Goal: Information Seeking & Learning: Learn about a topic

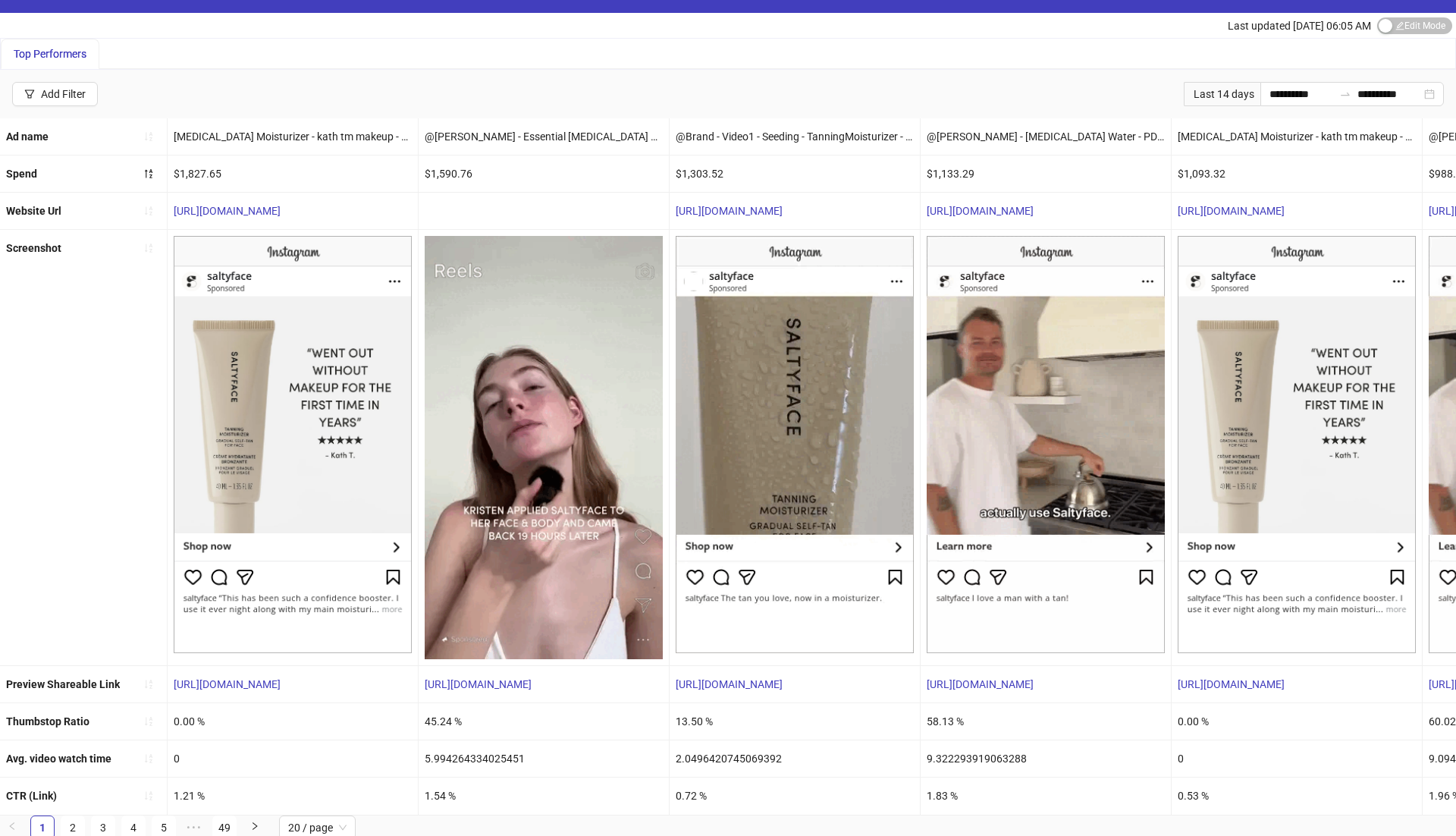
click at [418, 49] on div "Top Performers" at bounding box center [728, 54] width 1455 height 30
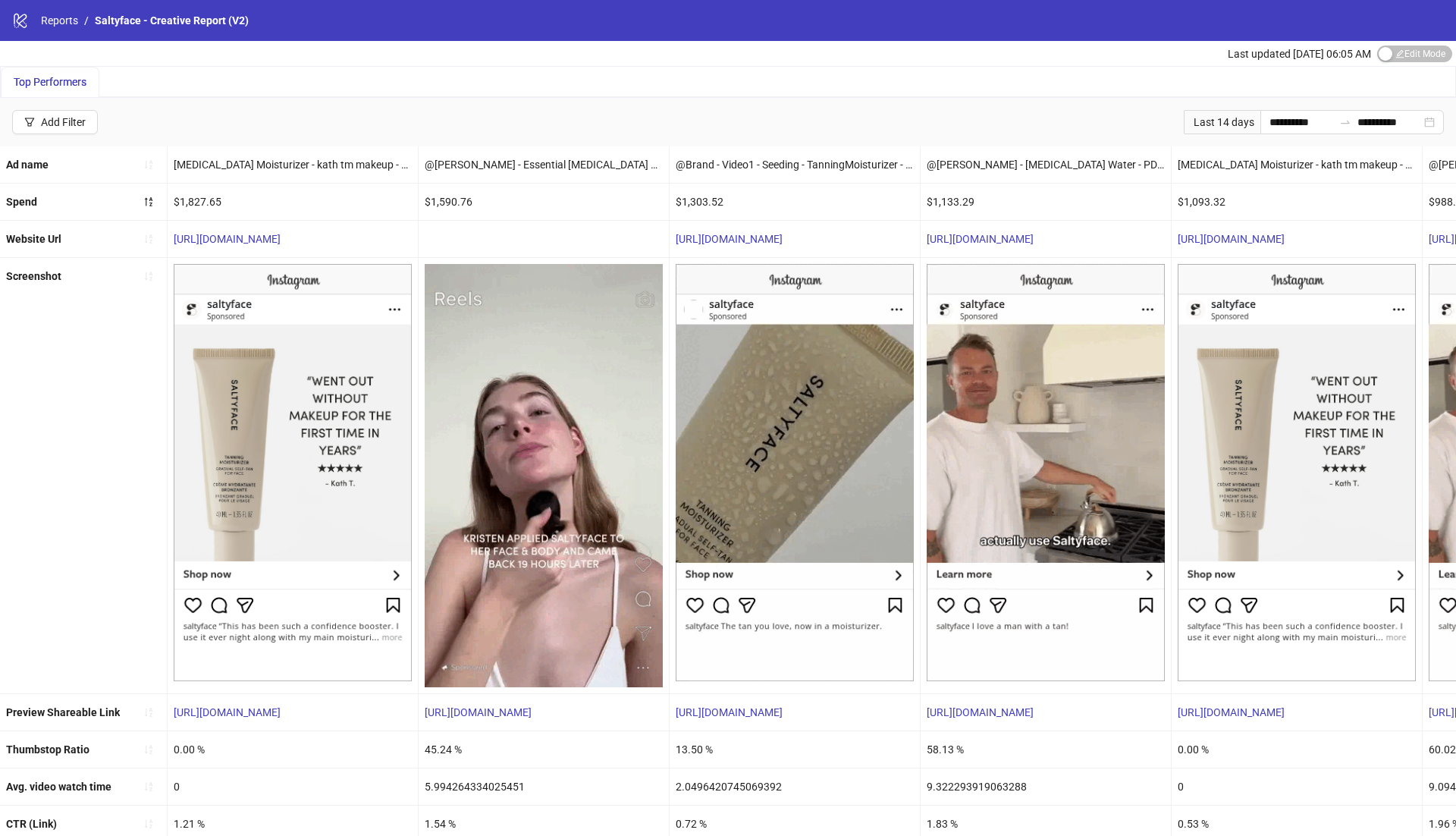
click at [188, 197] on div "$1,827.65" at bounding box center [293, 201] width 250 height 37
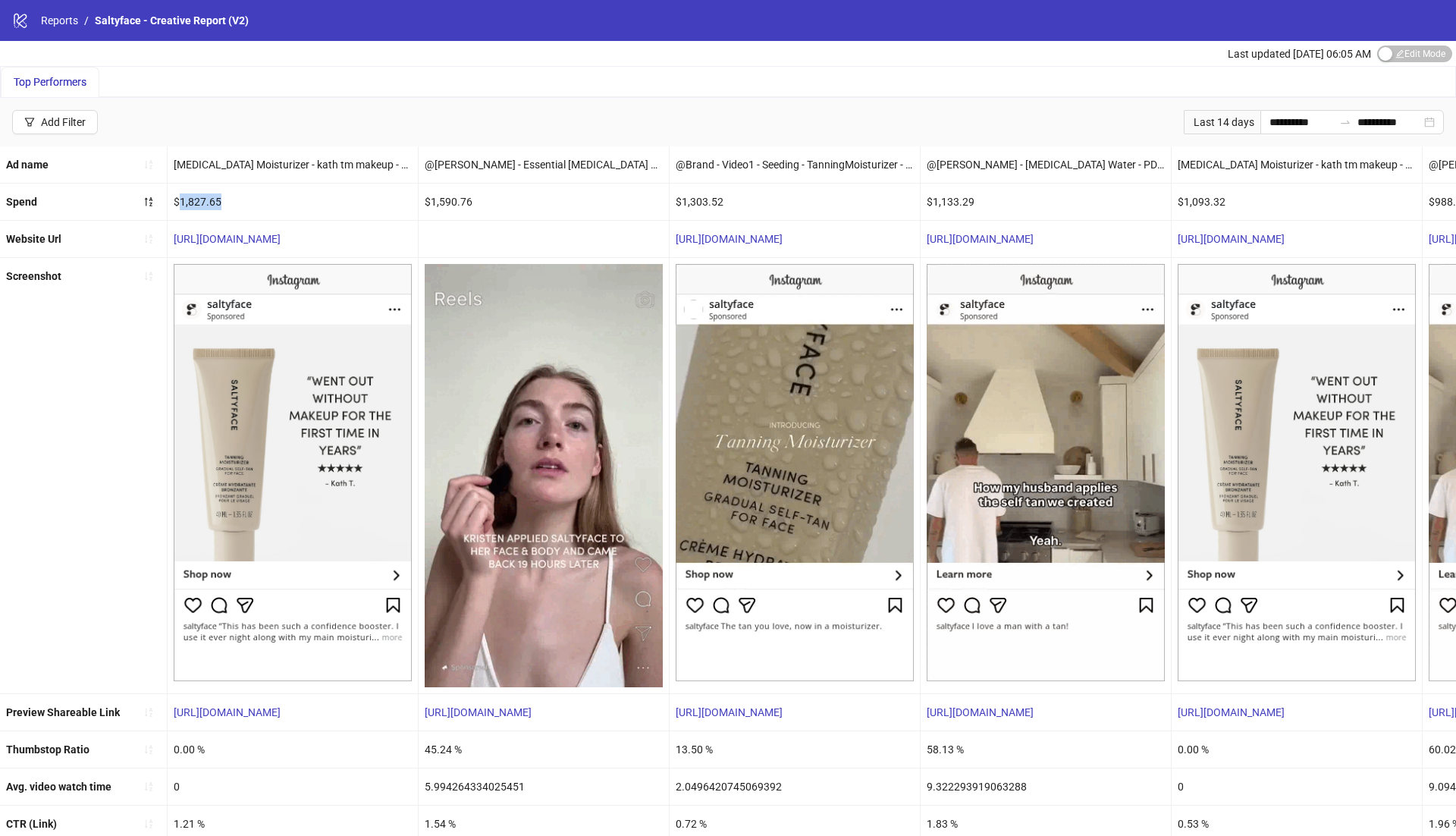
click at [188, 197] on div "$1,827.65" at bounding box center [293, 201] width 250 height 37
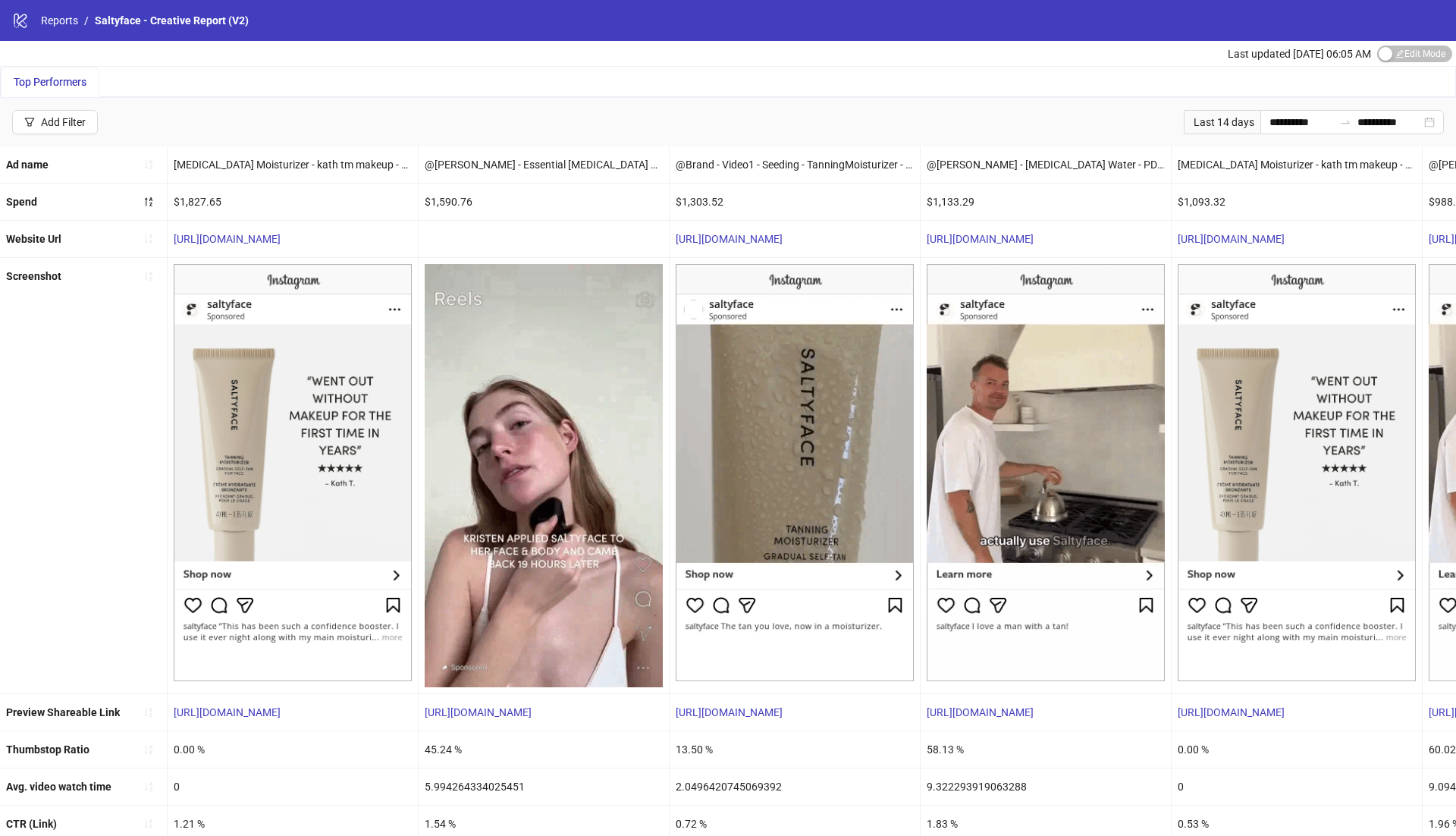
click at [1203, 209] on div "$1,093.32" at bounding box center [1297, 201] width 250 height 37
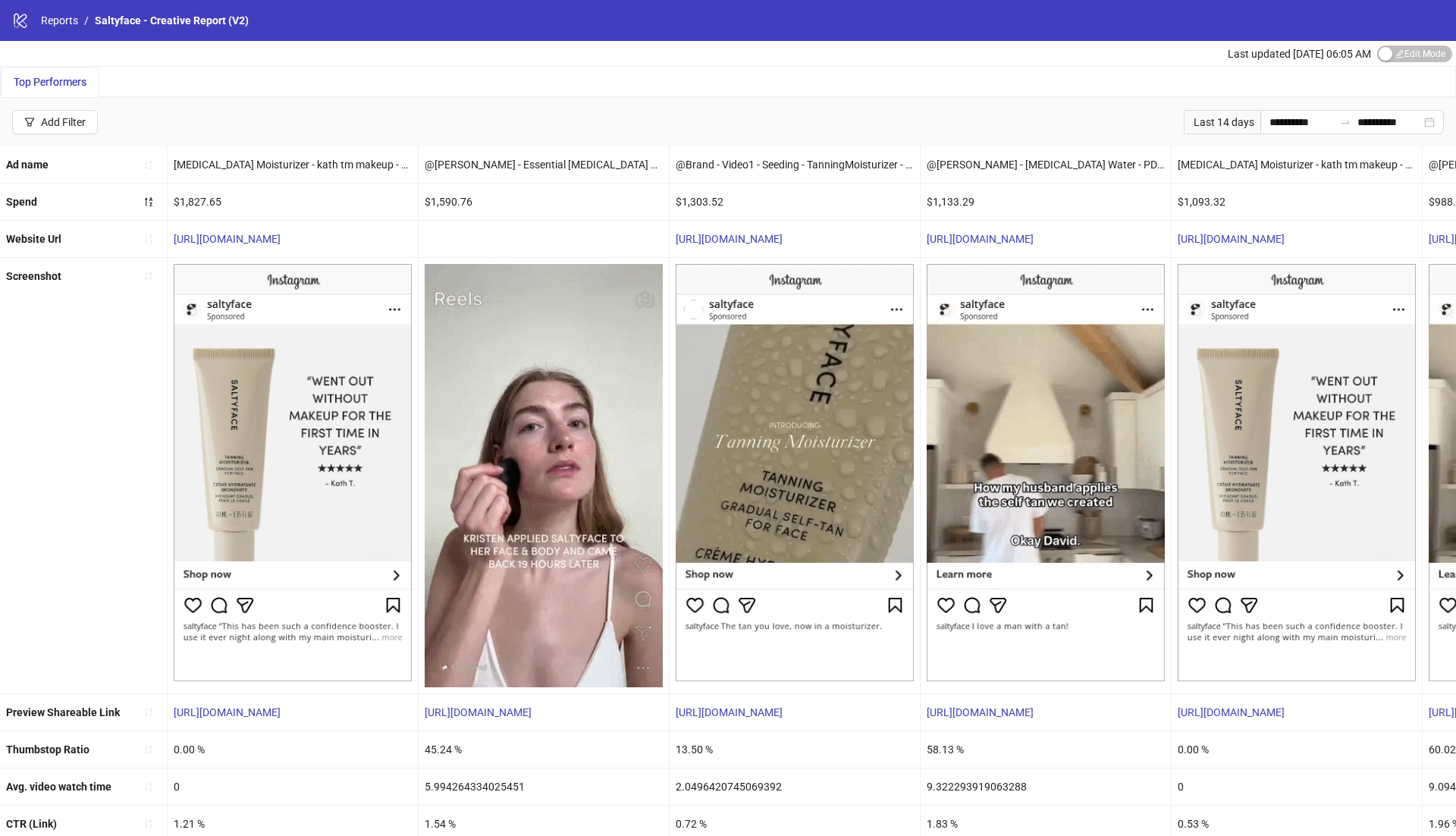
click at [1203, 194] on div "$1,093.32" at bounding box center [1297, 201] width 250 height 37
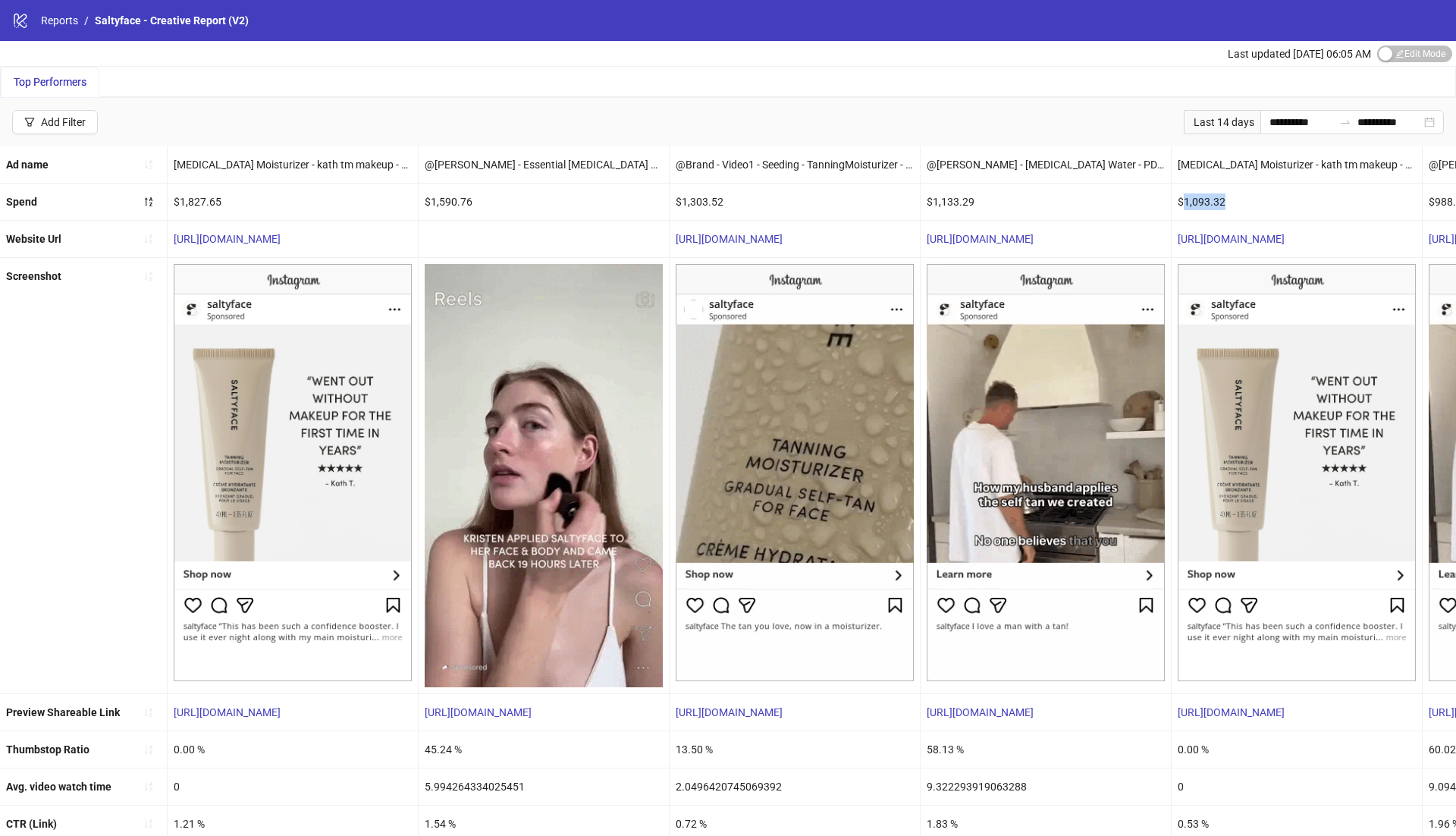
click at [1203, 194] on div "$1,093.32" at bounding box center [1297, 201] width 250 height 37
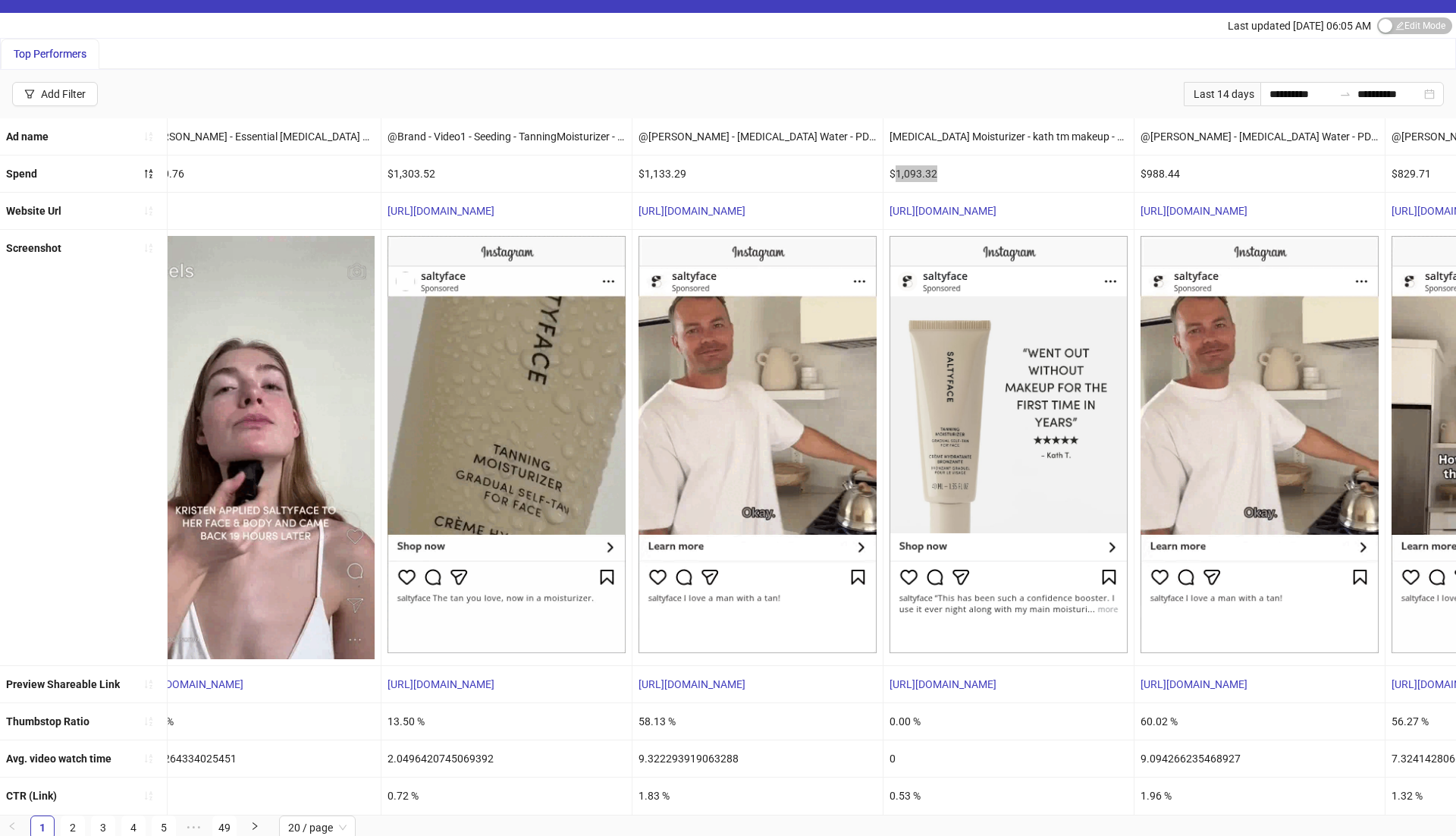
scroll to position [0, 290]
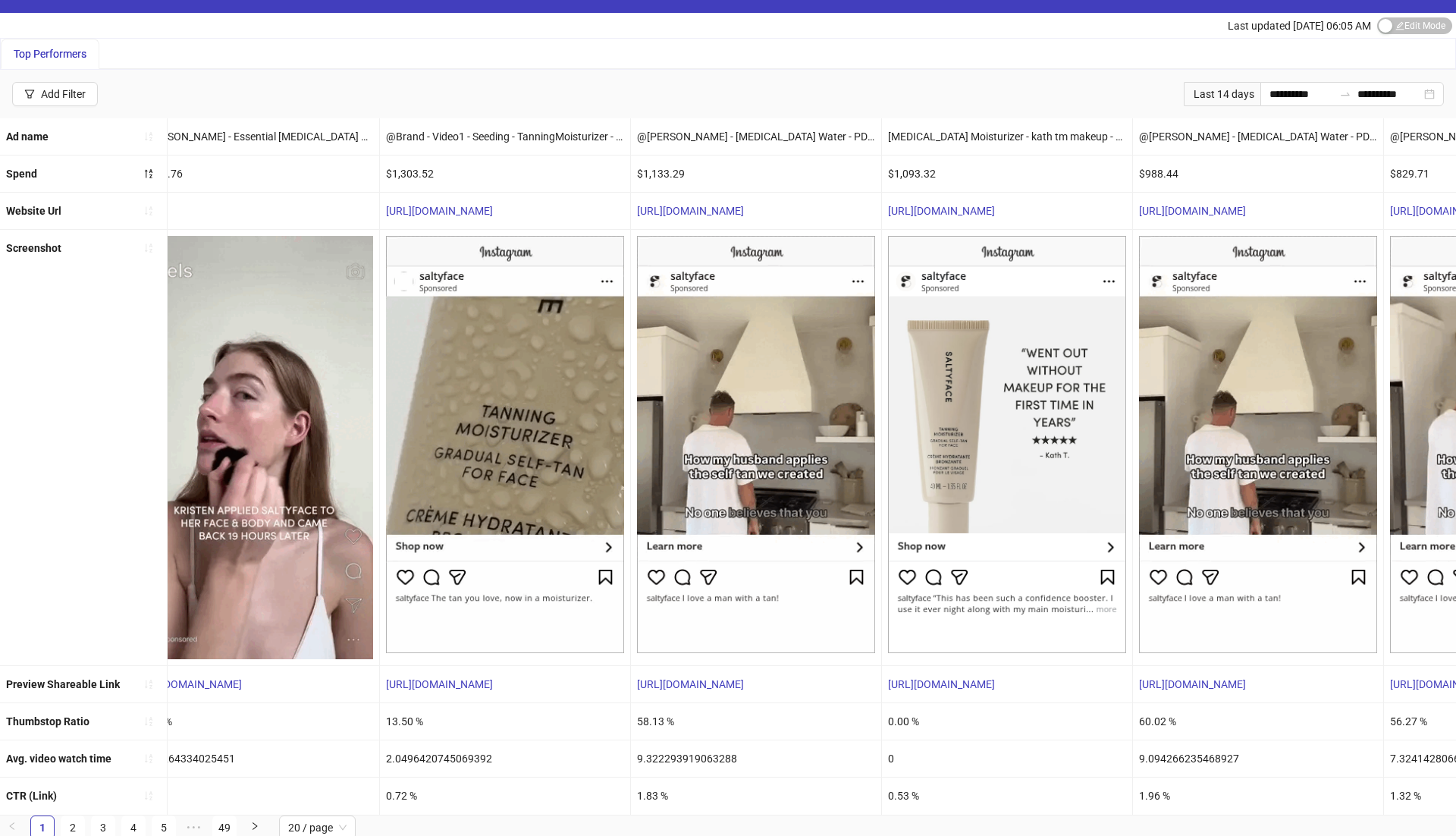
click at [1228, 96] on div "Last 14 days" at bounding box center [1222, 94] width 76 height 24
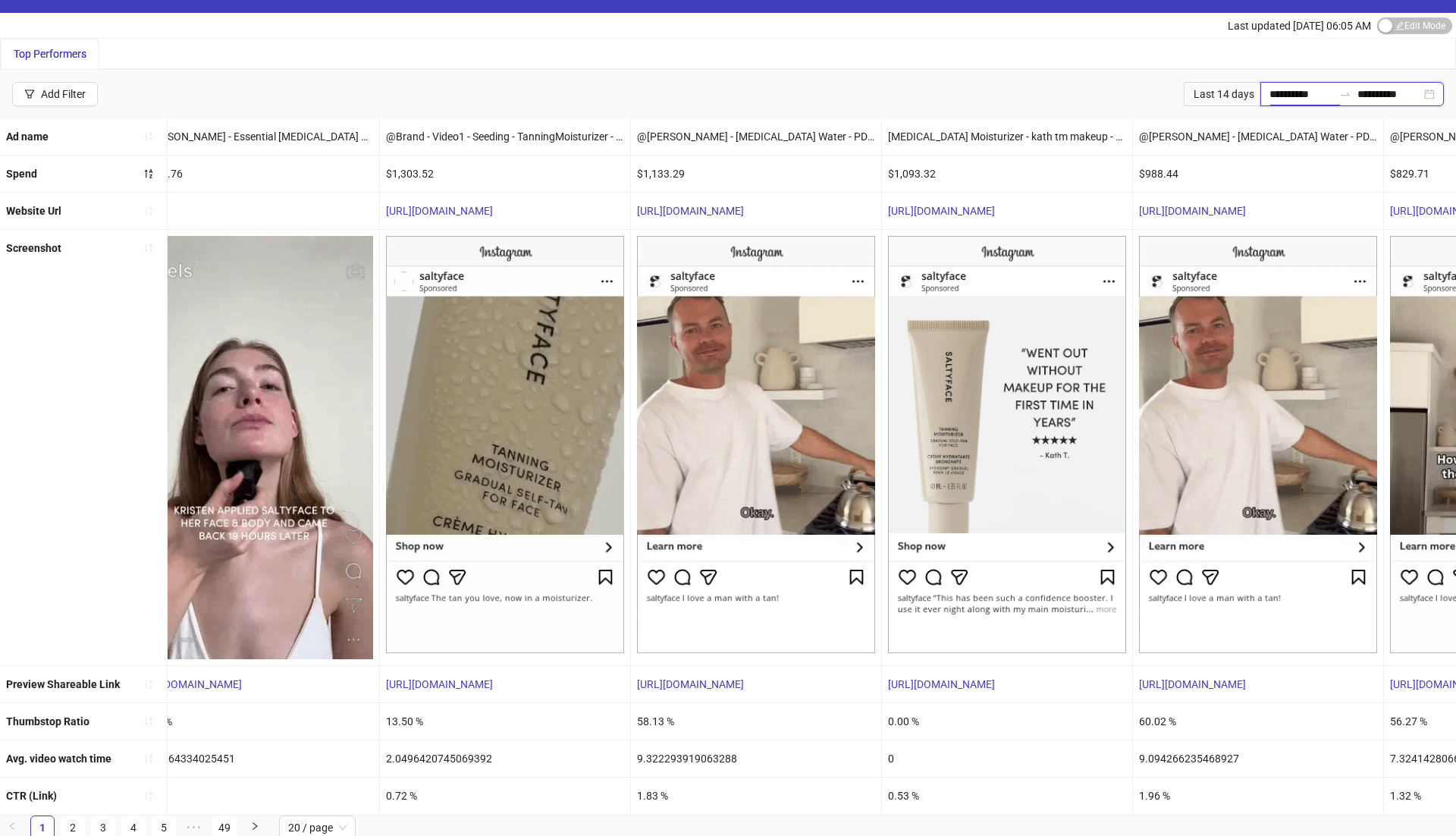
click at [1270, 96] on input "**********" at bounding box center [1302, 94] width 64 height 17
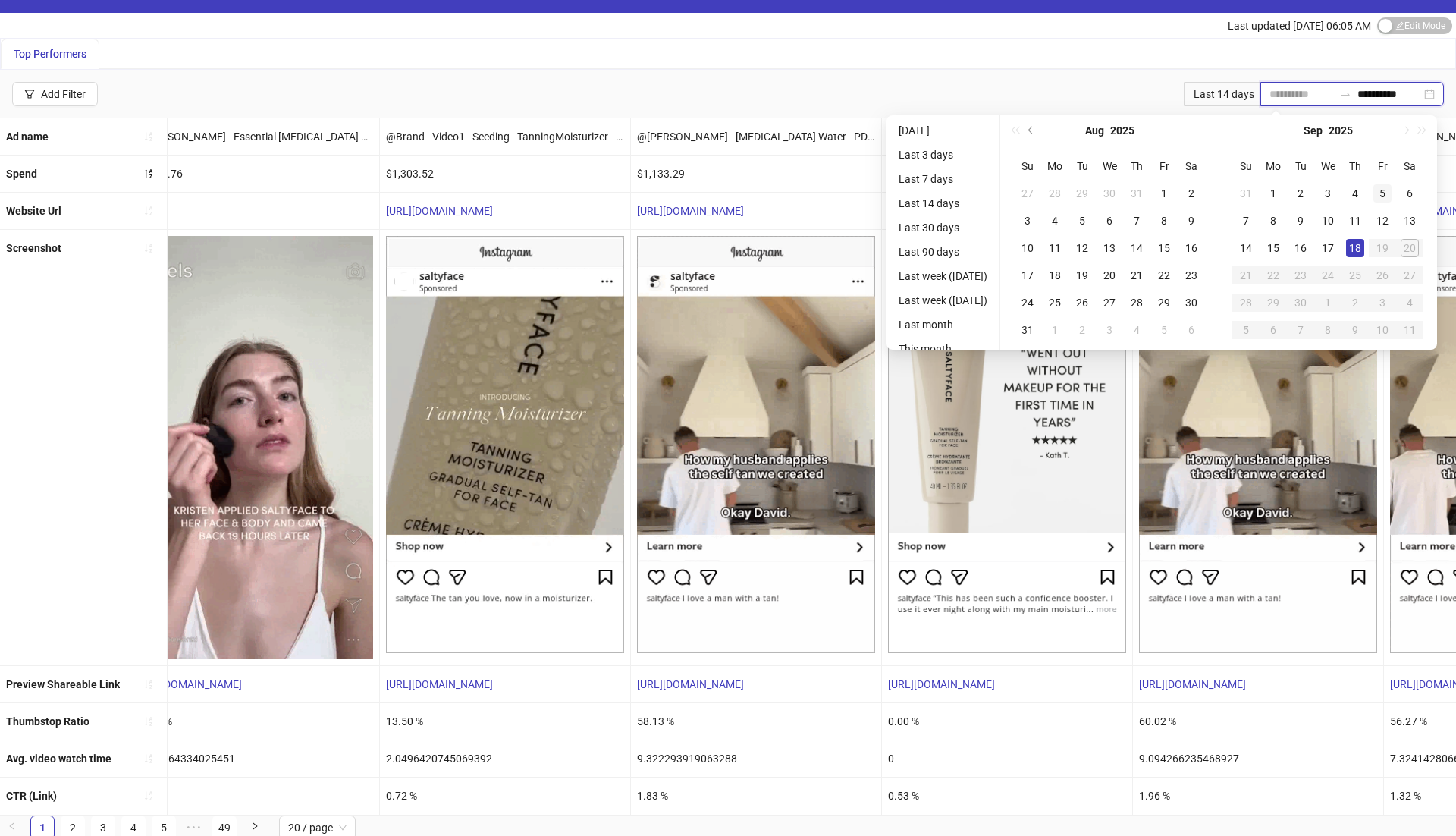
type input "**********"
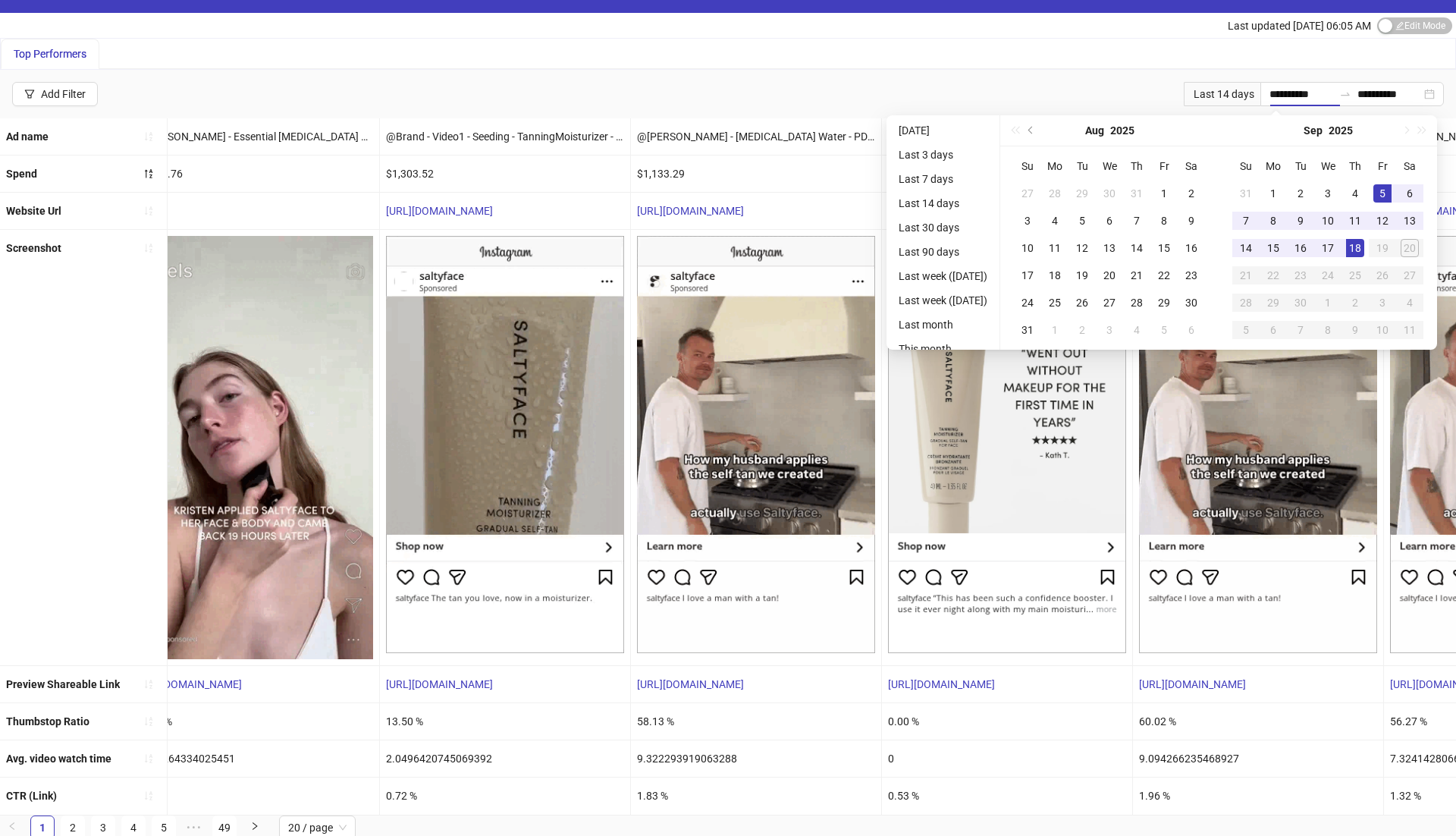
click at [1286, 49] on div "Top Performers" at bounding box center [728, 54] width 1455 height 30
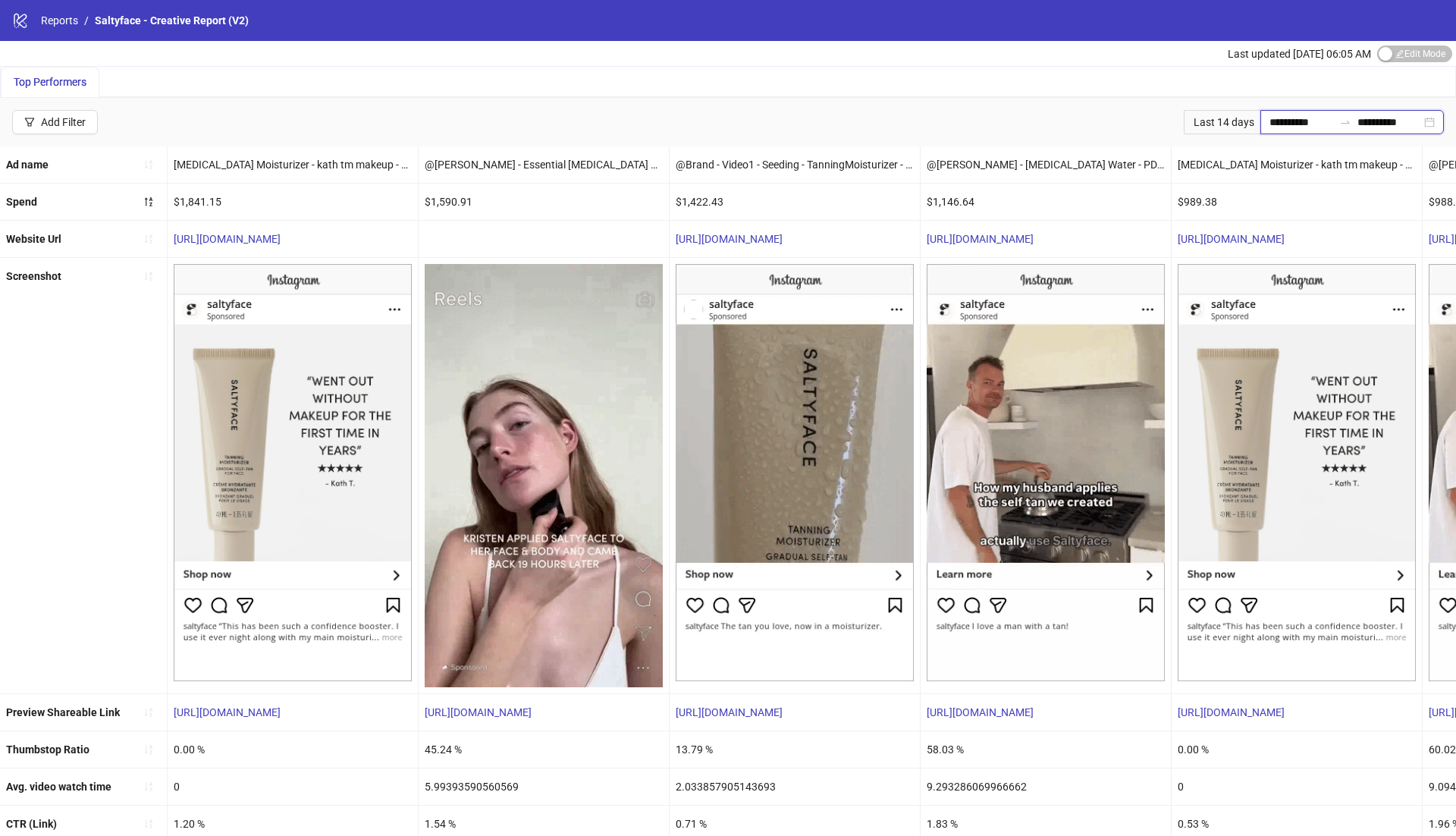
click at [1284, 114] on input "**********" at bounding box center [1302, 122] width 64 height 17
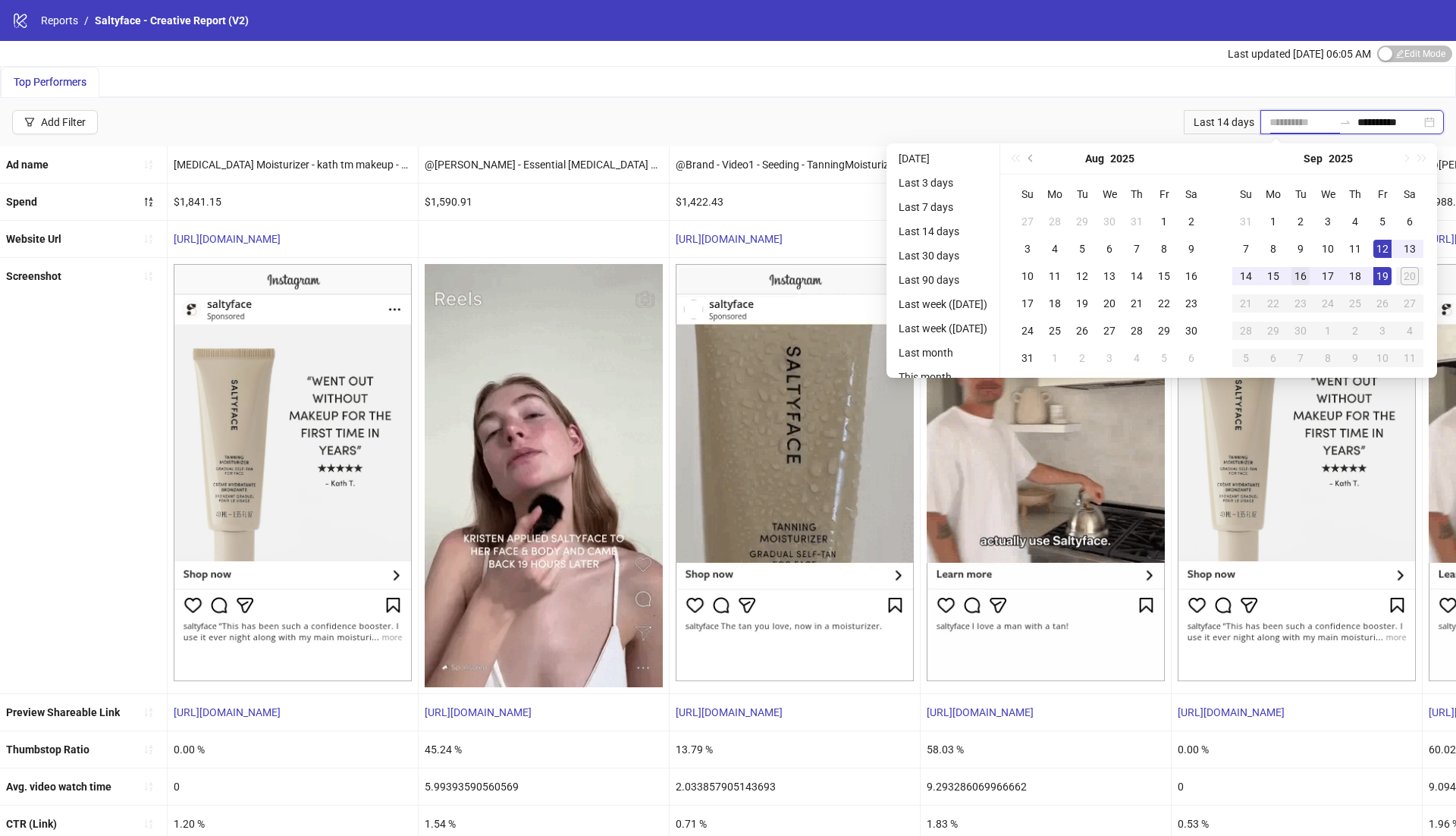
type input "**********"
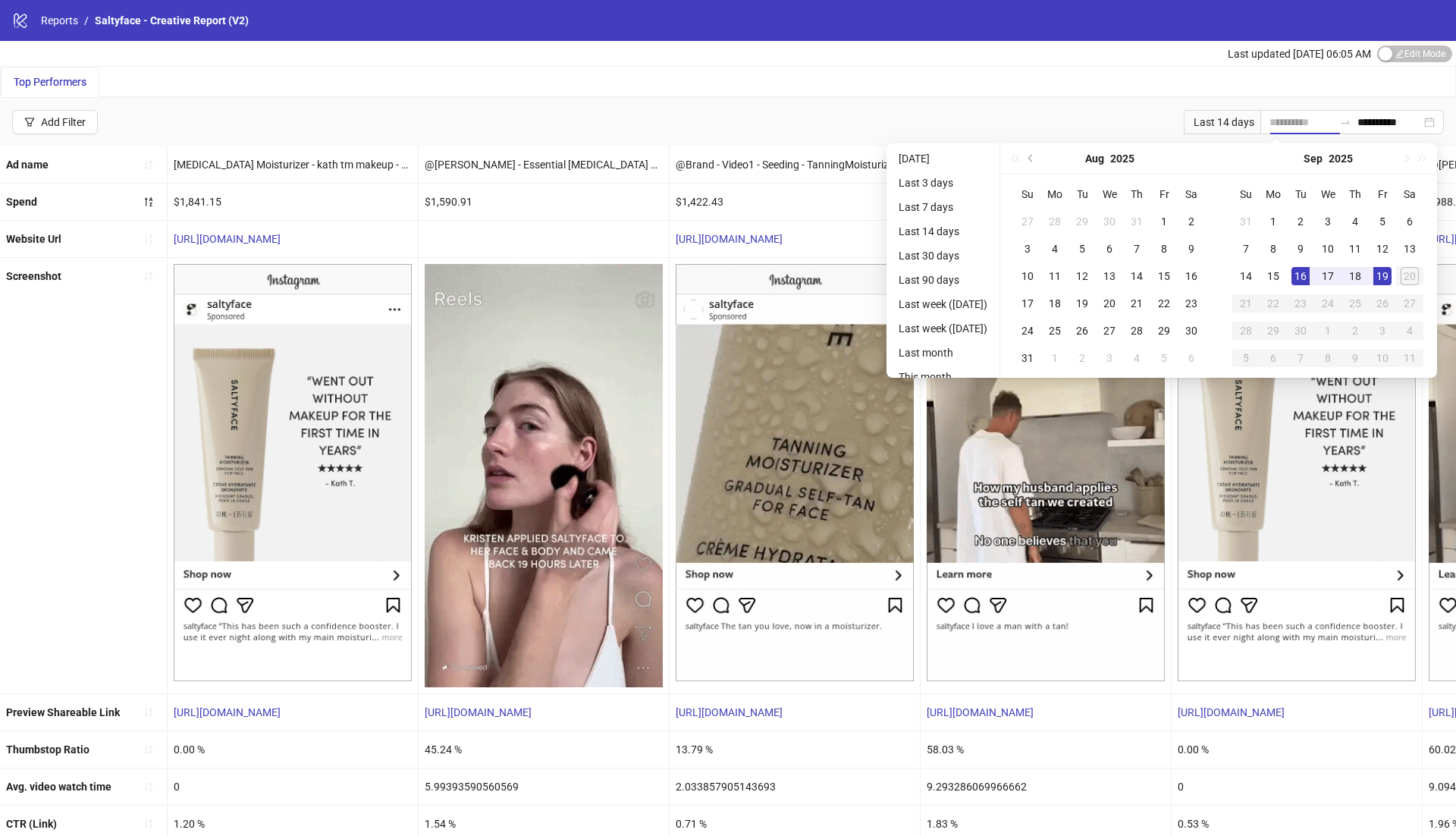
click at [1301, 275] on div "16" at bounding box center [1300, 276] width 18 height 18
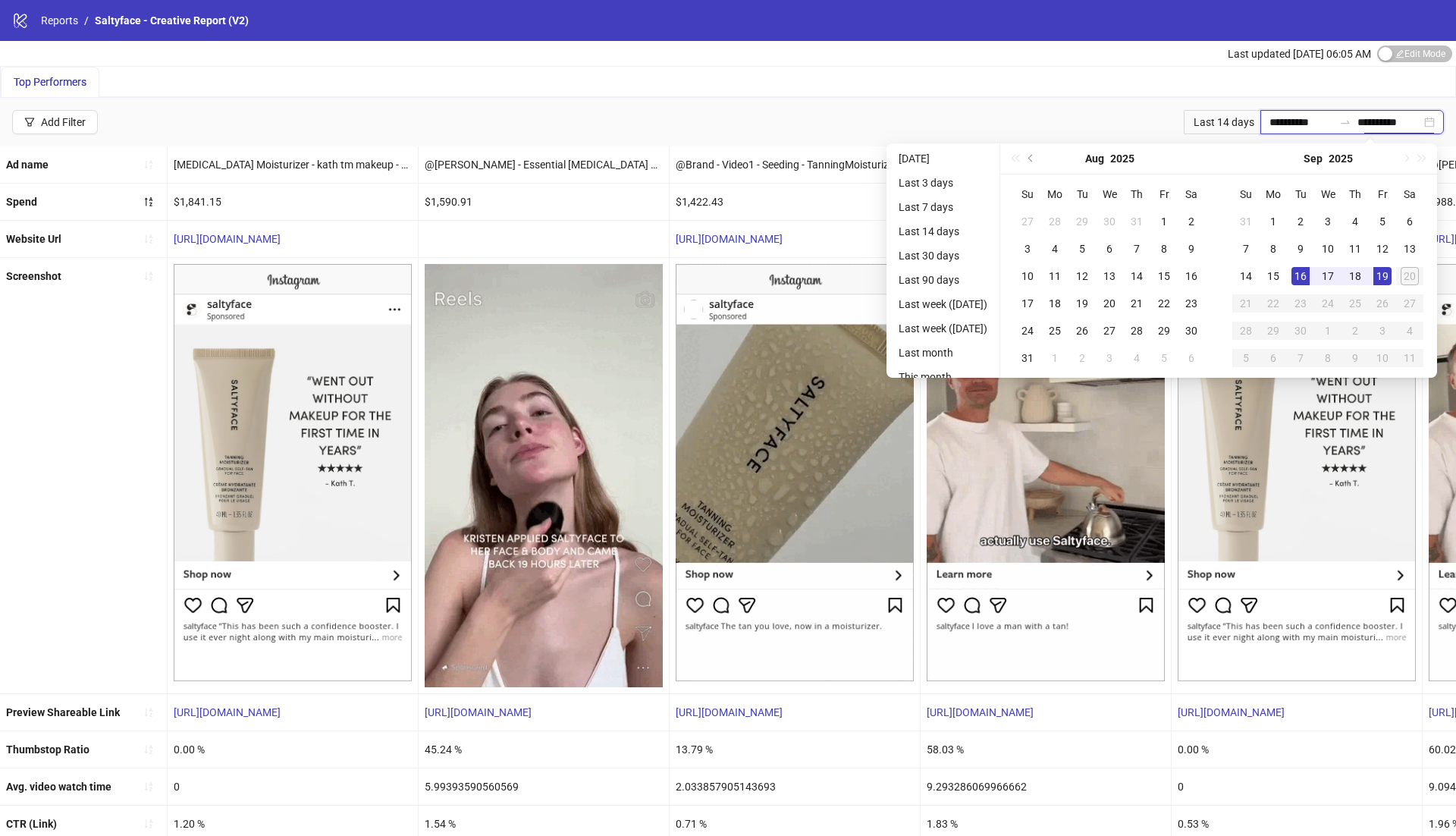
type input "**********"
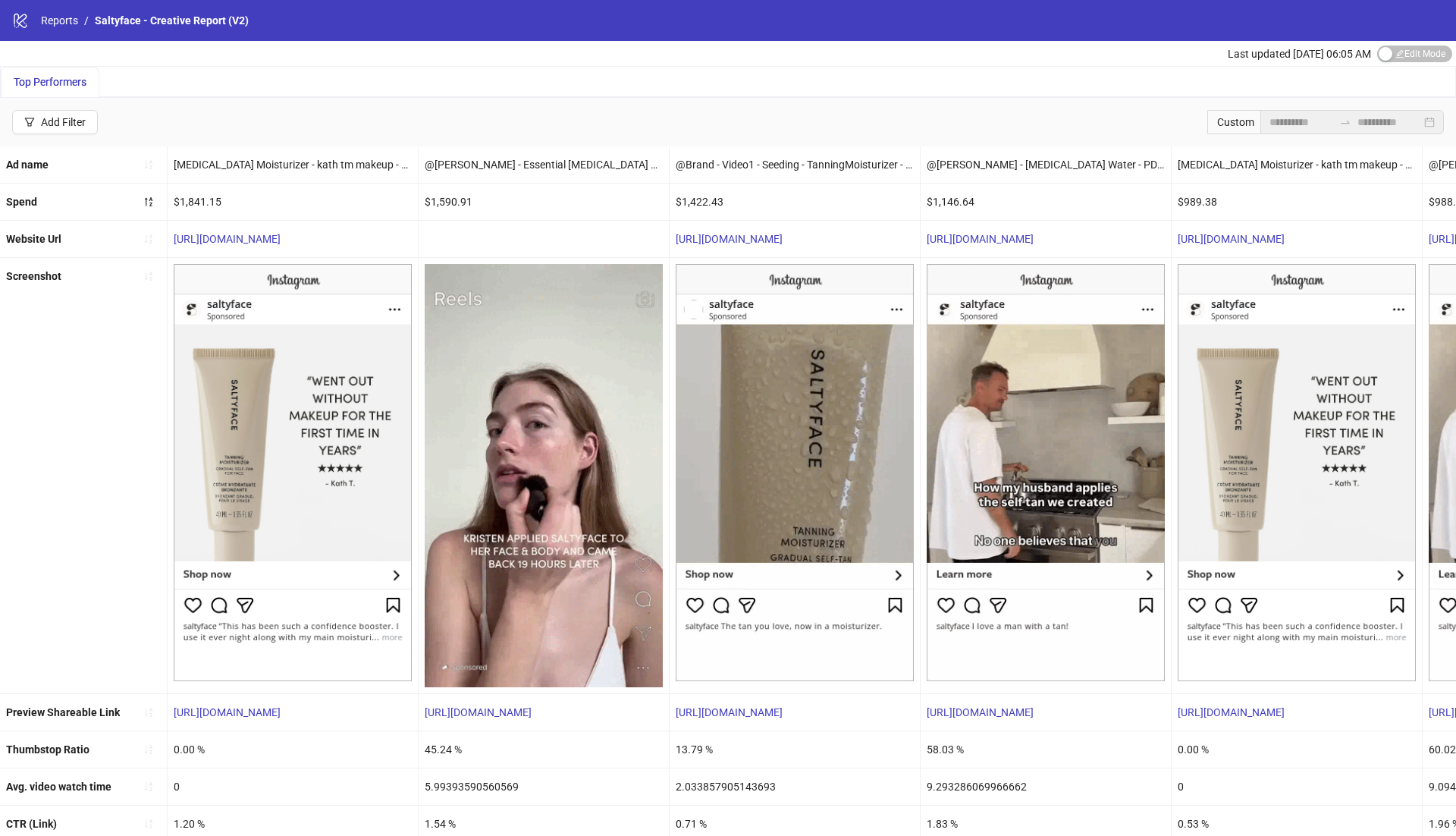
click at [1316, 90] on div "Top Performers" at bounding box center [728, 82] width 1455 height 30
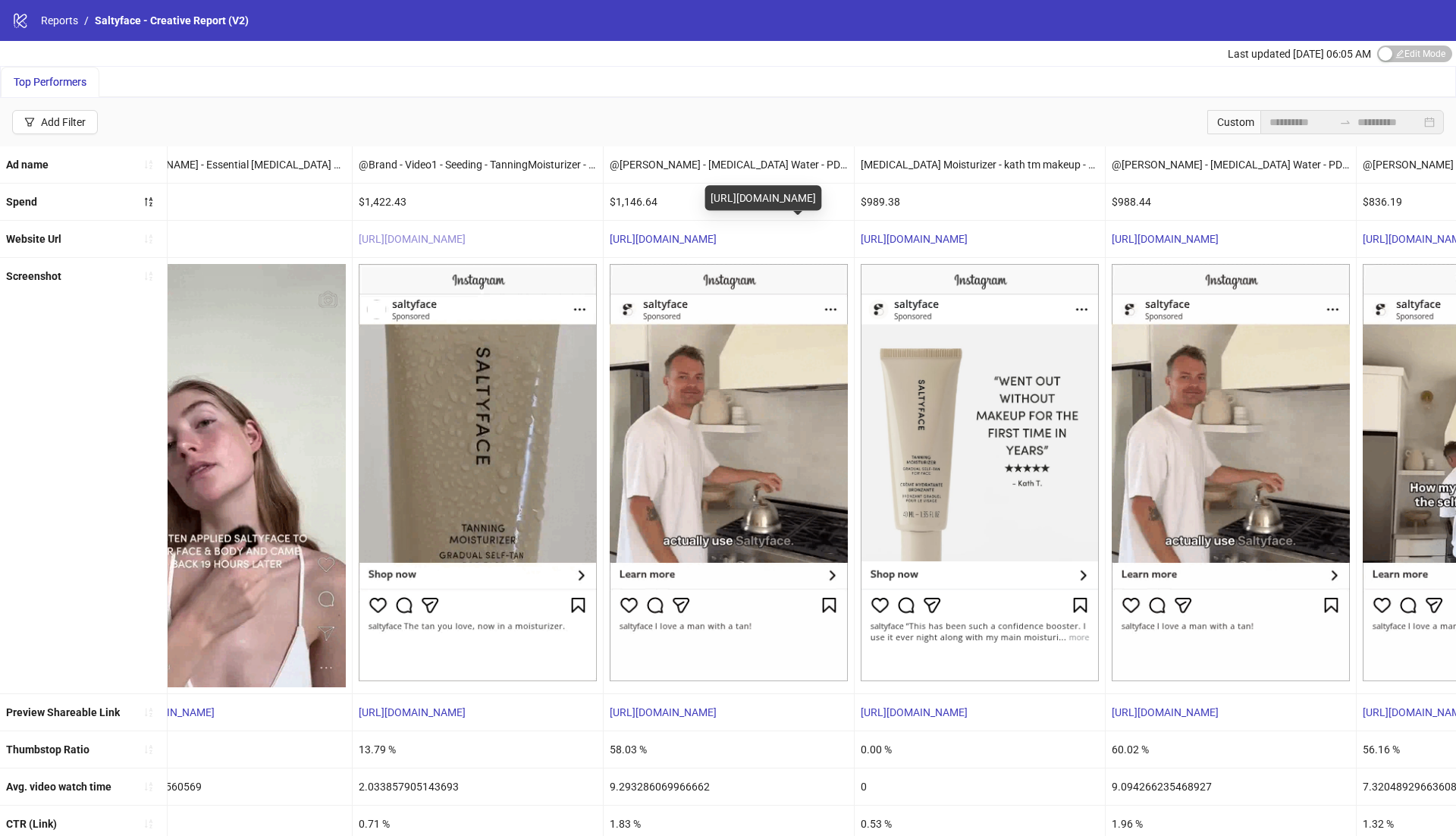
scroll to position [0, 380]
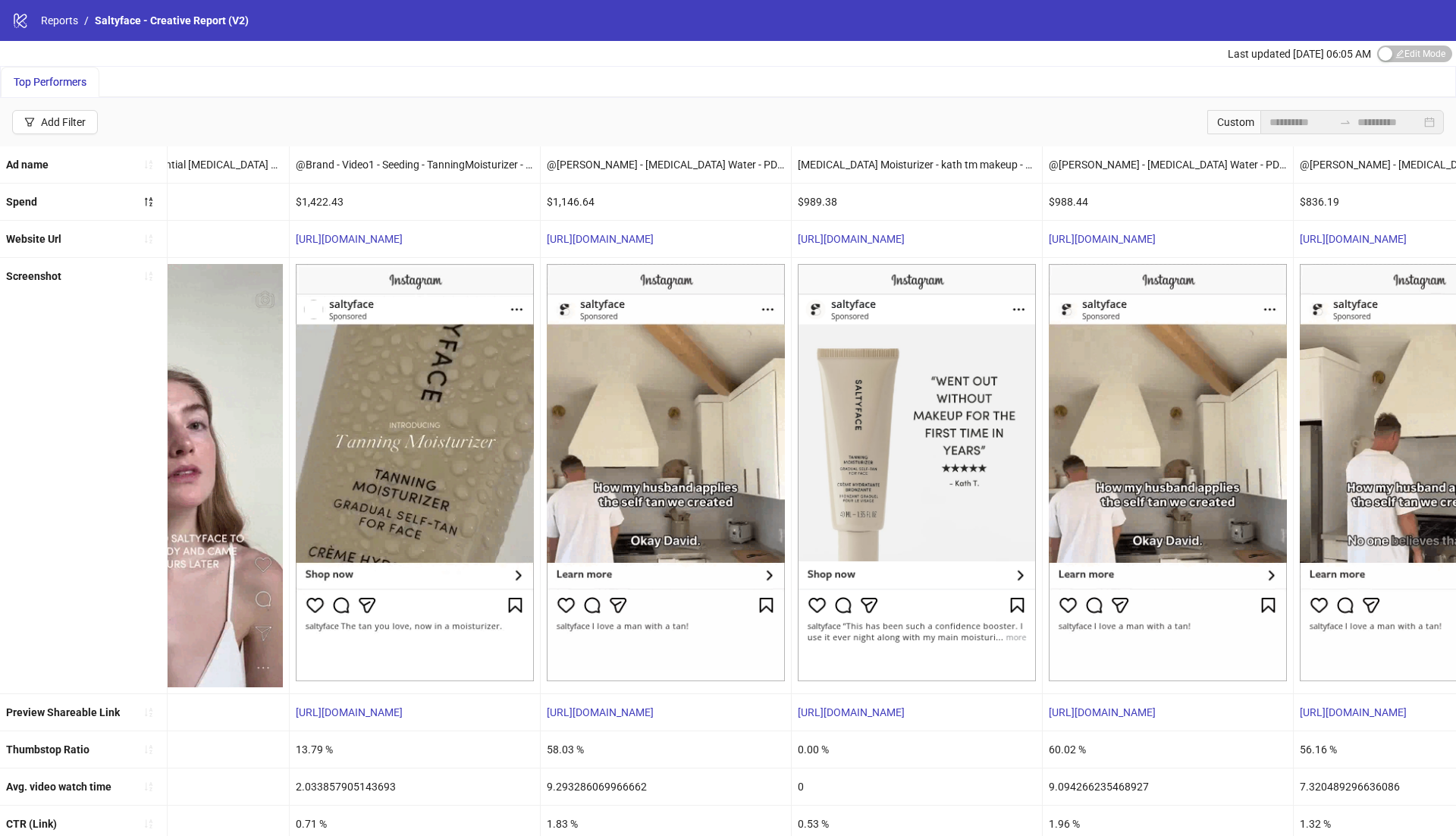
click at [1241, 123] on div "Custom" at bounding box center [1234, 122] width 53 height 24
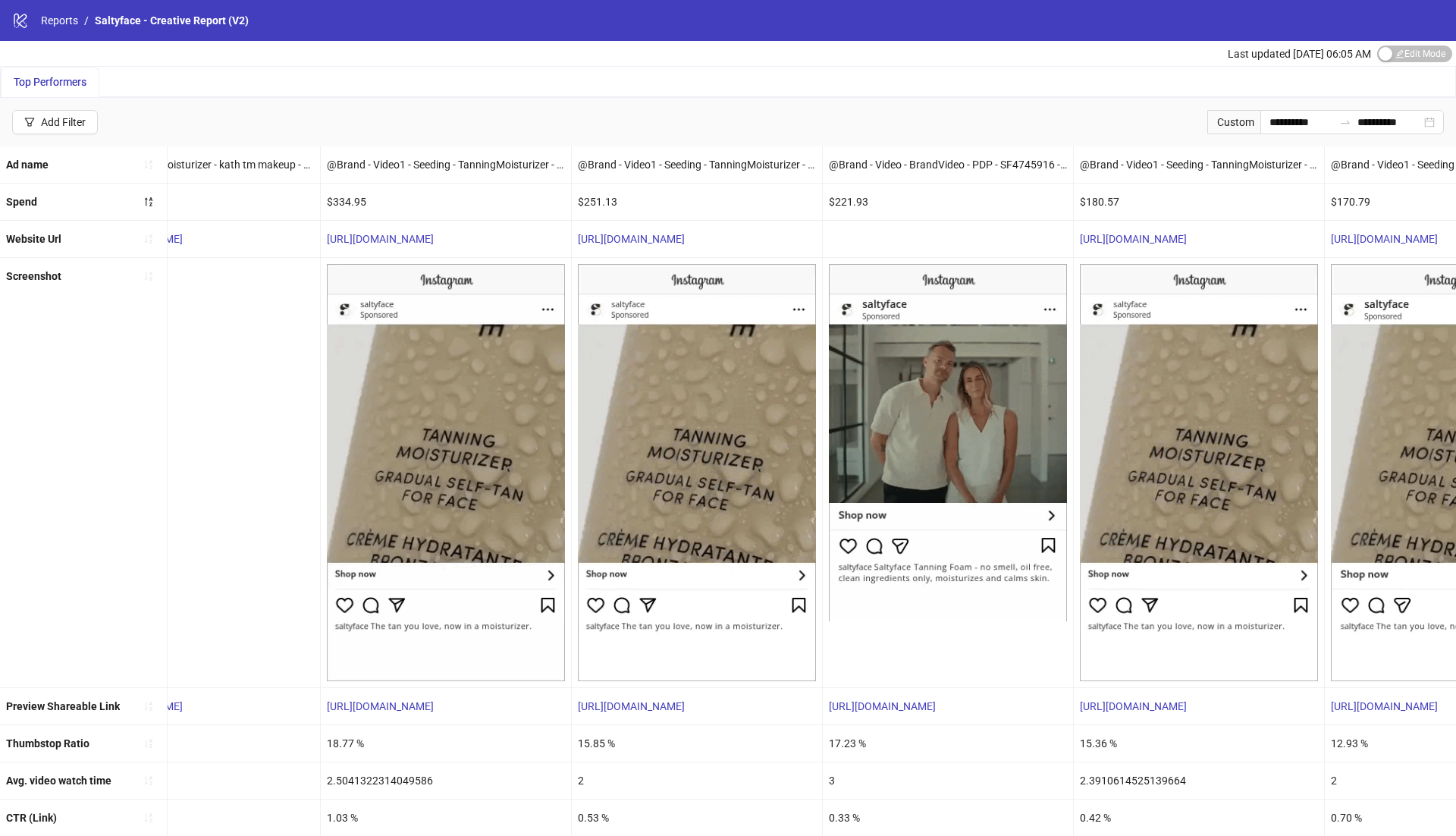
scroll to position [0, 402]
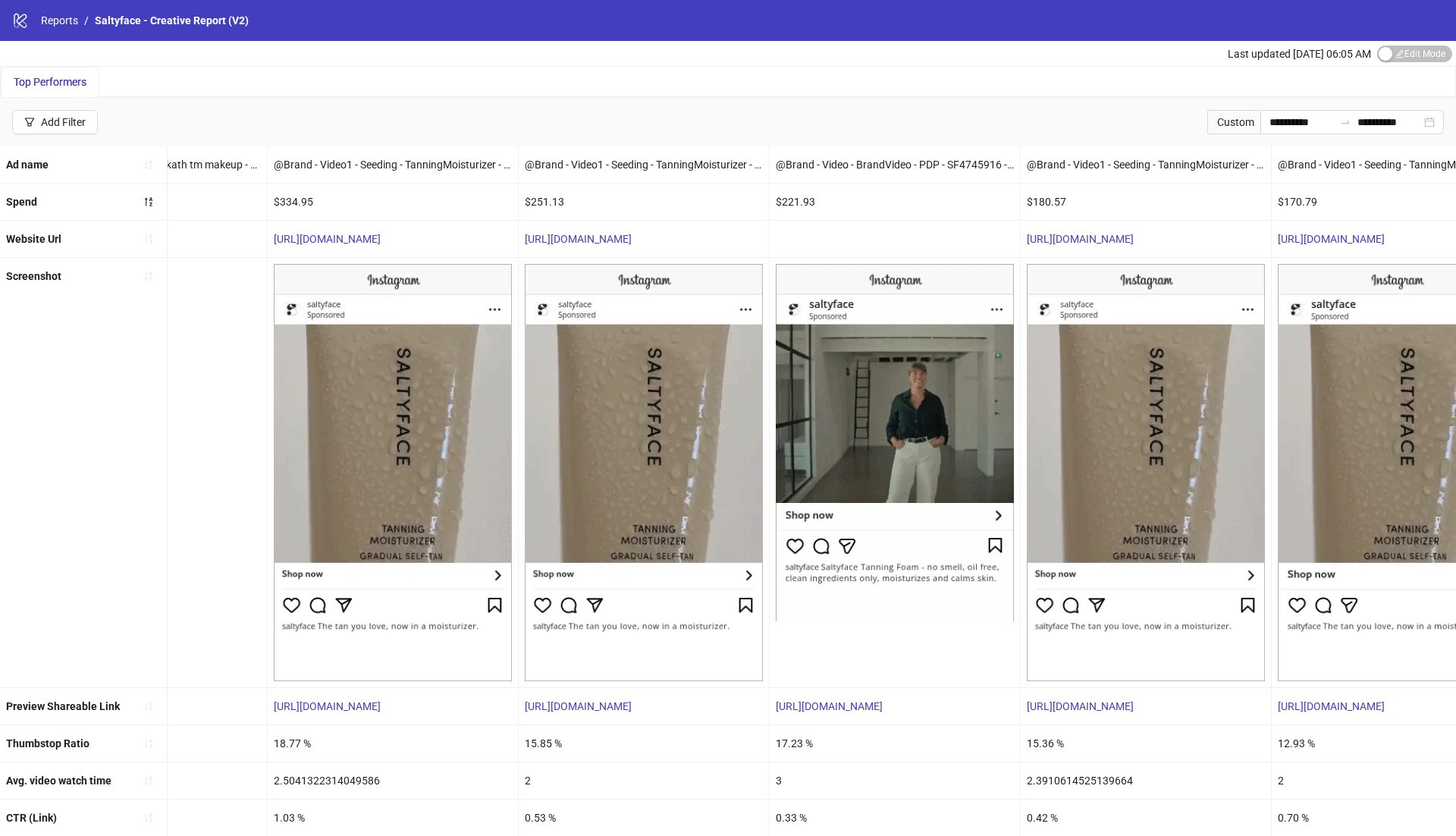
click at [789, 743] on div "17.23 %" at bounding box center [895, 743] width 250 height 37
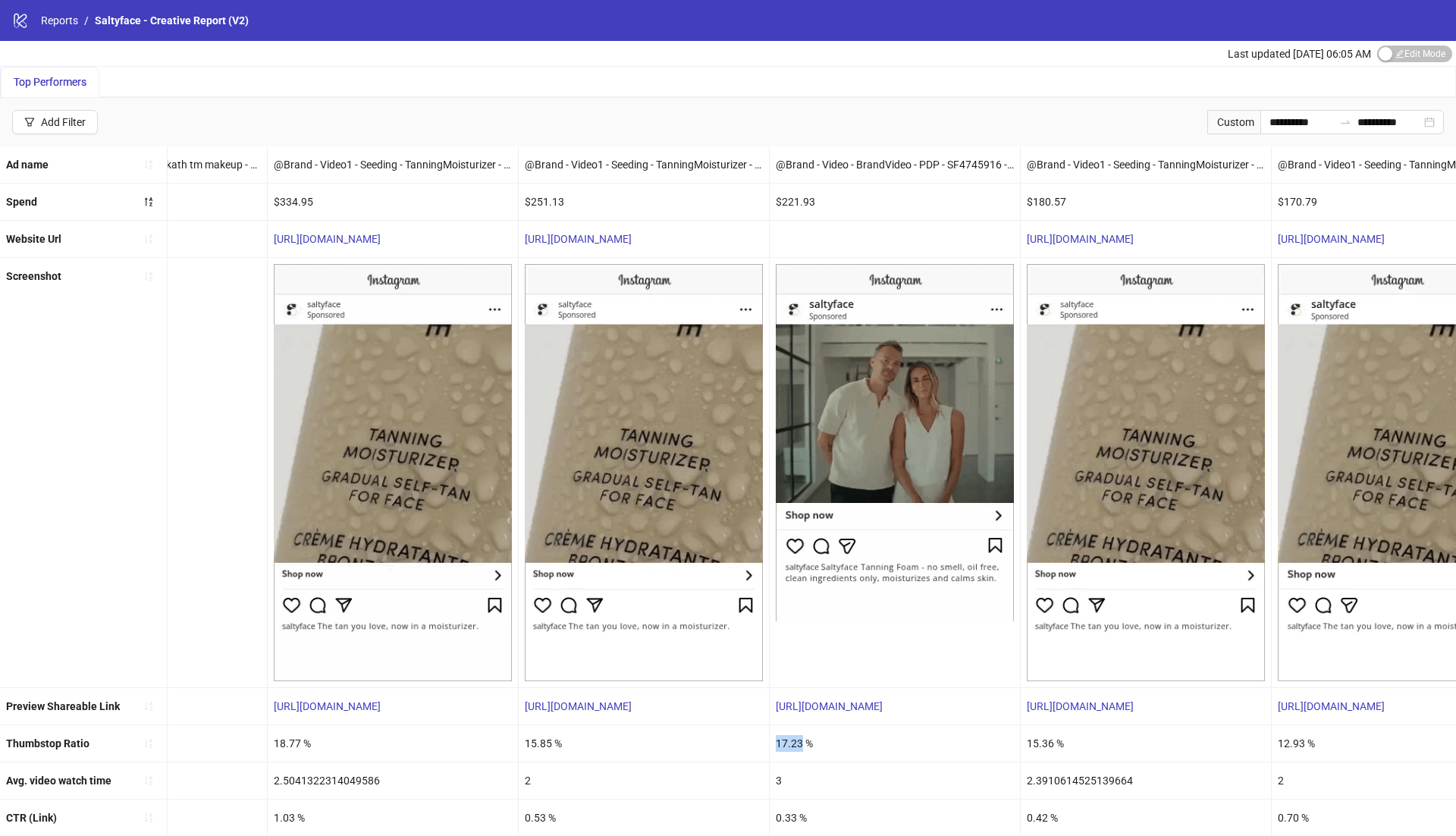
click at [789, 743] on div "17.23 %" at bounding box center [895, 743] width 250 height 37
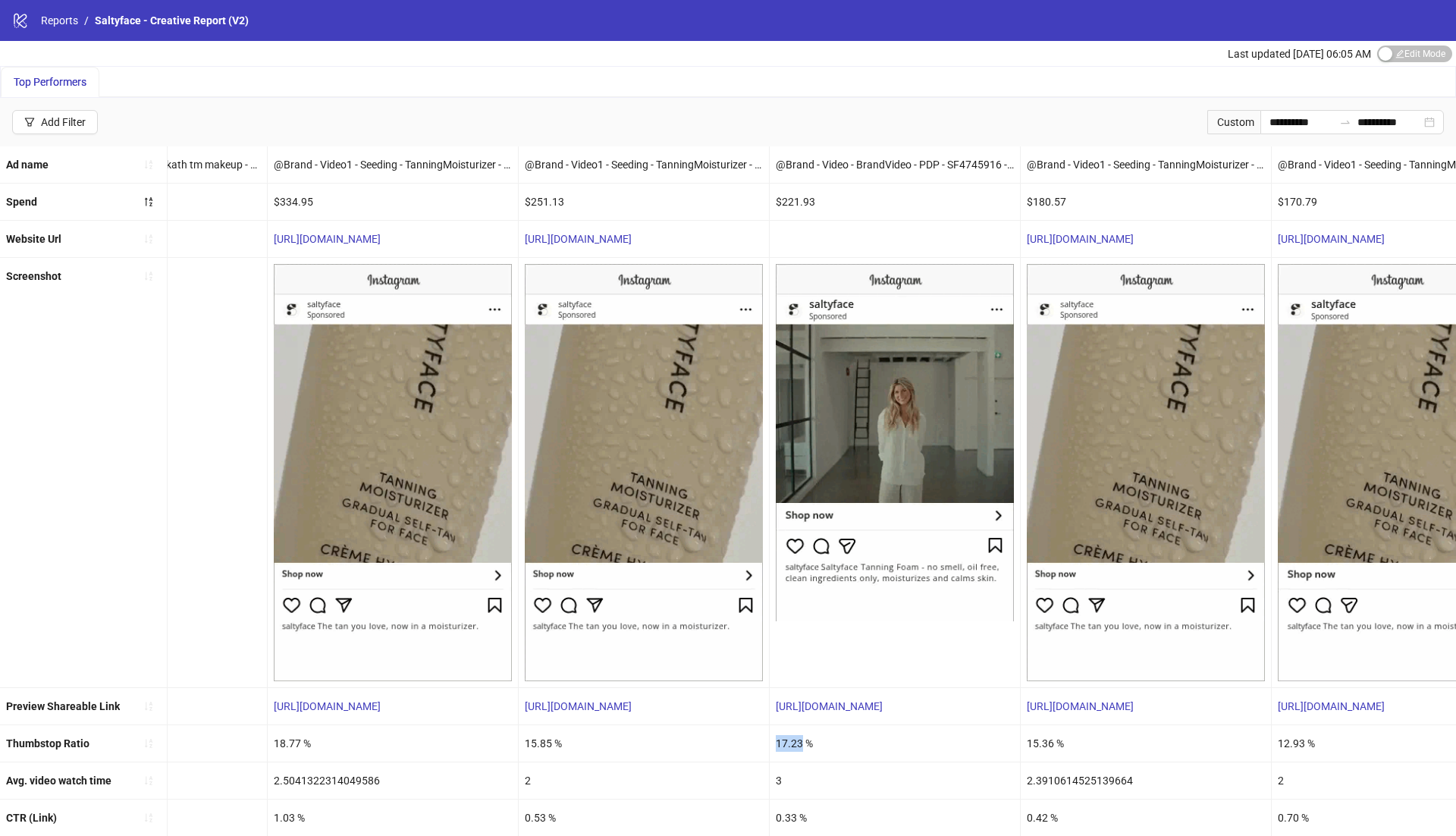
scroll to position [22, 0]
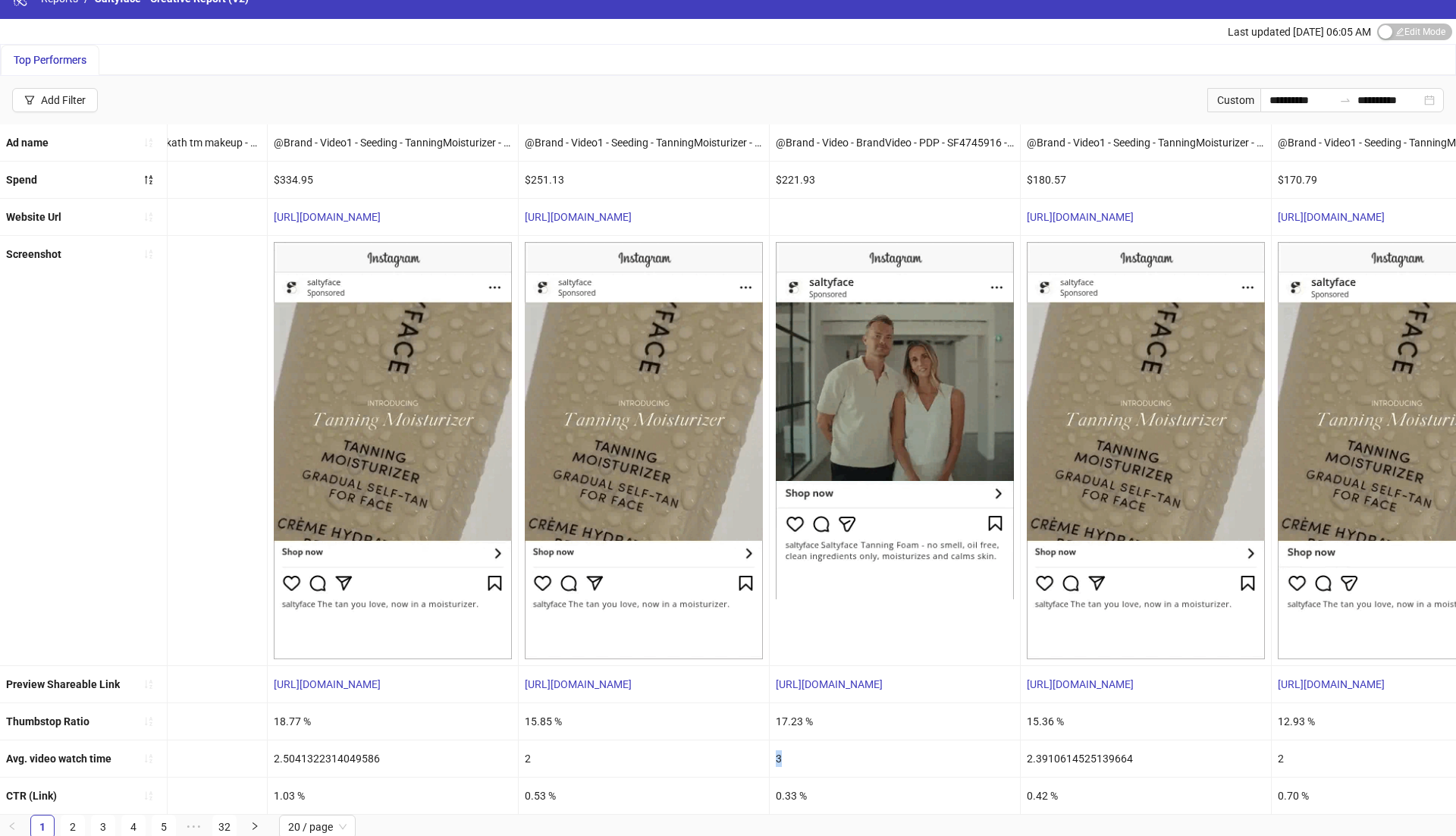
drag, startPoint x: 811, startPoint y: 753, endPoint x: 764, endPoint y: 754, distance: 47.0
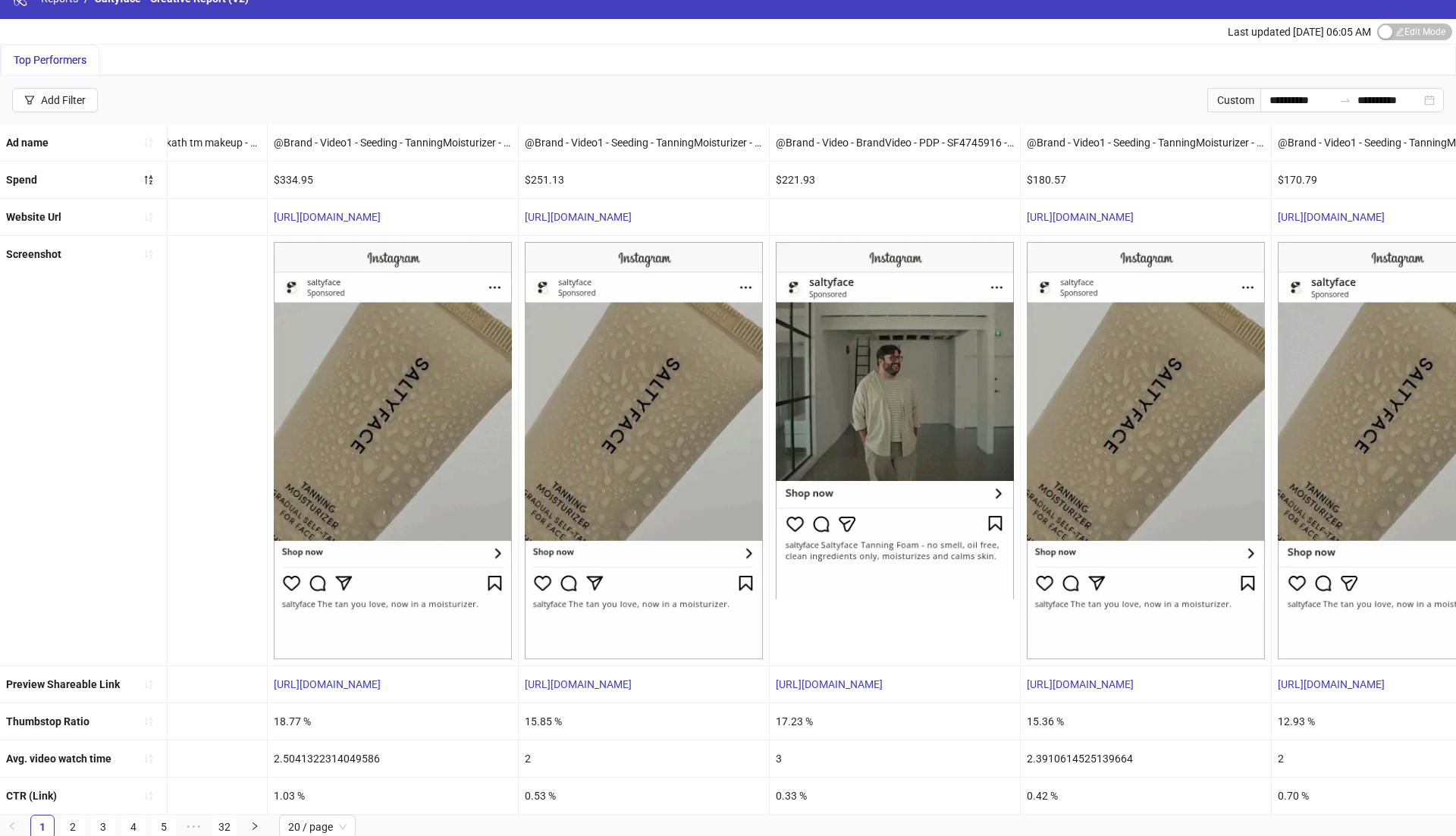
click at [786, 790] on div "0.33 %" at bounding box center [895, 796] width 250 height 37
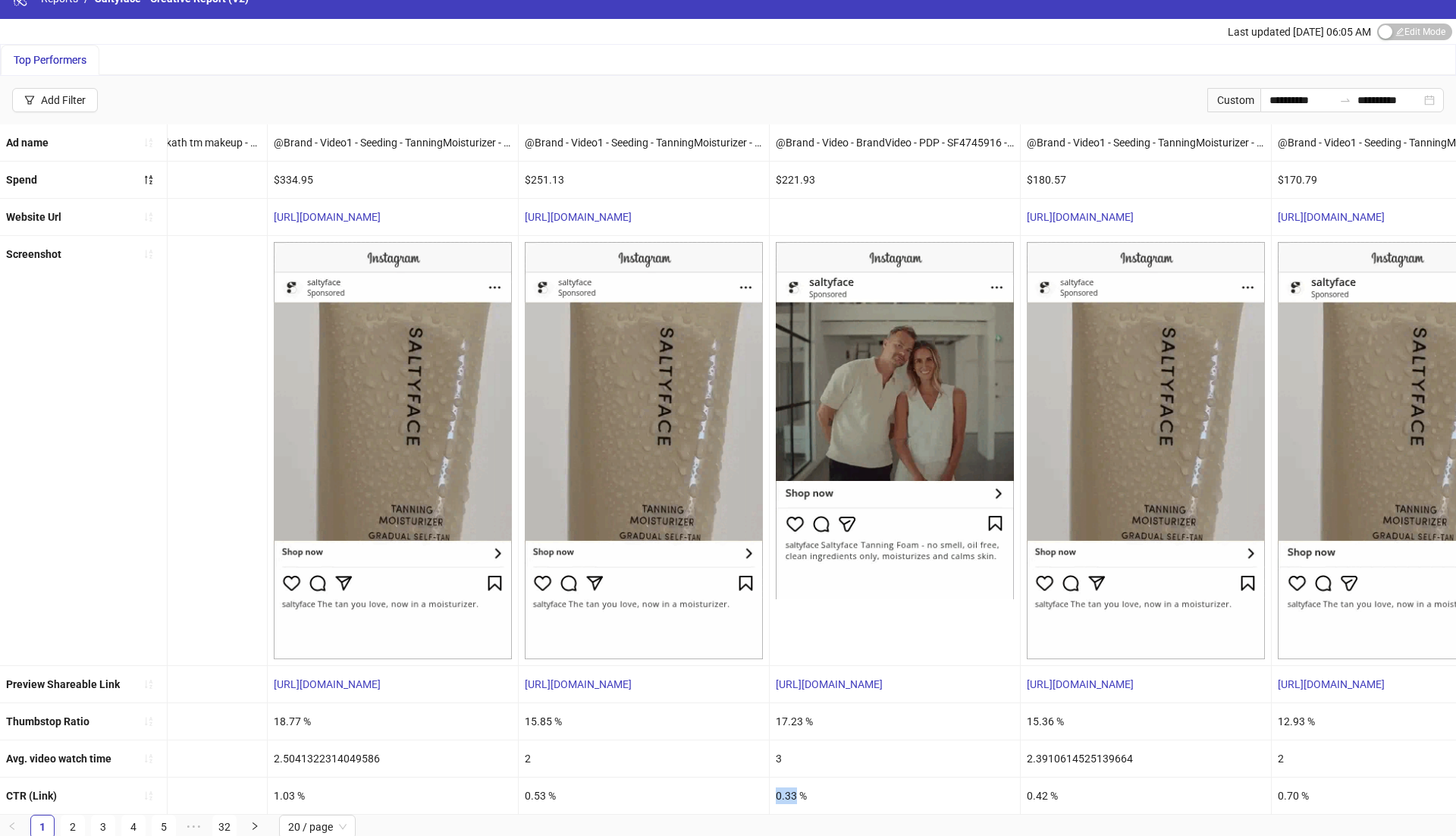
click at [786, 790] on div "0.33 %" at bounding box center [895, 796] width 250 height 37
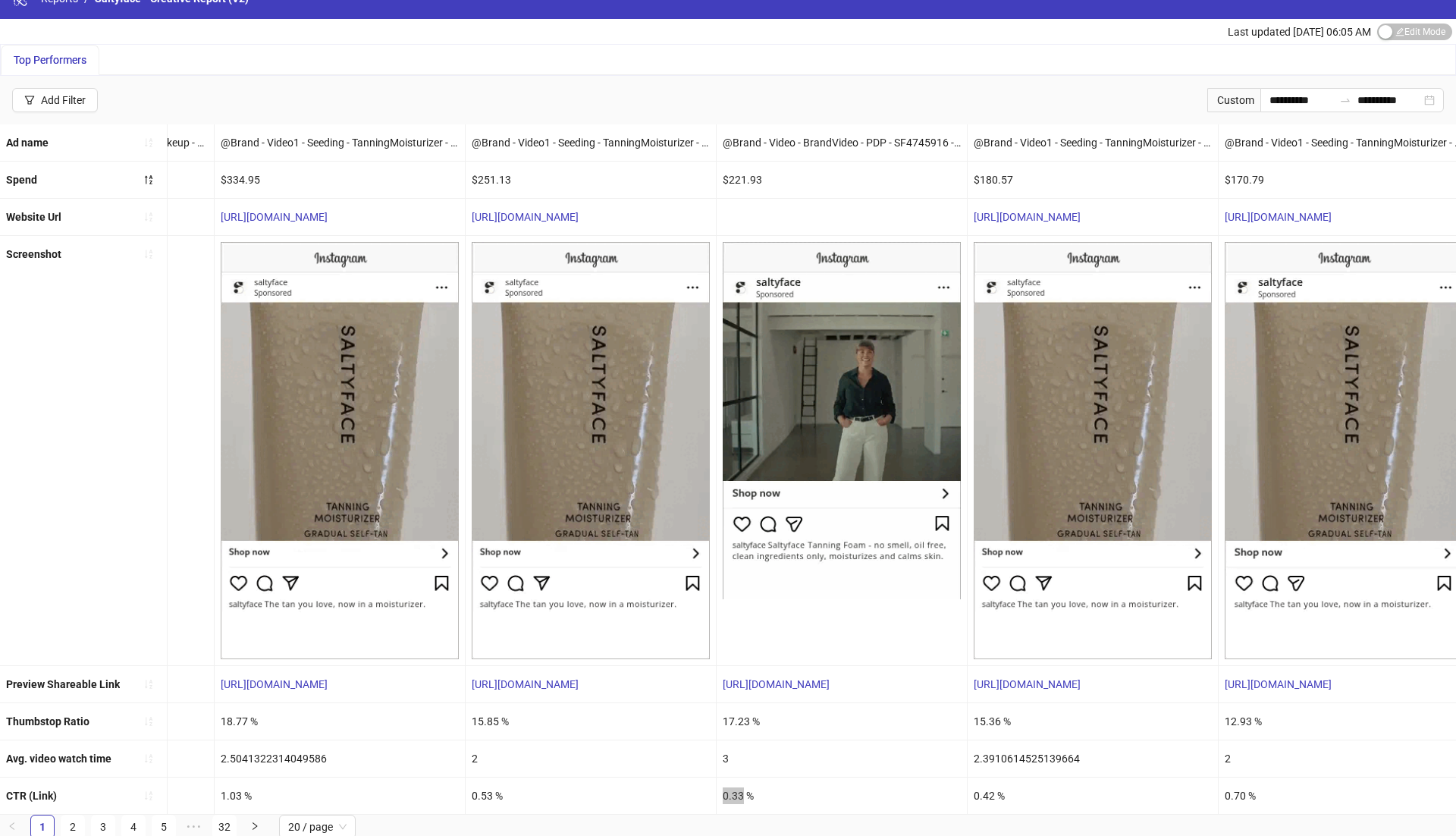
scroll to position [0, 451]
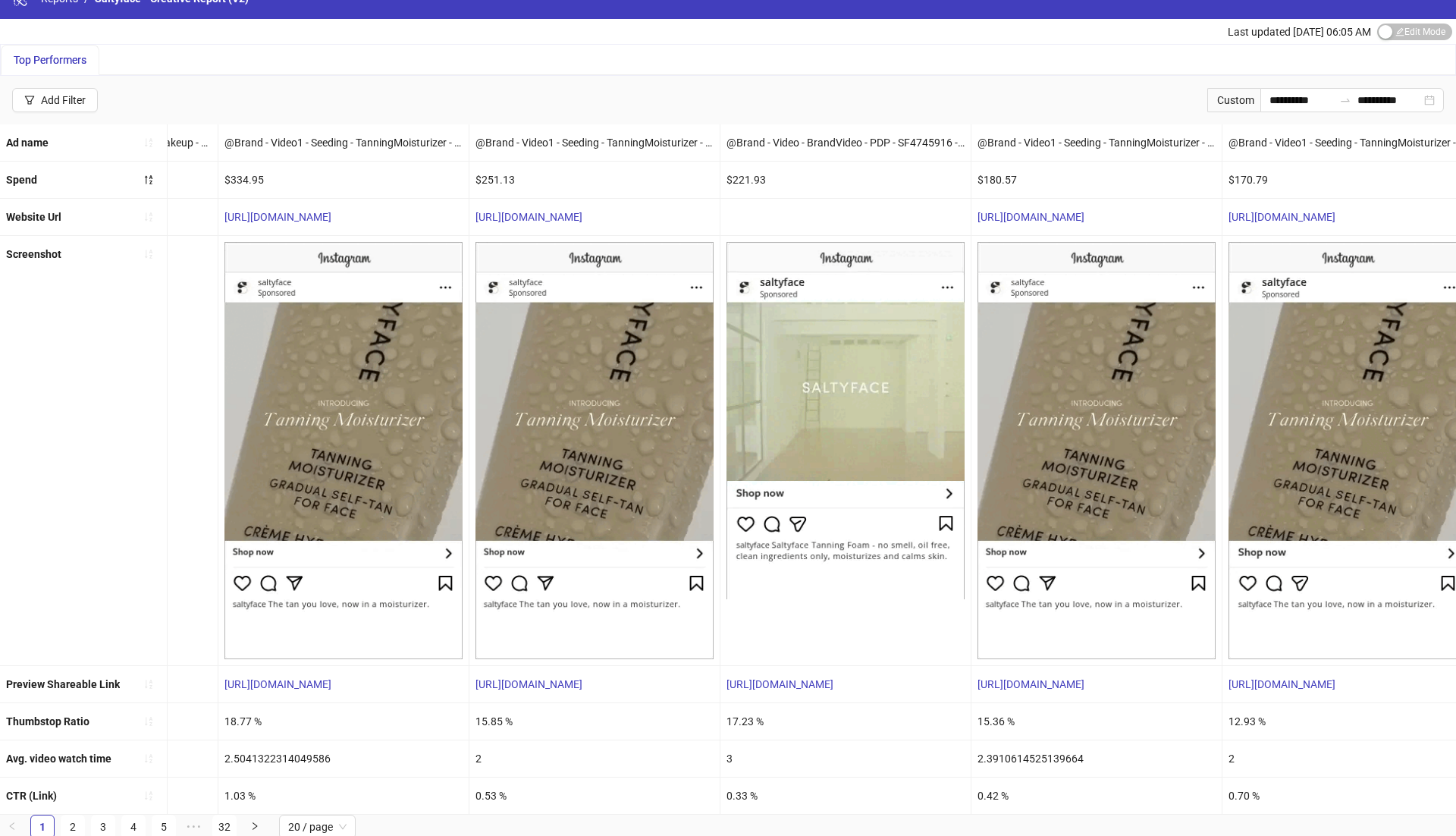
click at [770, 789] on div "0.33 %" at bounding box center [846, 796] width 250 height 37
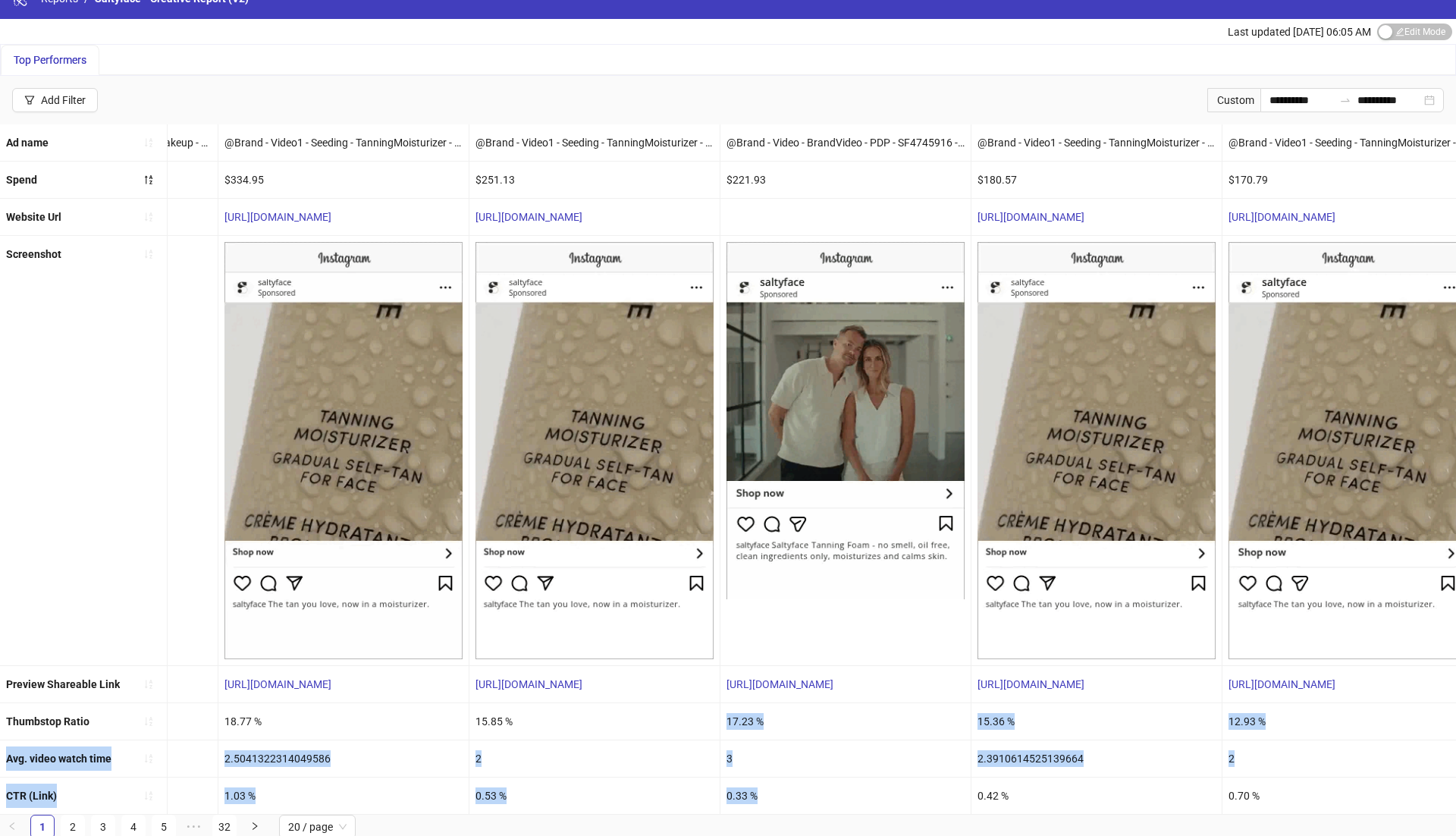
drag, startPoint x: 781, startPoint y: 803, endPoint x: 721, endPoint y: 715, distance: 106.5
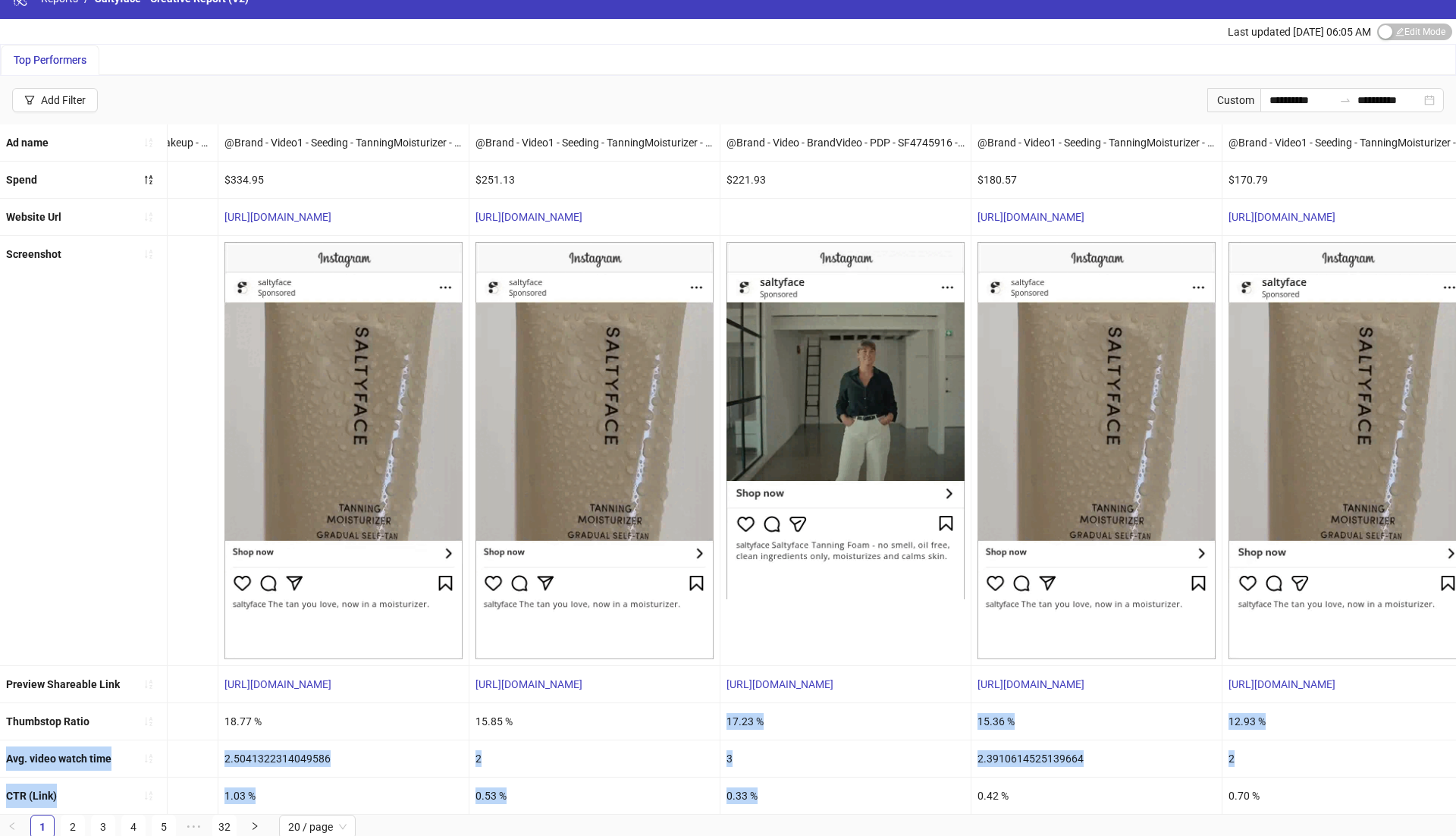
click at [721, 715] on ul "Ad name @Brand - Video1 - Seeding - TanningMoisturizer - PDP - SF2445757 - [DAT…" at bounding box center [728, 469] width 1456 height 690
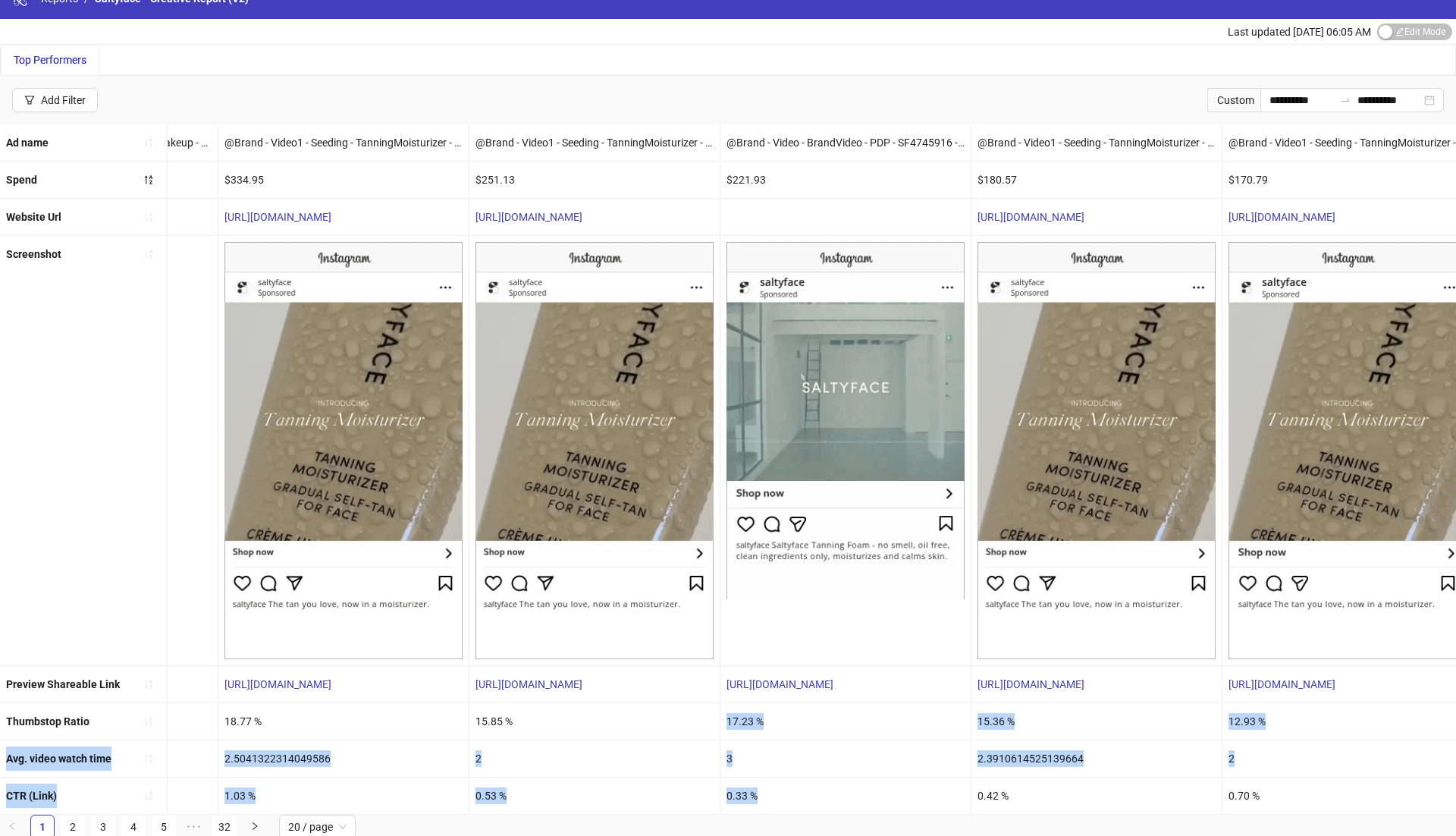
click at [730, 722] on div "17.23 %" at bounding box center [846, 721] width 250 height 37
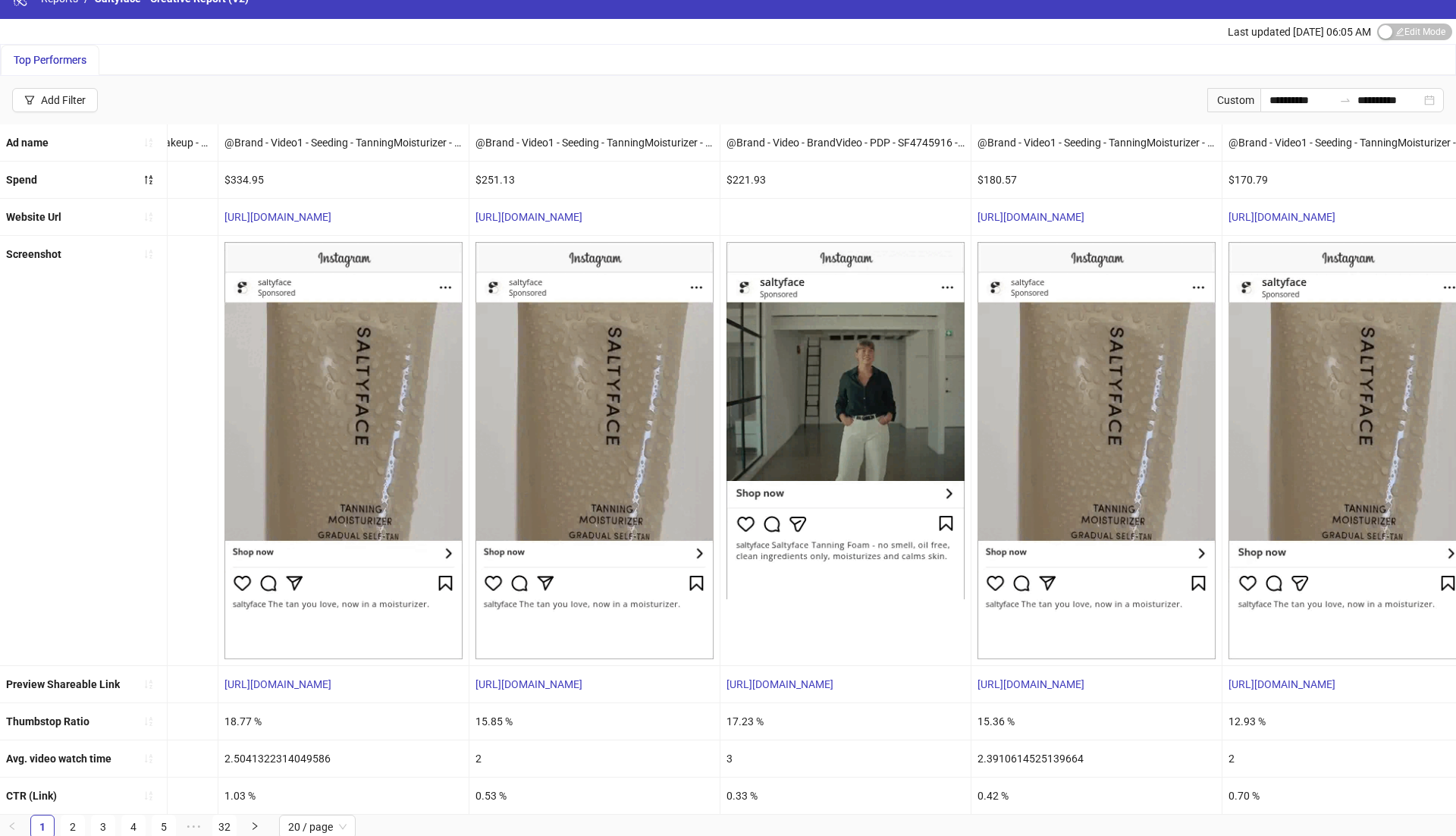
click at [742, 718] on div "17.23 %" at bounding box center [846, 721] width 250 height 37
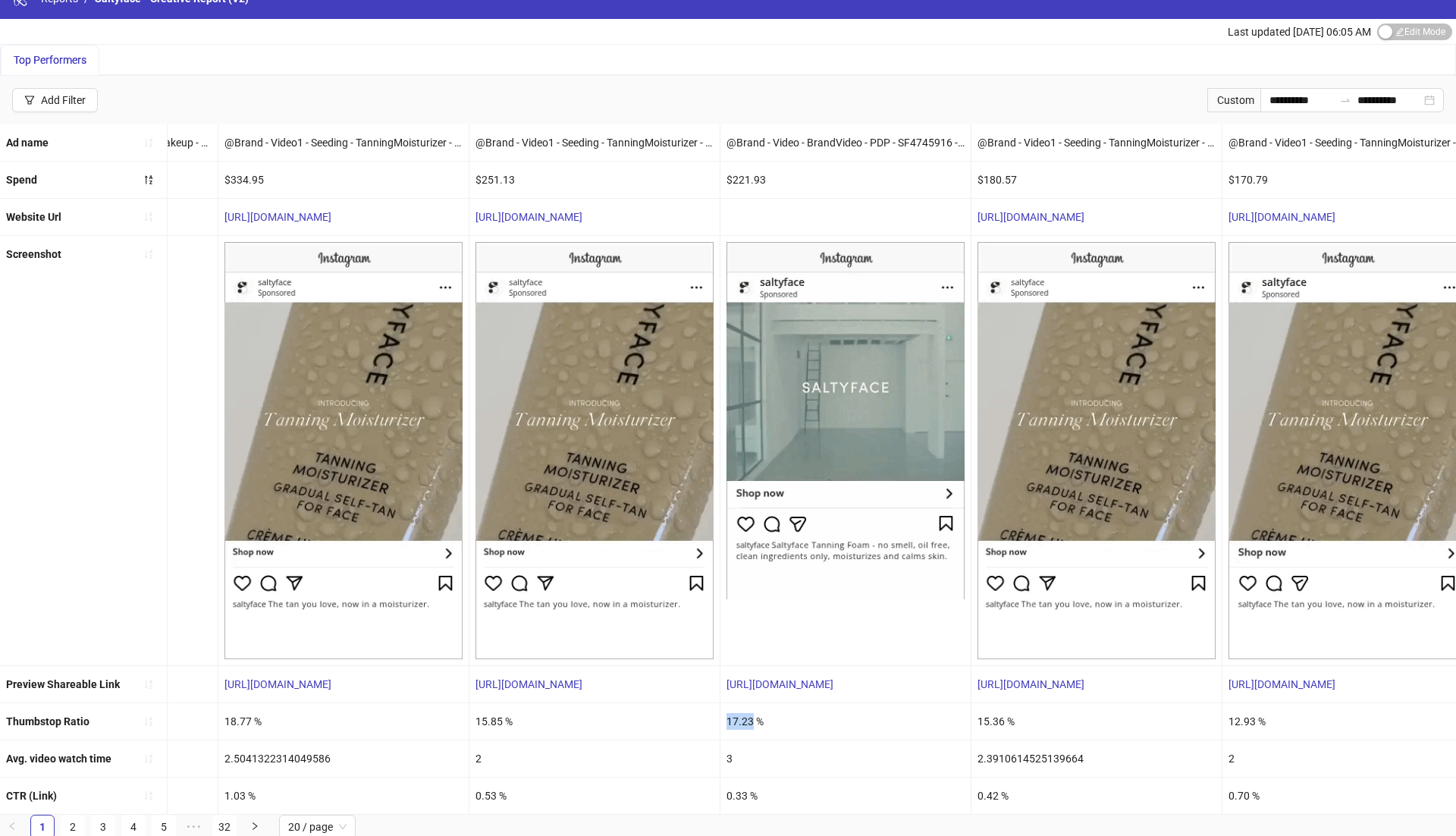
click at [742, 718] on div "17.23 %" at bounding box center [846, 721] width 250 height 37
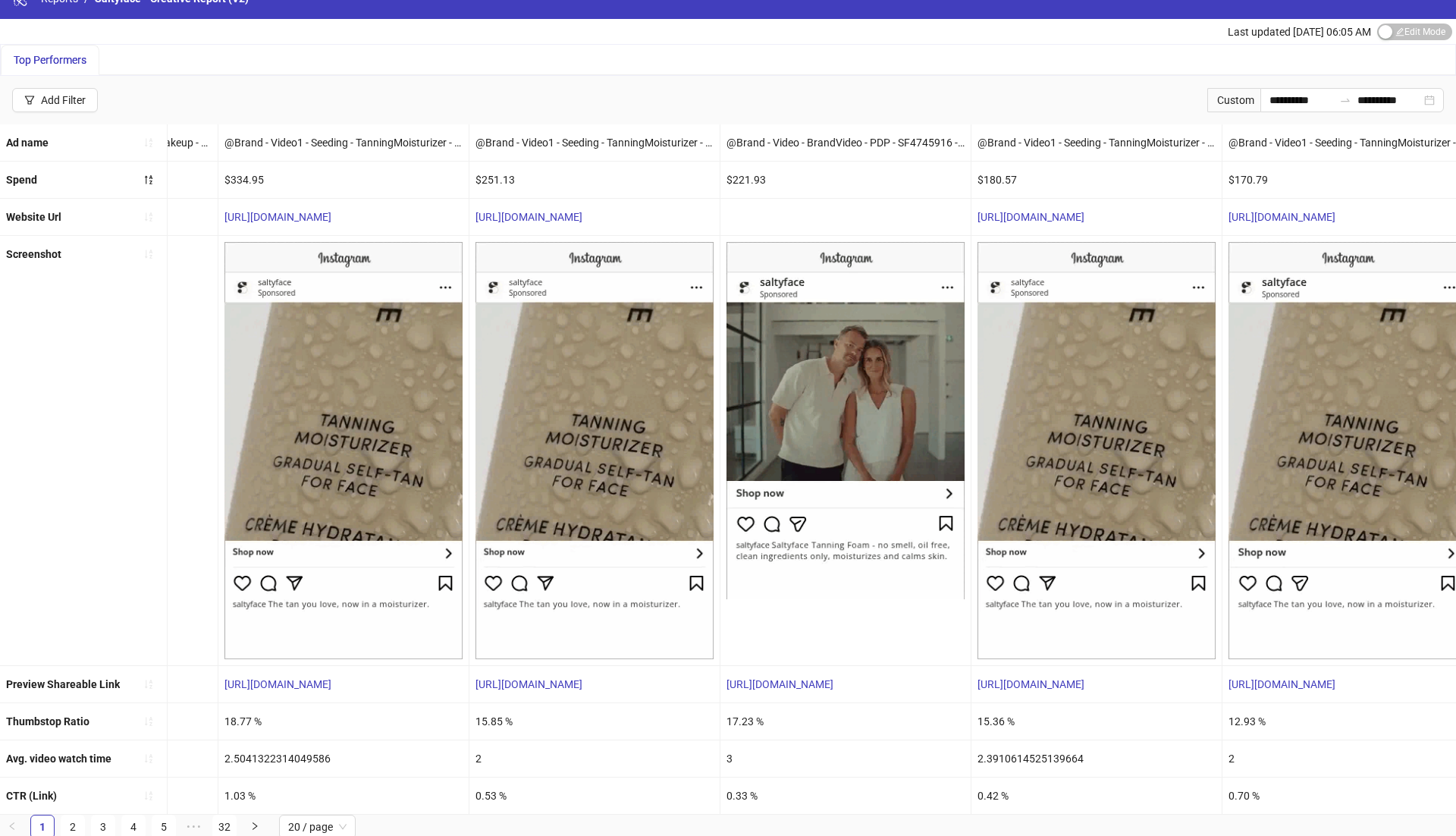
click at [240, 720] on div "18.77 %" at bounding box center [343, 721] width 250 height 37
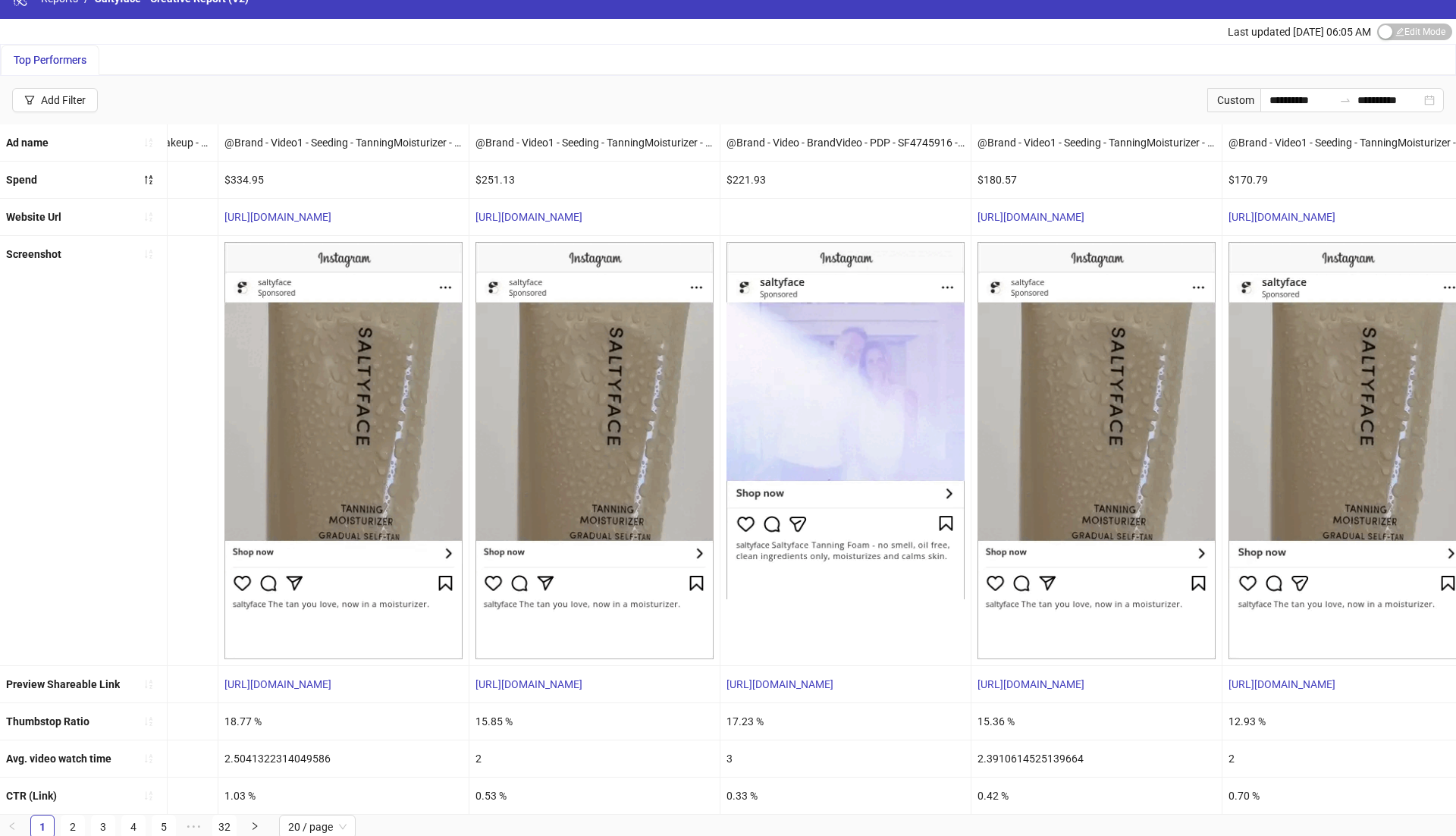
click at [237, 723] on div "18.77 %" at bounding box center [343, 721] width 250 height 37
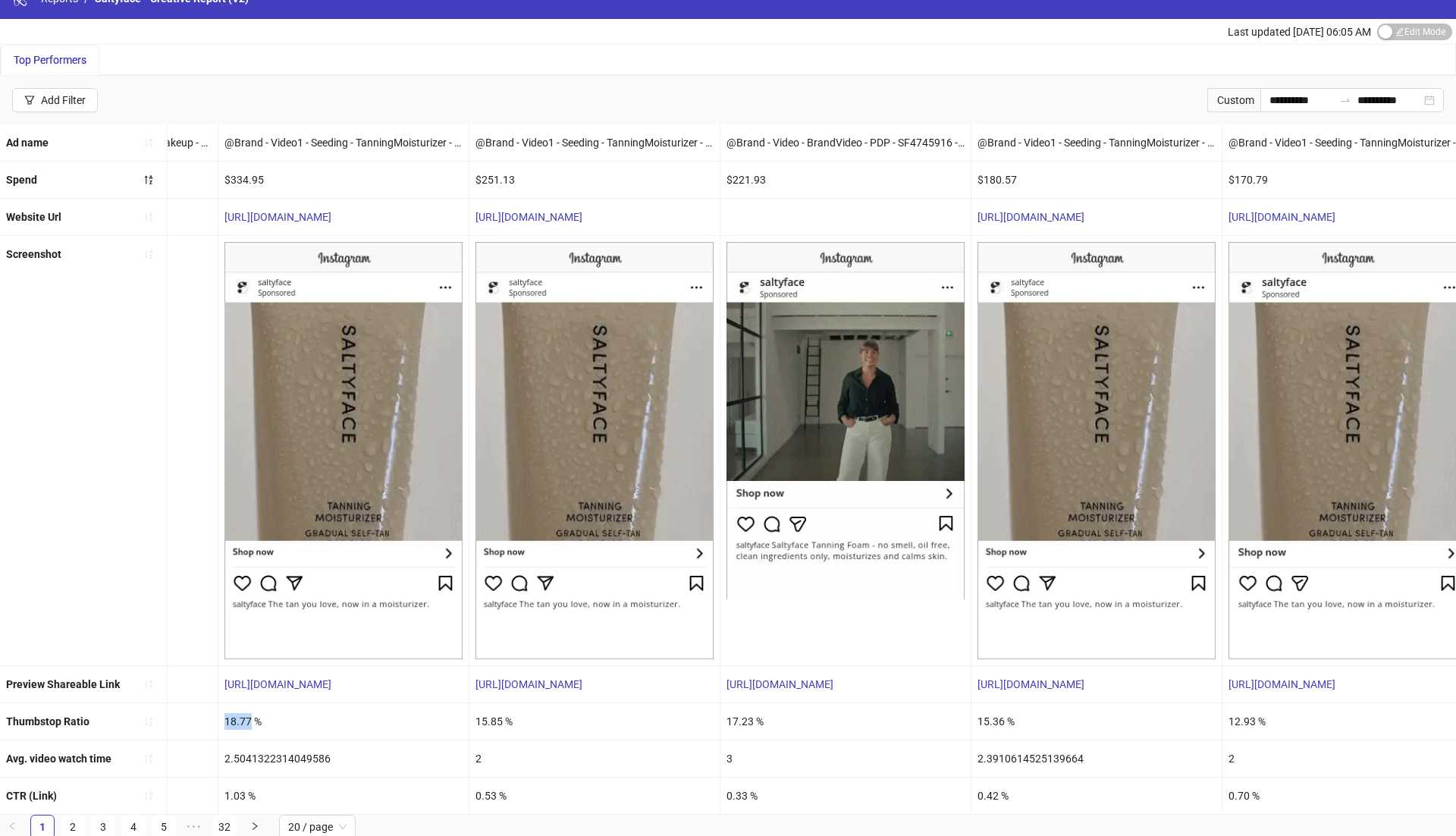
click at [237, 723] on div "18.77 %" at bounding box center [343, 721] width 250 height 37
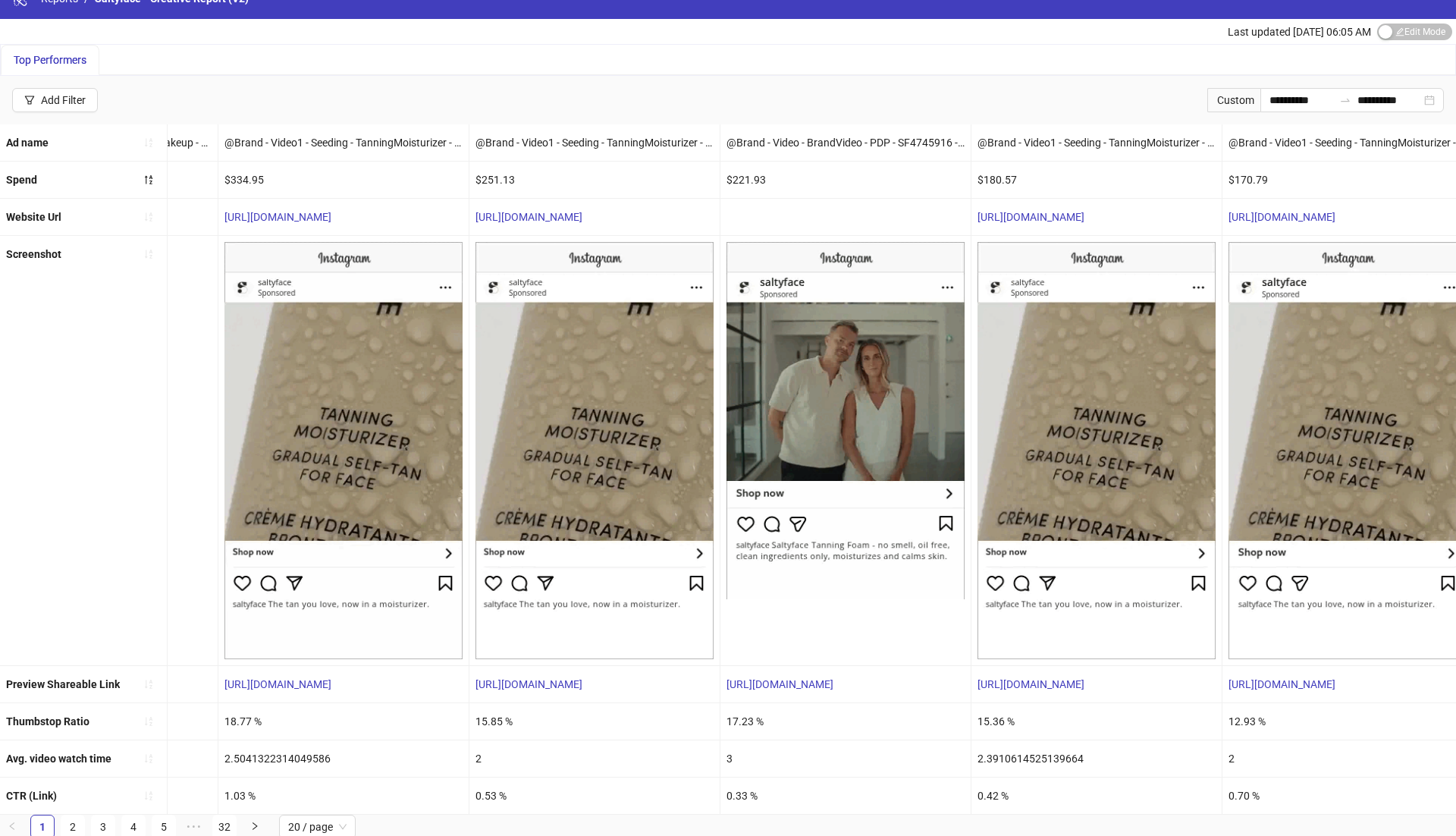
click at [734, 792] on div "0.33 %" at bounding box center [846, 796] width 250 height 37
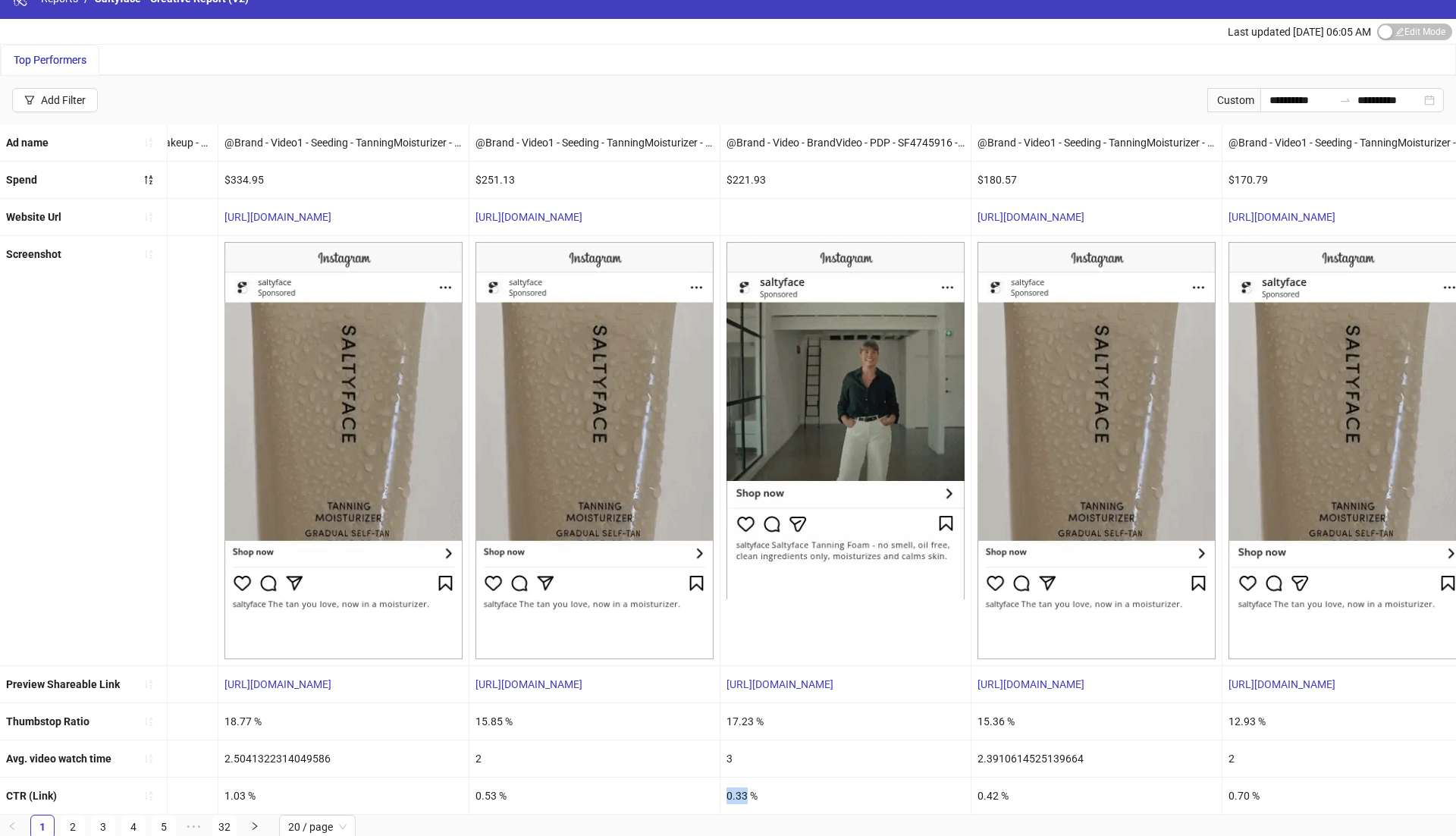
click at [734, 792] on div "0.33 %" at bounding box center [846, 796] width 250 height 37
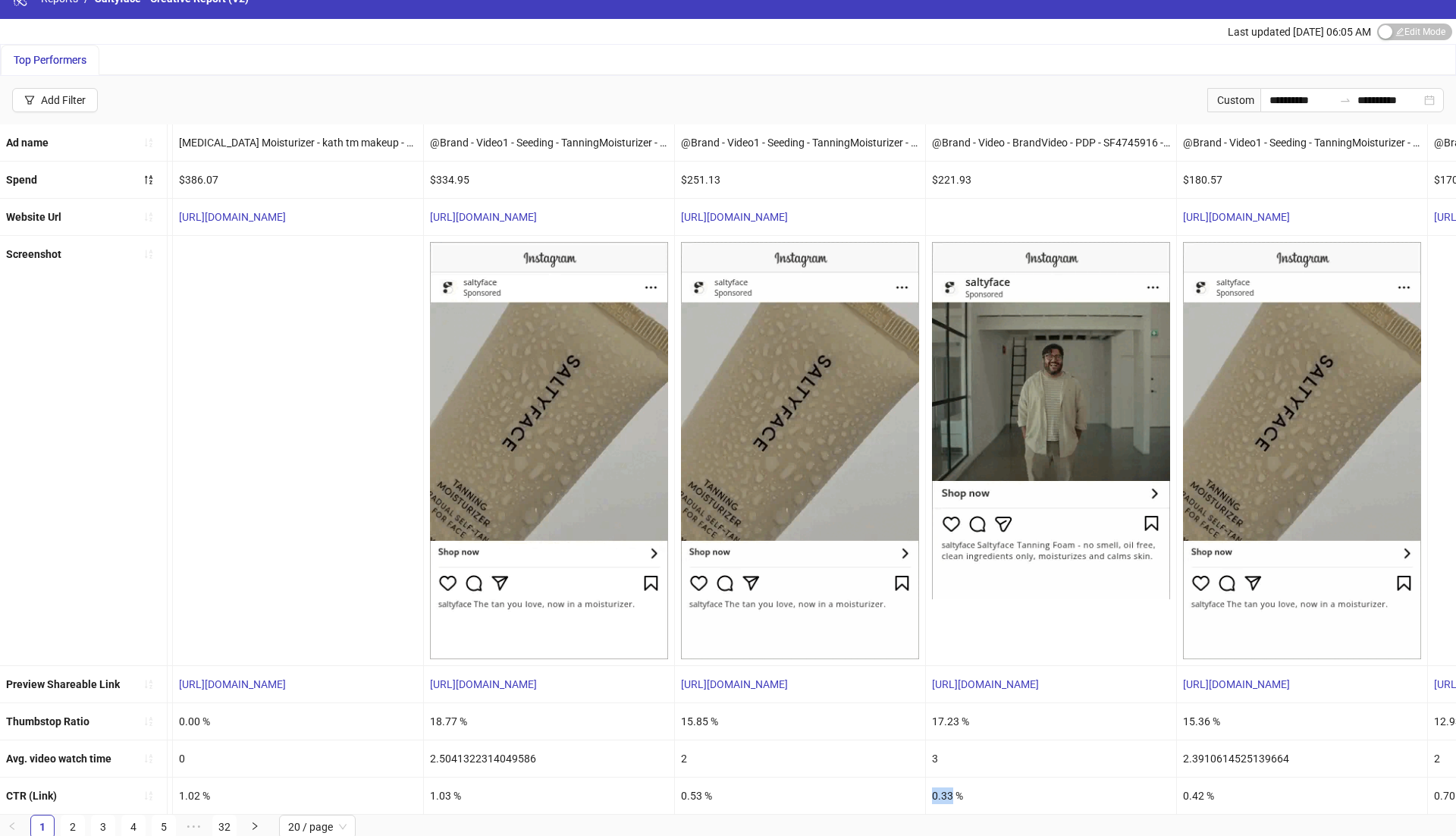
scroll to position [0, 0]
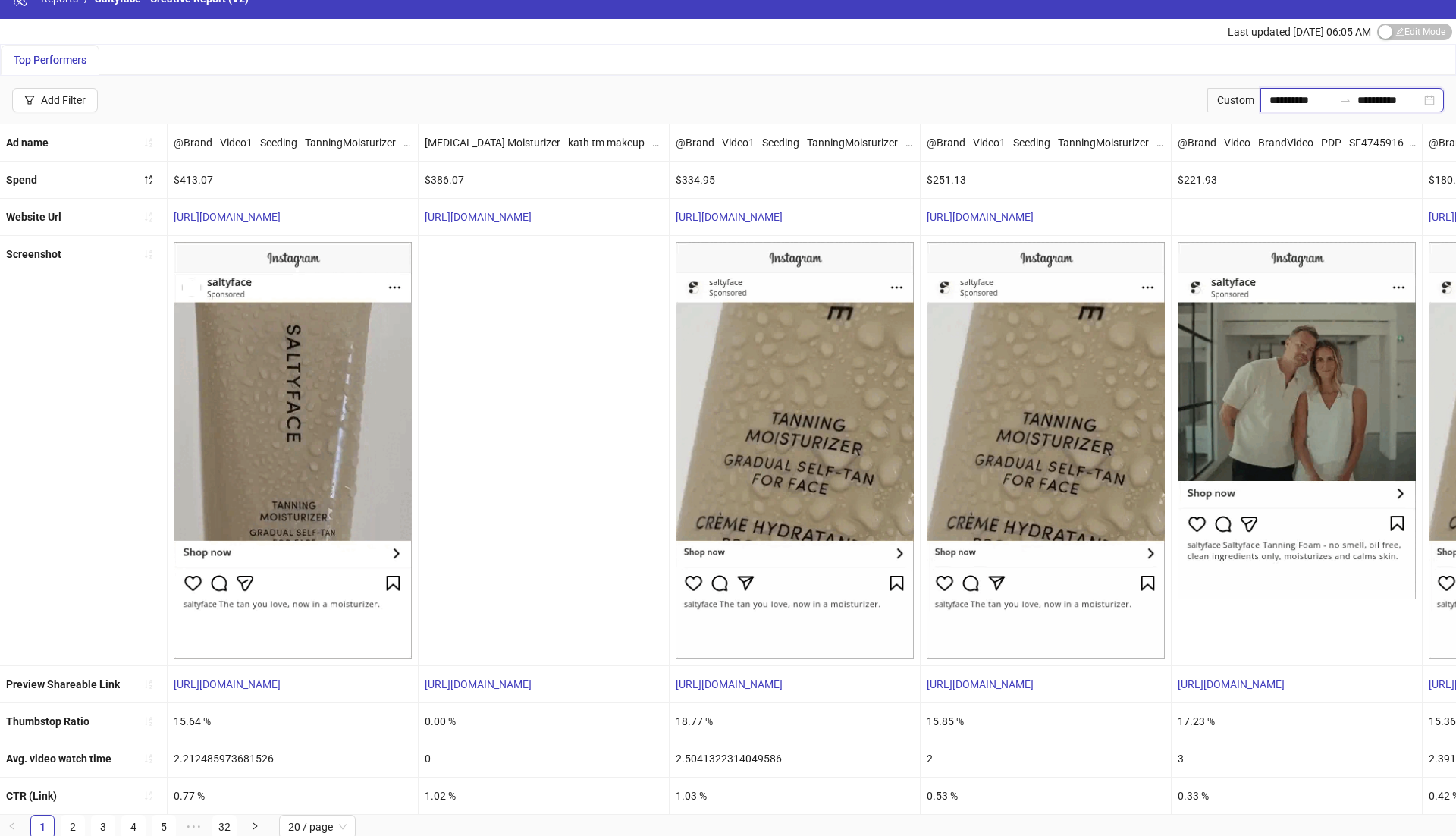
click at [1274, 92] on input "**********" at bounding box center [1302, 101] width 64 height 17
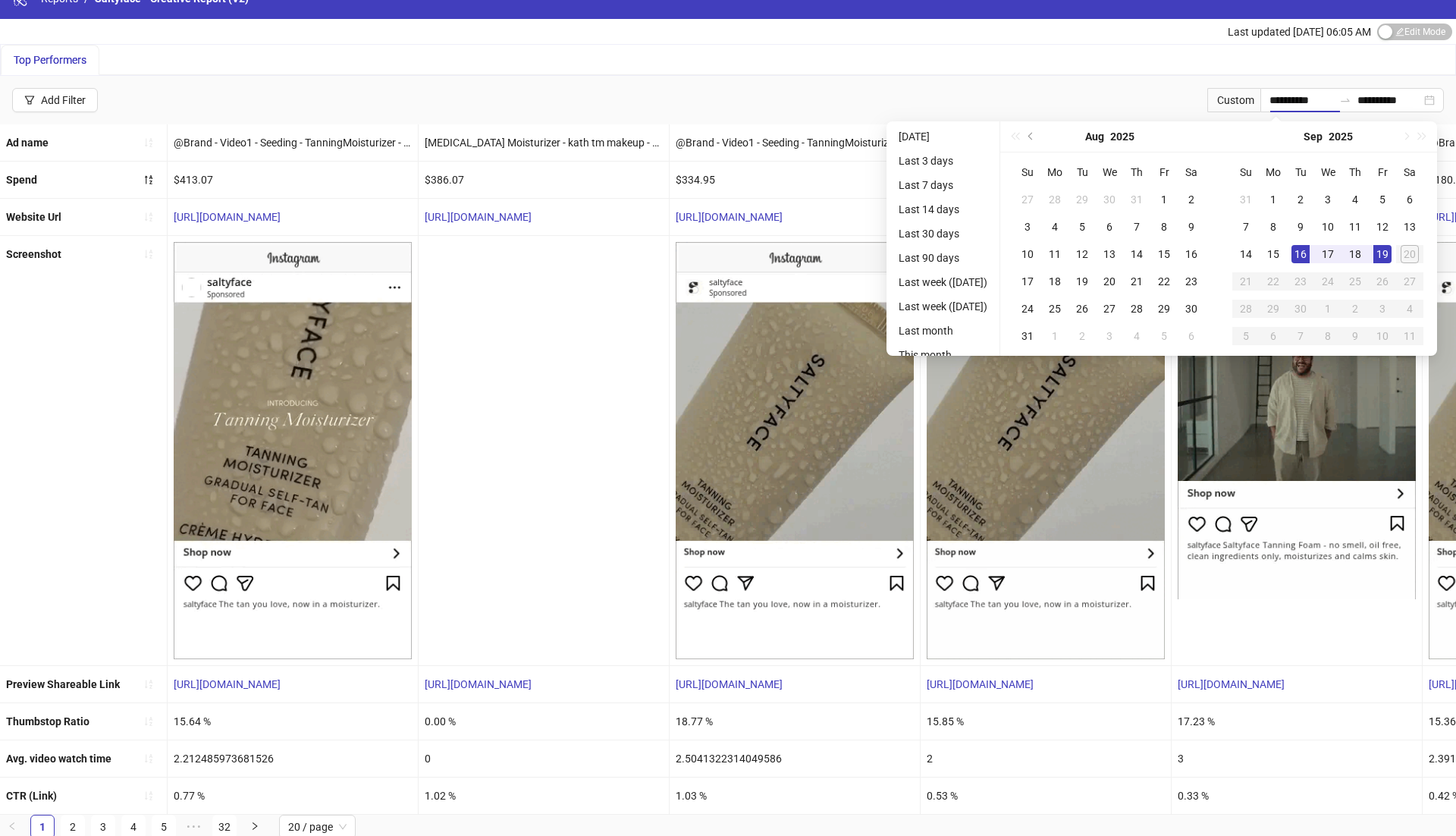
click at [1241, 92] on div "Custom" at bounding box center [1234, 101] width 53 height 24
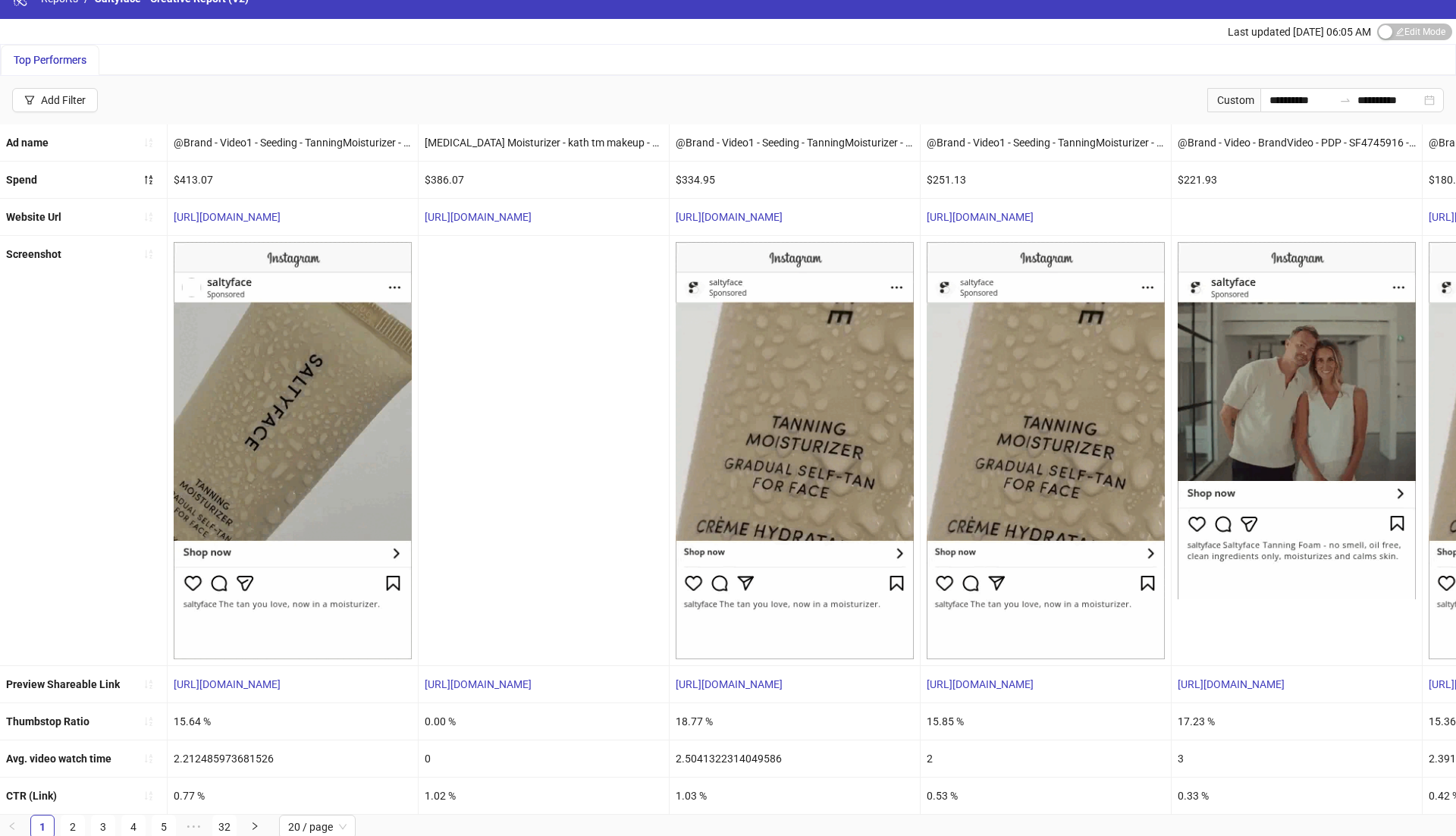
click at [1301, 110] on div "**********" at bounding box center [728, 101] width 1456 height 49
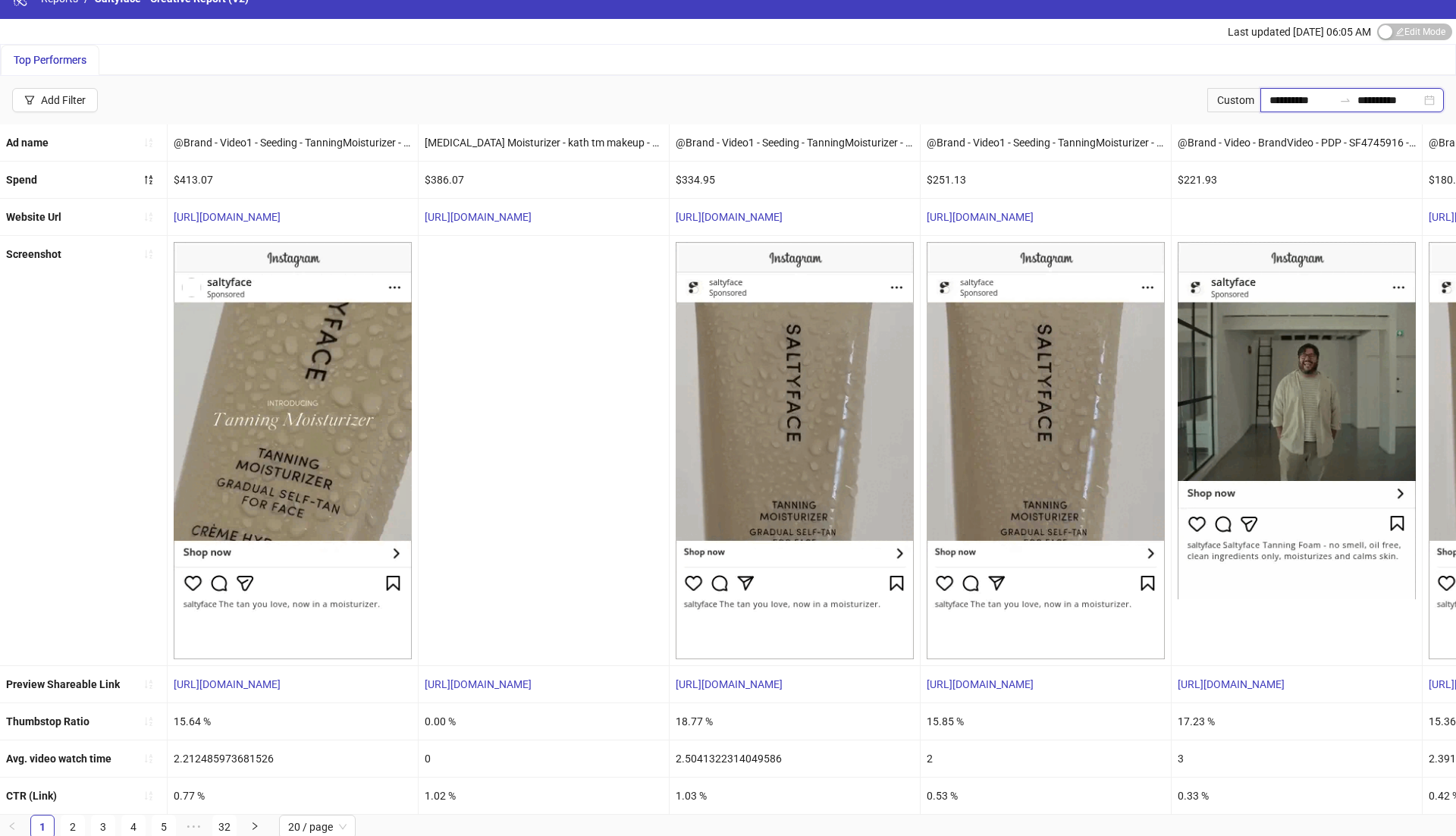
click at [1301, 98] on input "**********" at bounding box center [1302, 101] width 64 height 17
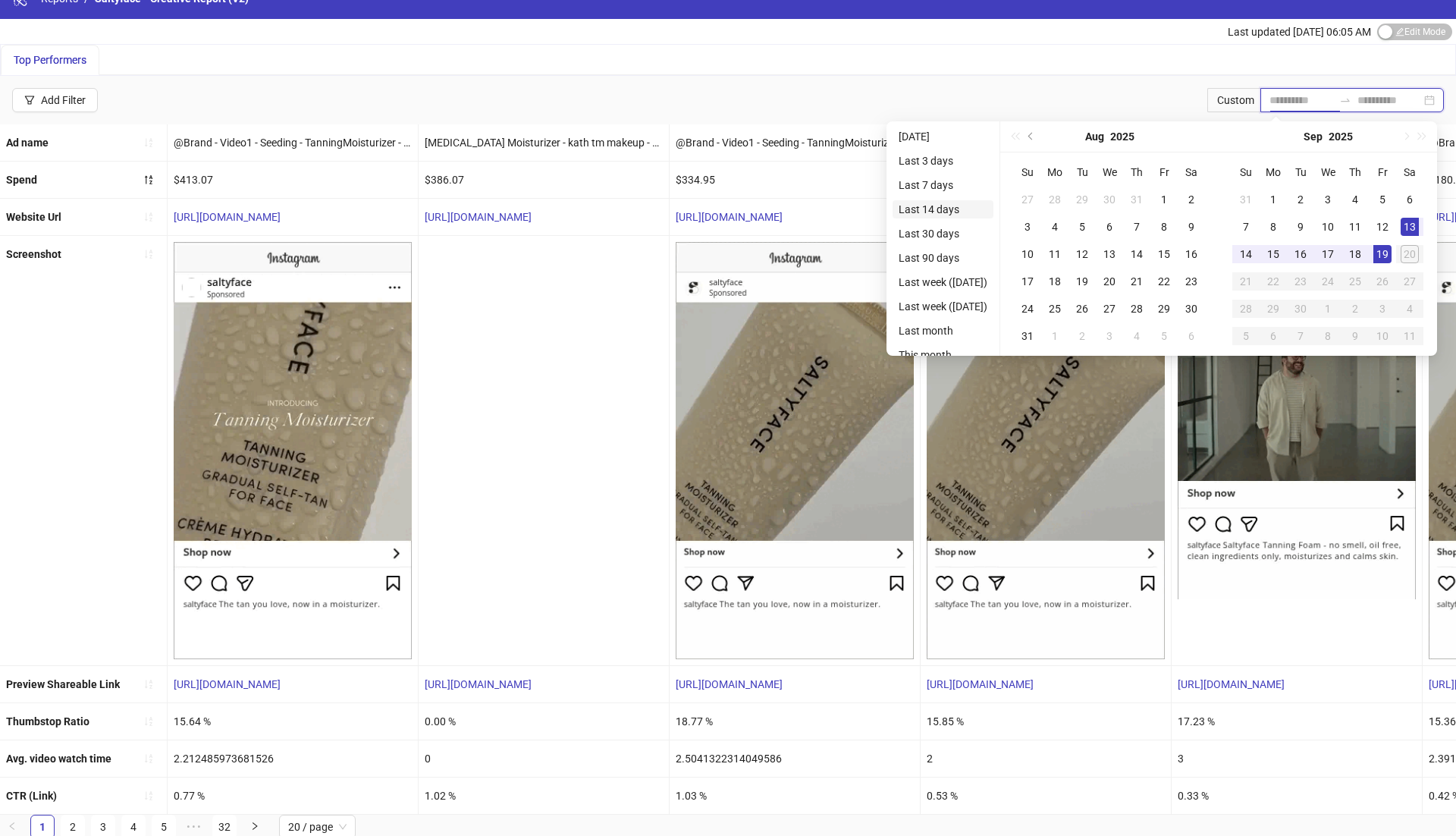
type input "**********"
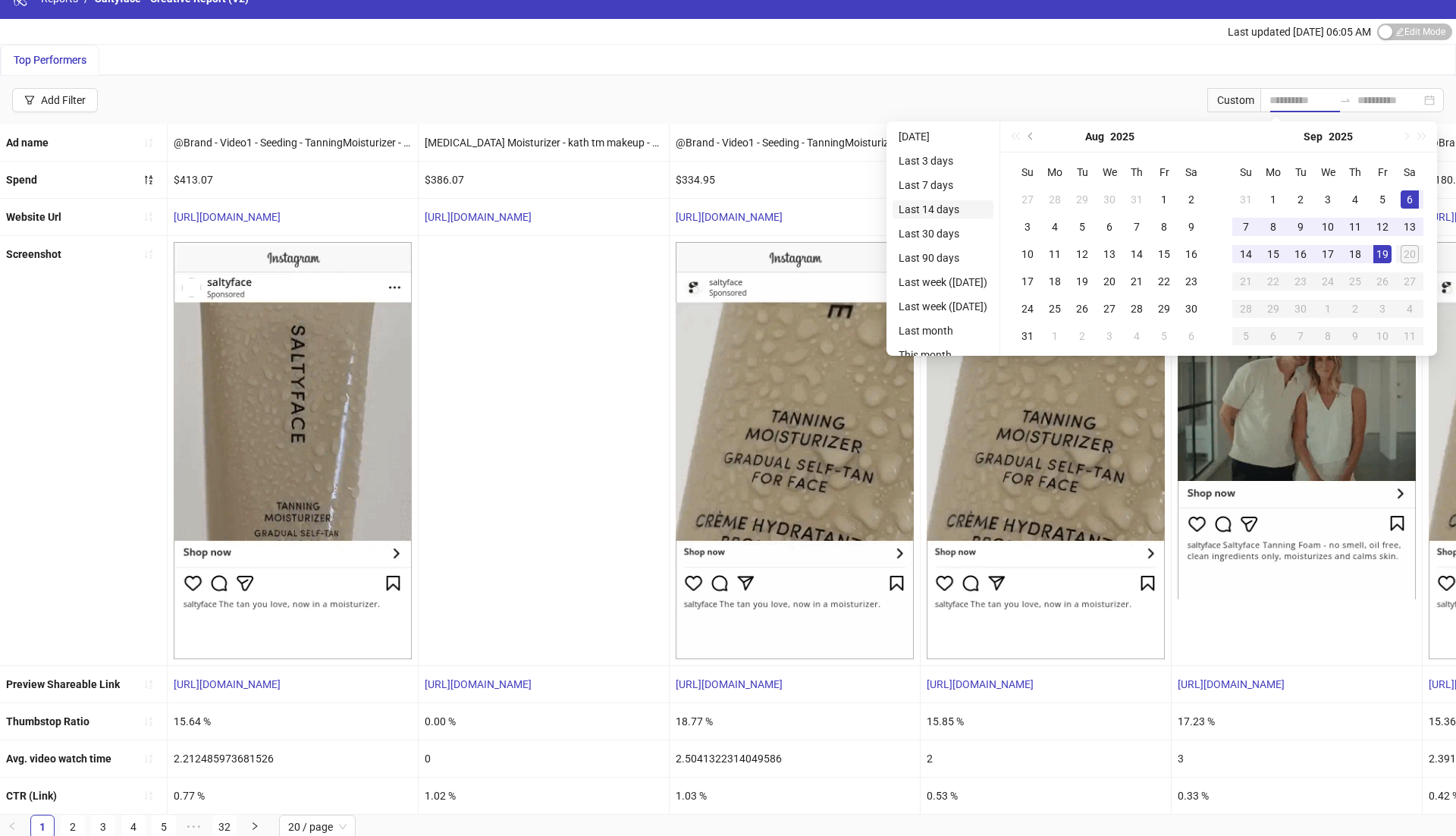
click at [940, 207] on li "Last 14 days" at bounding box center [942, 209] width 101 height 18
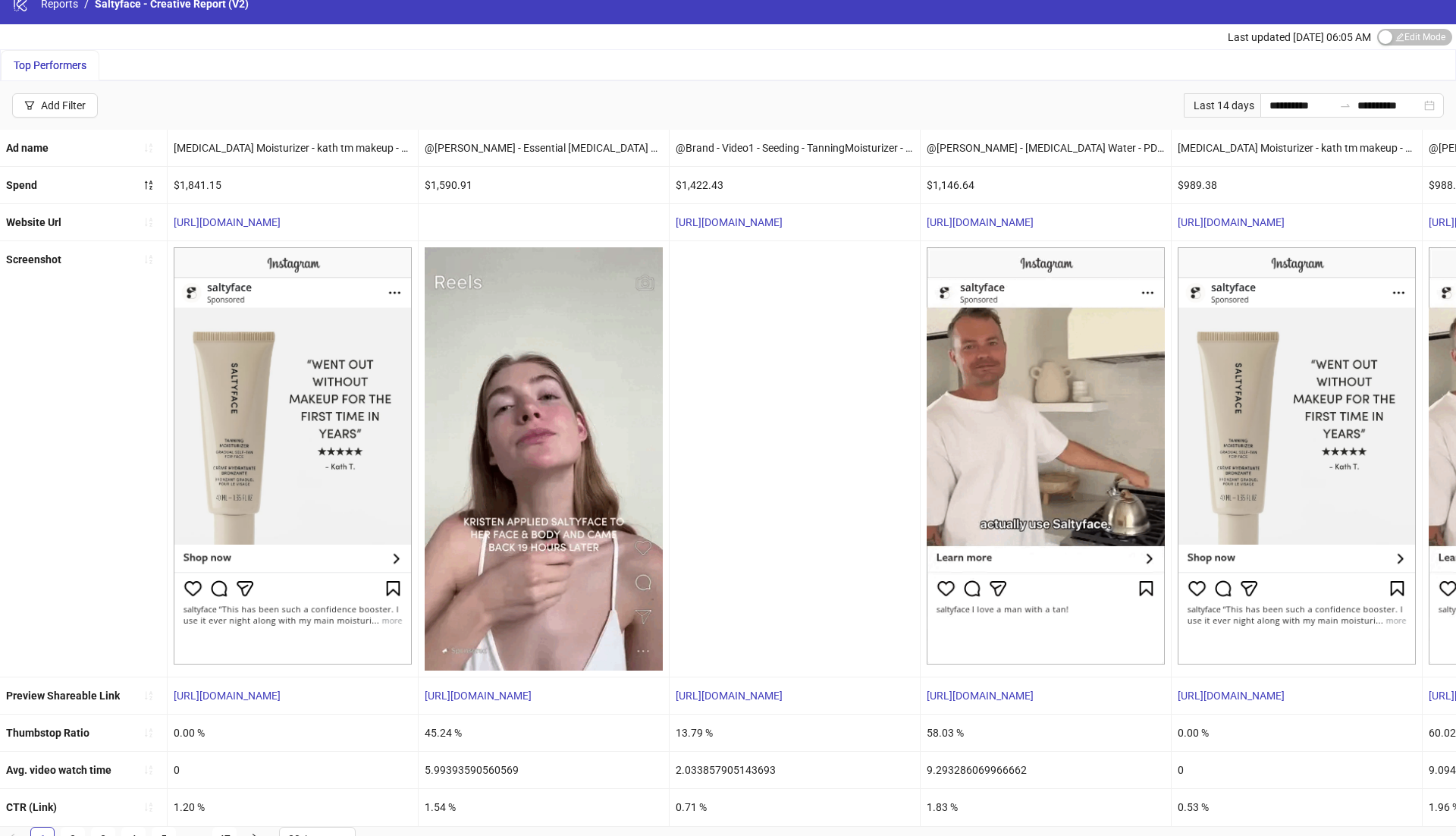
click at [935, 733] on div "58.03 %" at bounding box center [1046, 733] width 250 height 37
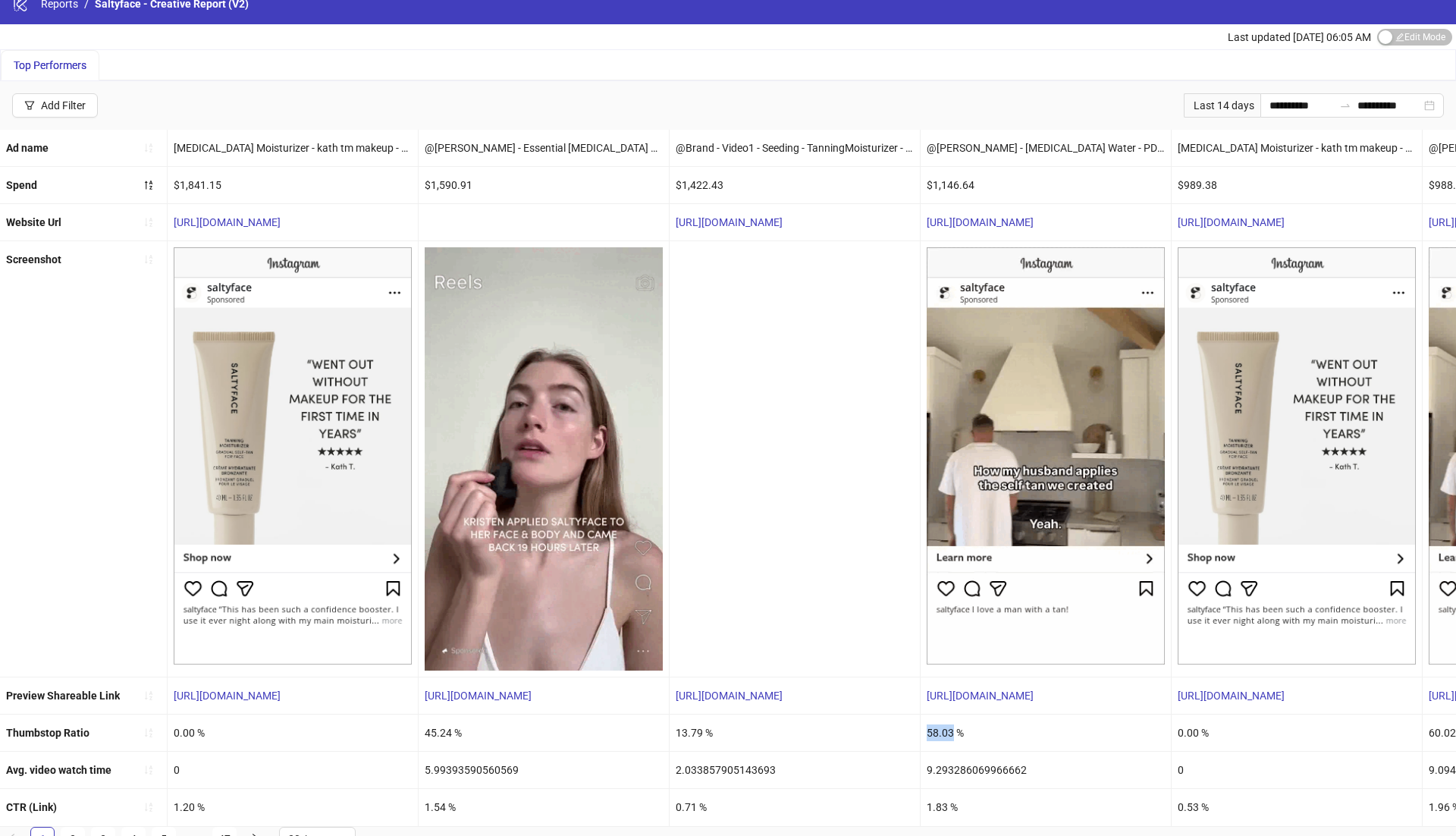
click at [935, 733] on div "58.03 %" at bounding box center [1046, 733] width 250 height 37
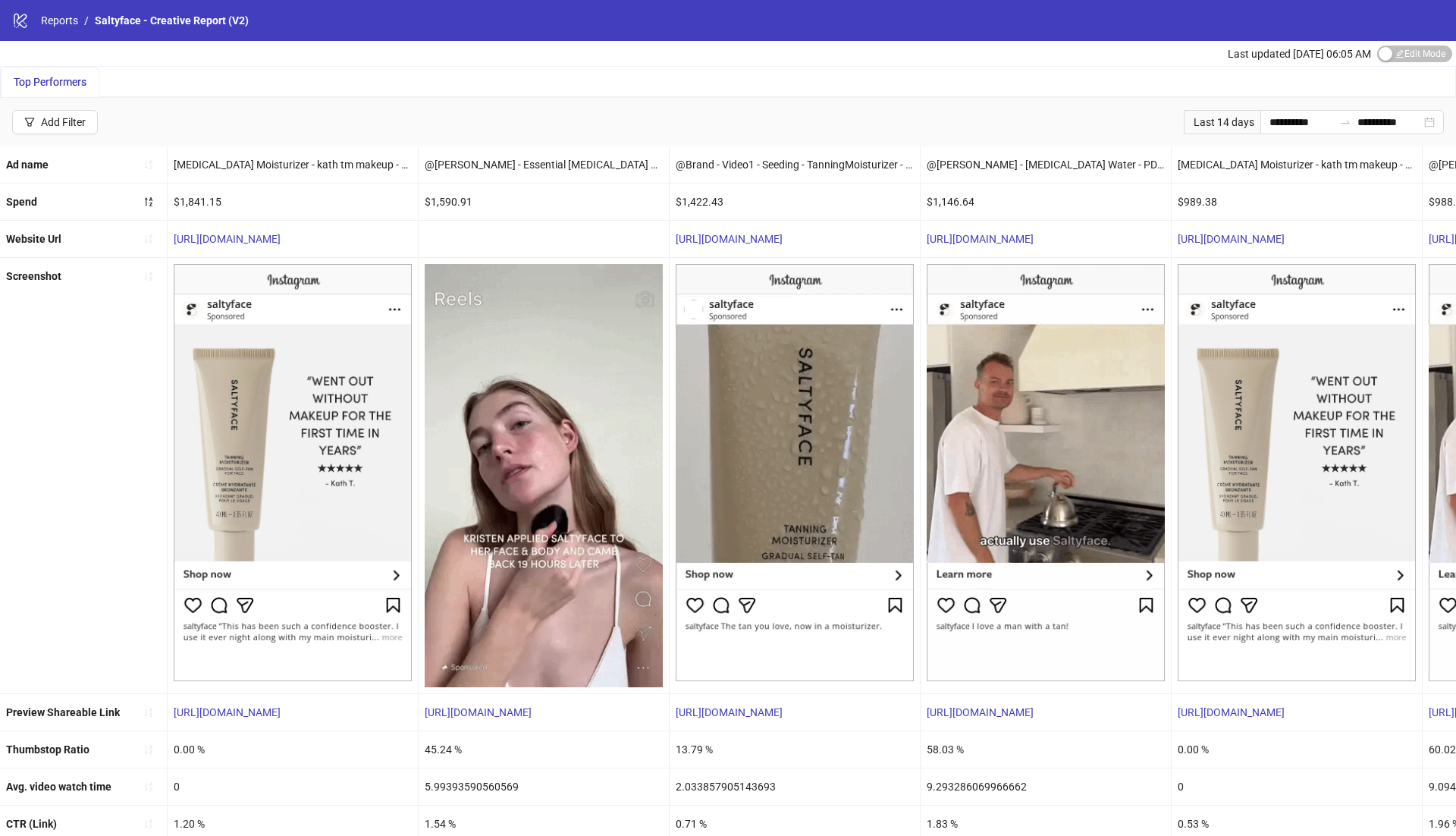
click at [195, 197] on div "$1,841.15" at bounding box center [293, 201] width 250 height 37
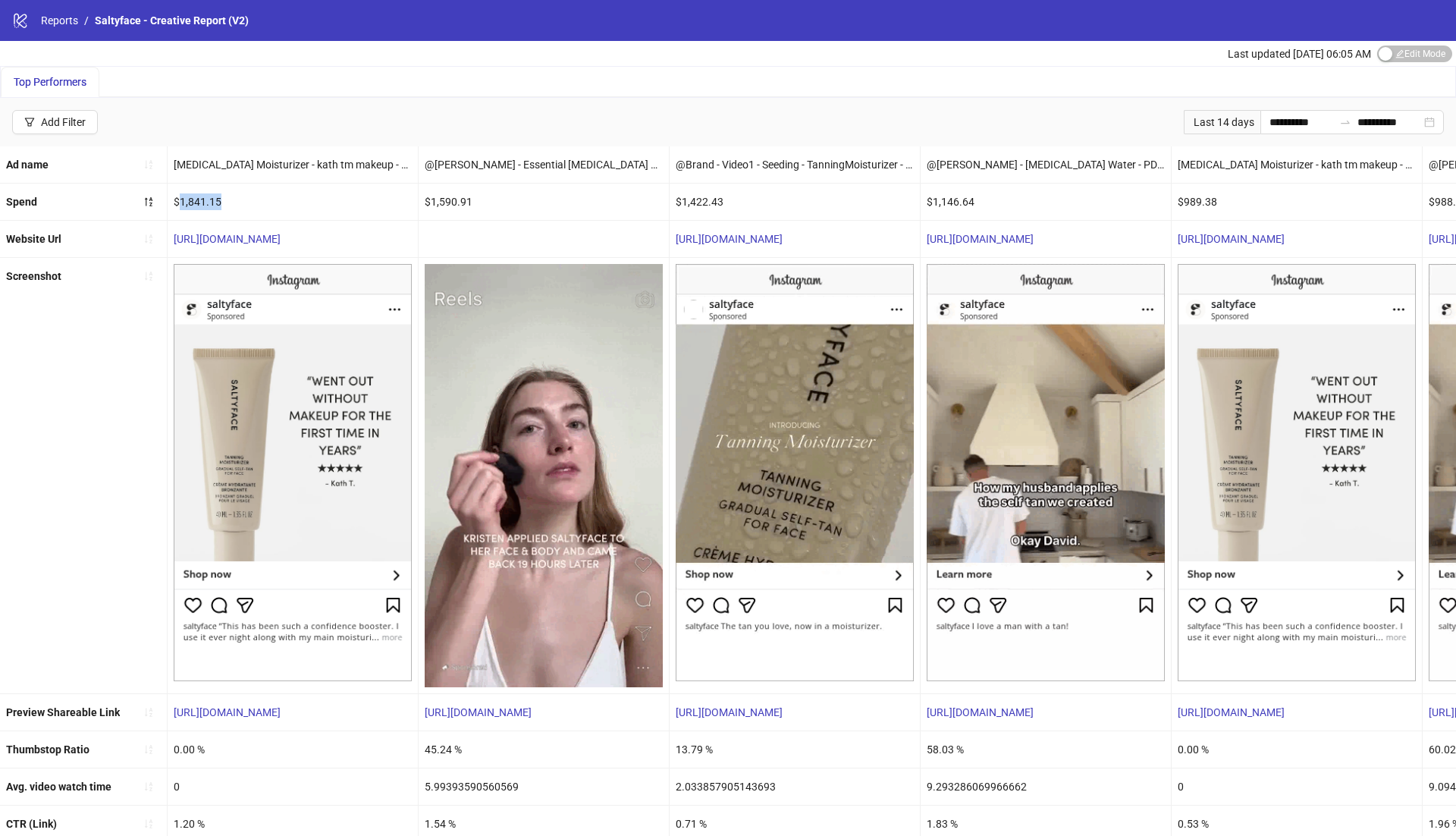
click at [195, 197] on div "$1,841.15" at bounding box center [293, 201] width 250 height 37
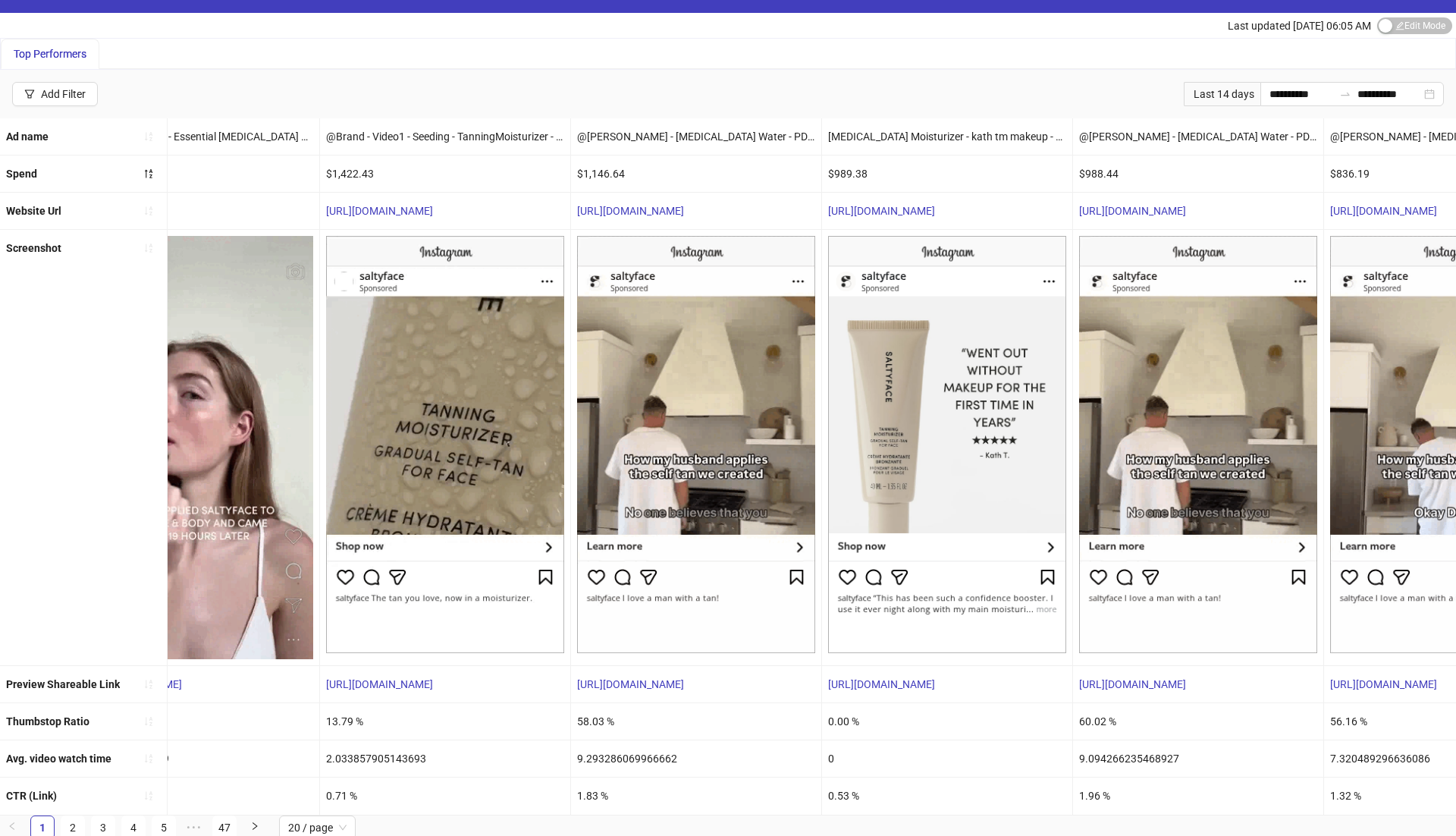
scroll to position [0, 505]
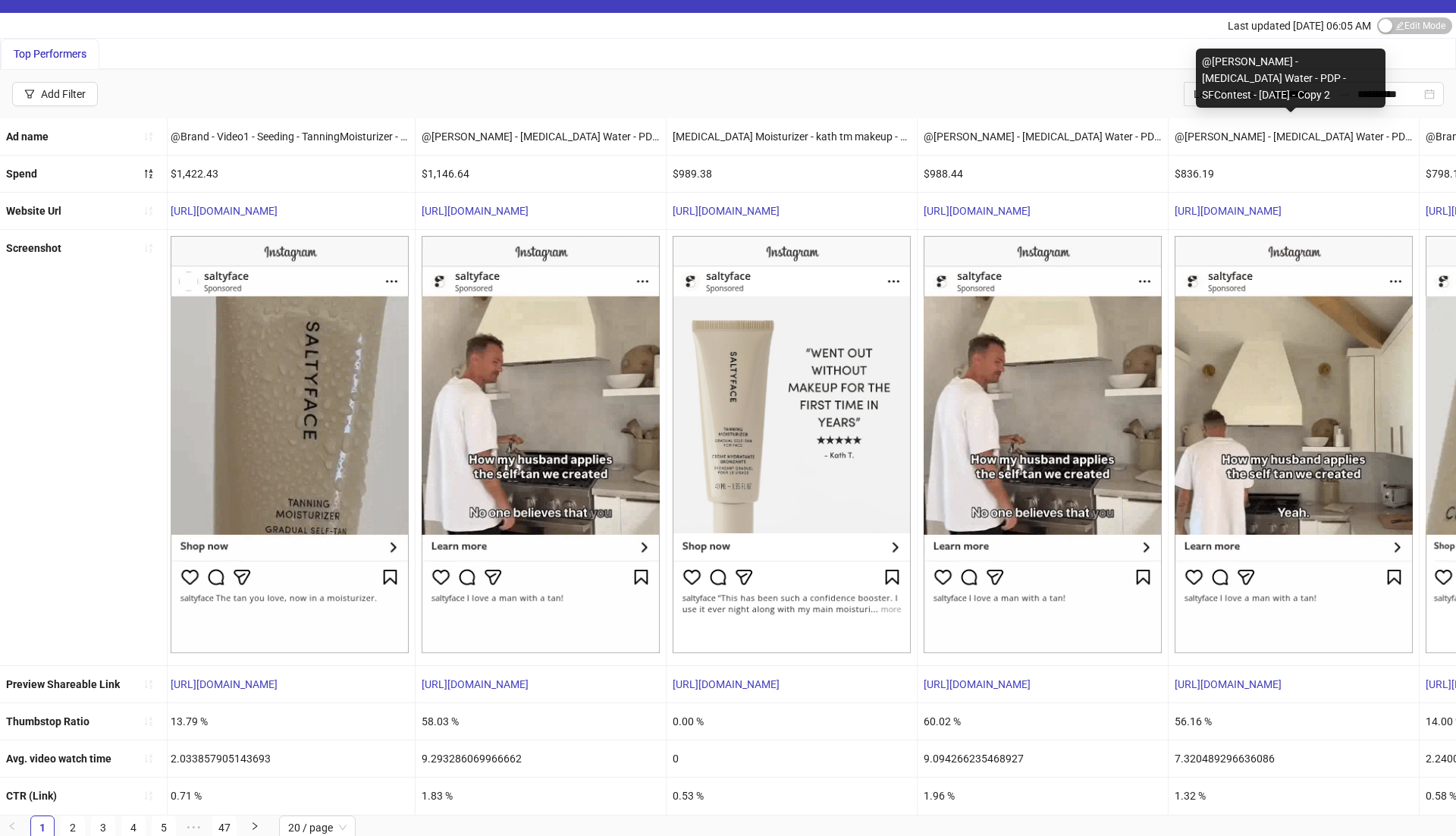
click at [1323, 89] on div "@[PERSON_NAME] - [MEDICAL_DATA] Water - PDP - SFContest - [DATE] - Copy 2" at bounding box center [1291, 78] width 190 height 59
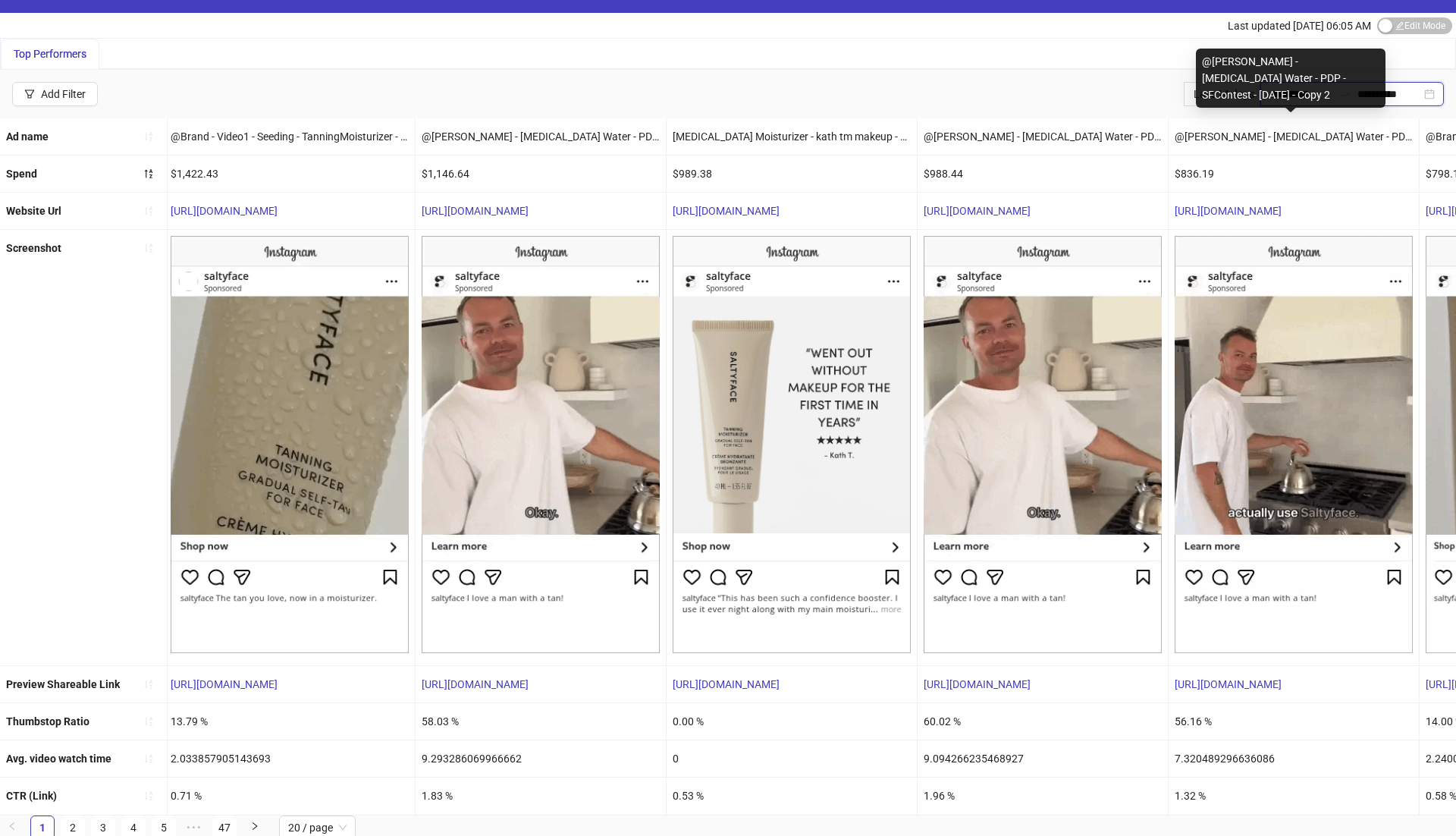
click at [1402, 87] on input "**********" at bounding box center [1390, 94] width 64 height 17
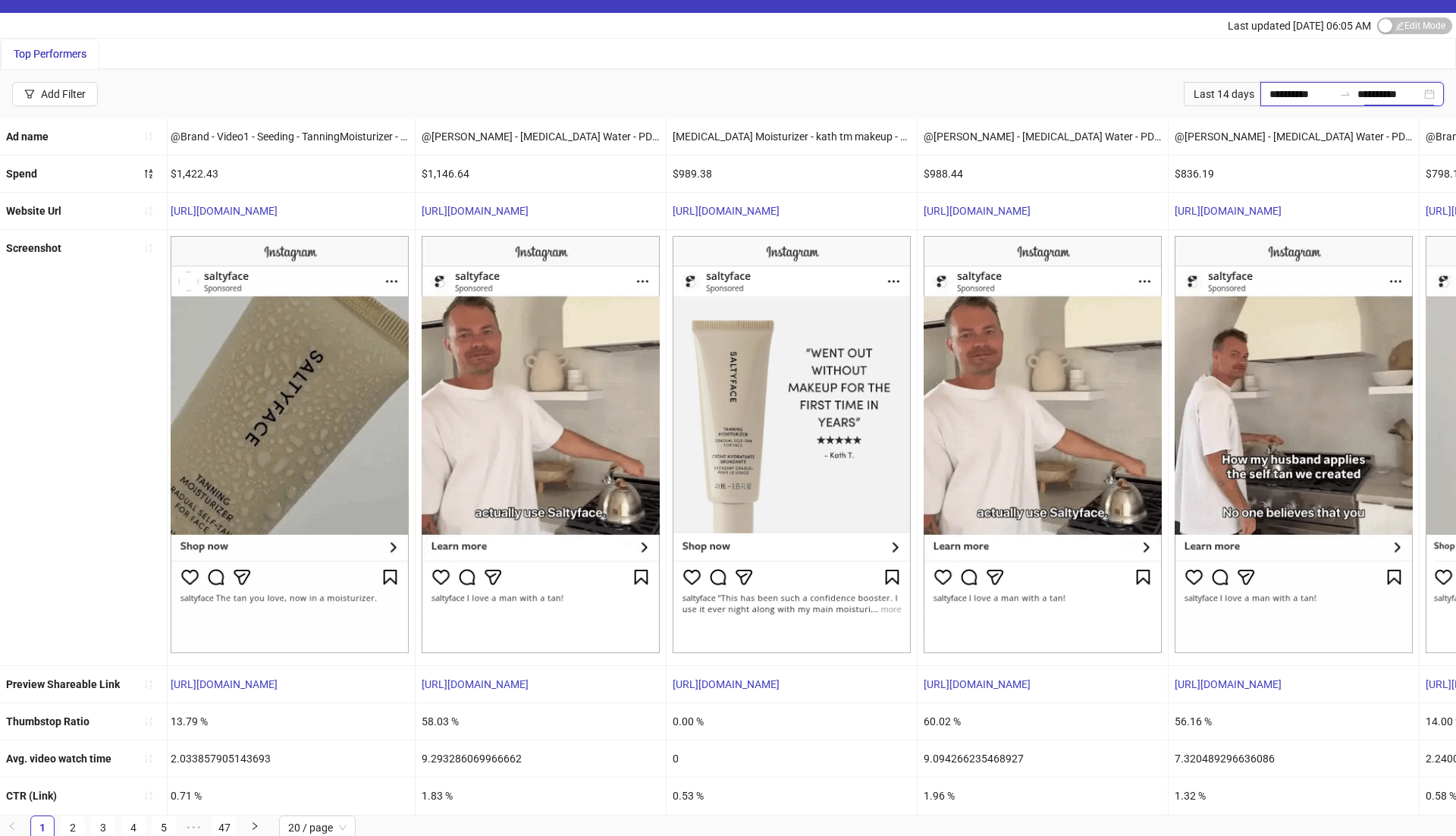
click at [1366, 88] on input "**********" at bounding box center [1390, 94] width 64 height 17
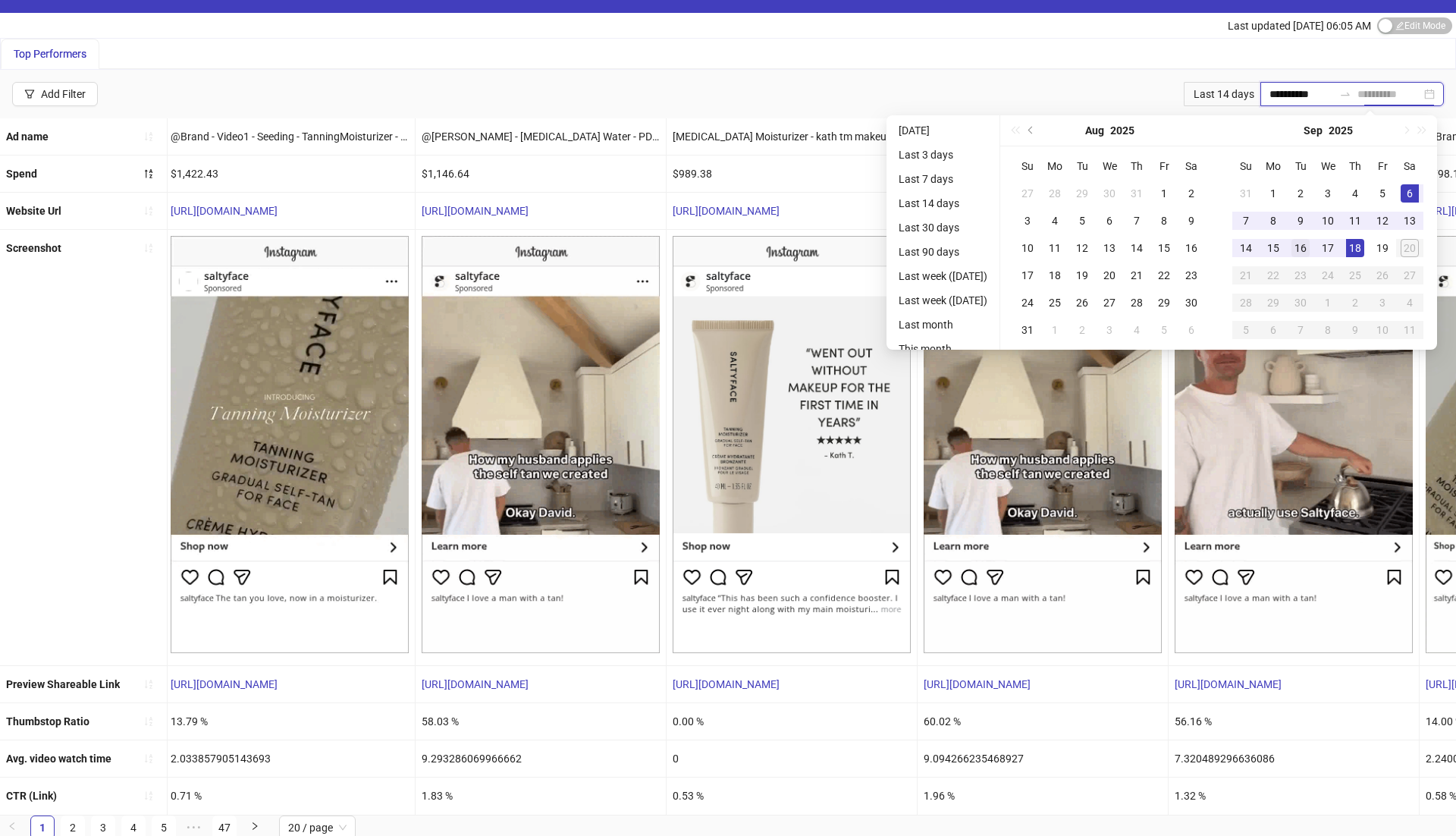
type input "**********"
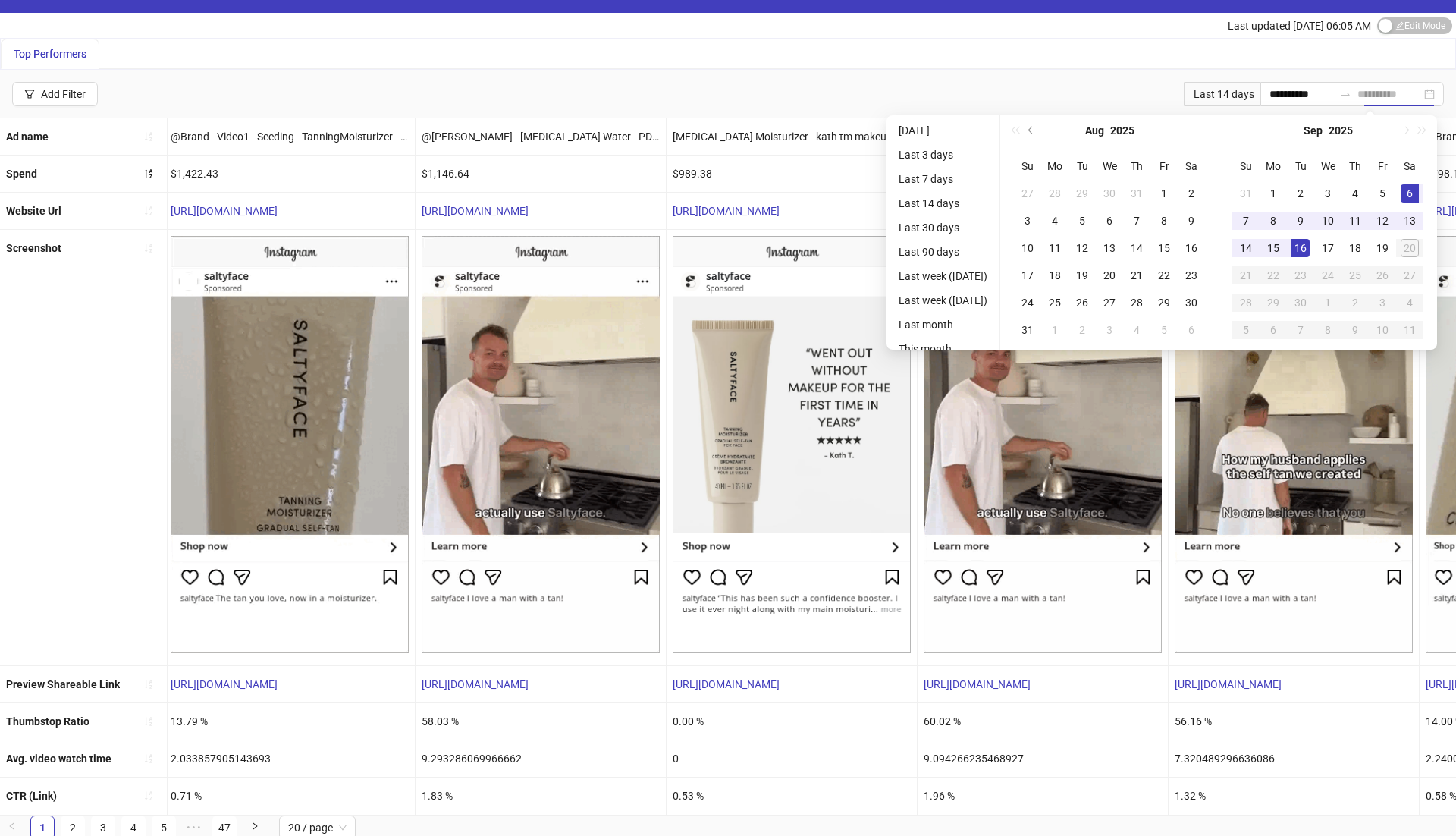
click at [1301, 253] on div "16" at bounding box center [1300, 247] width 18 height 18
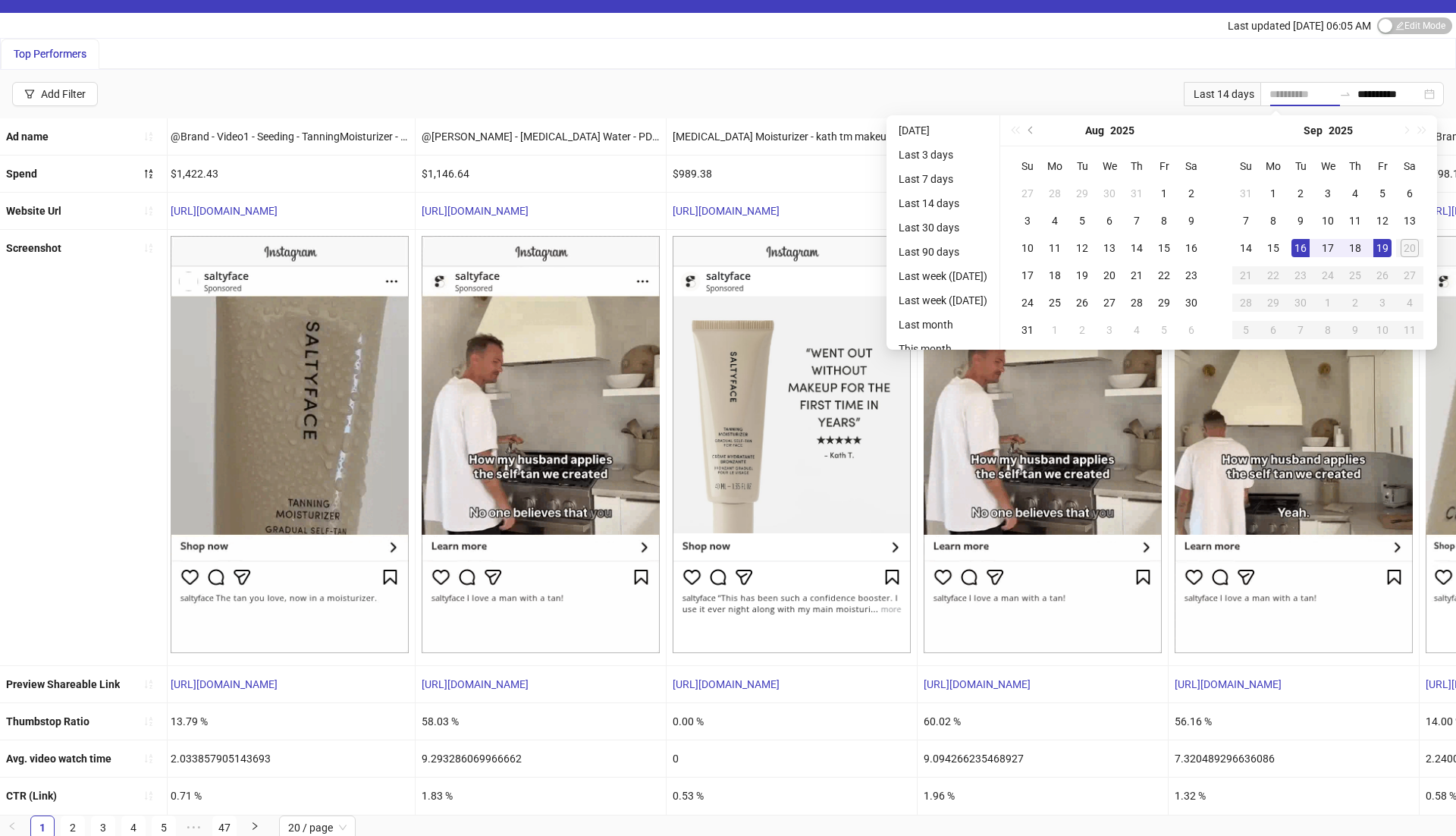
click at [1392, 250] on div "19" at bounding box center [1382, 247] width 18 height 18
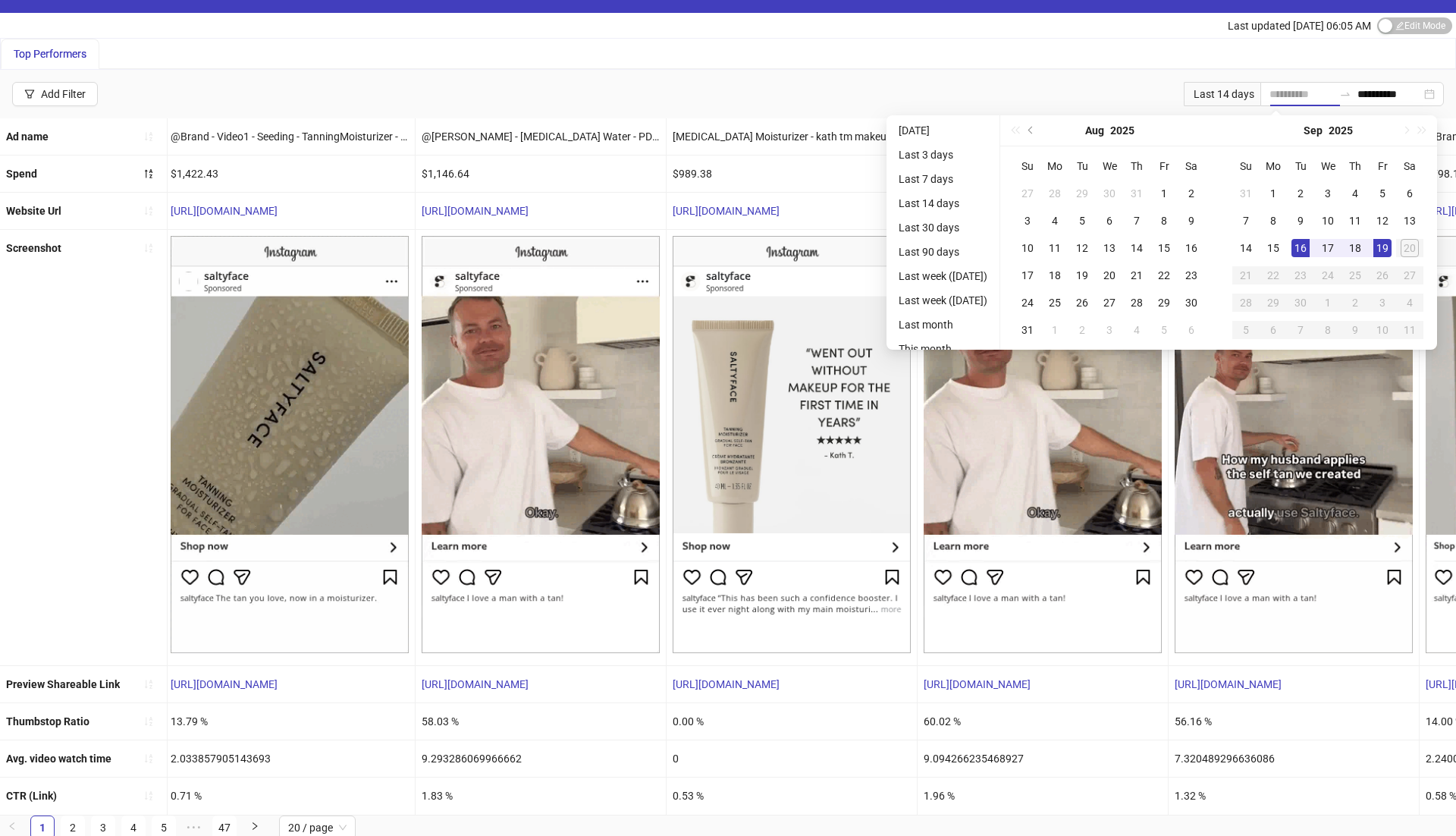
type input "**********"
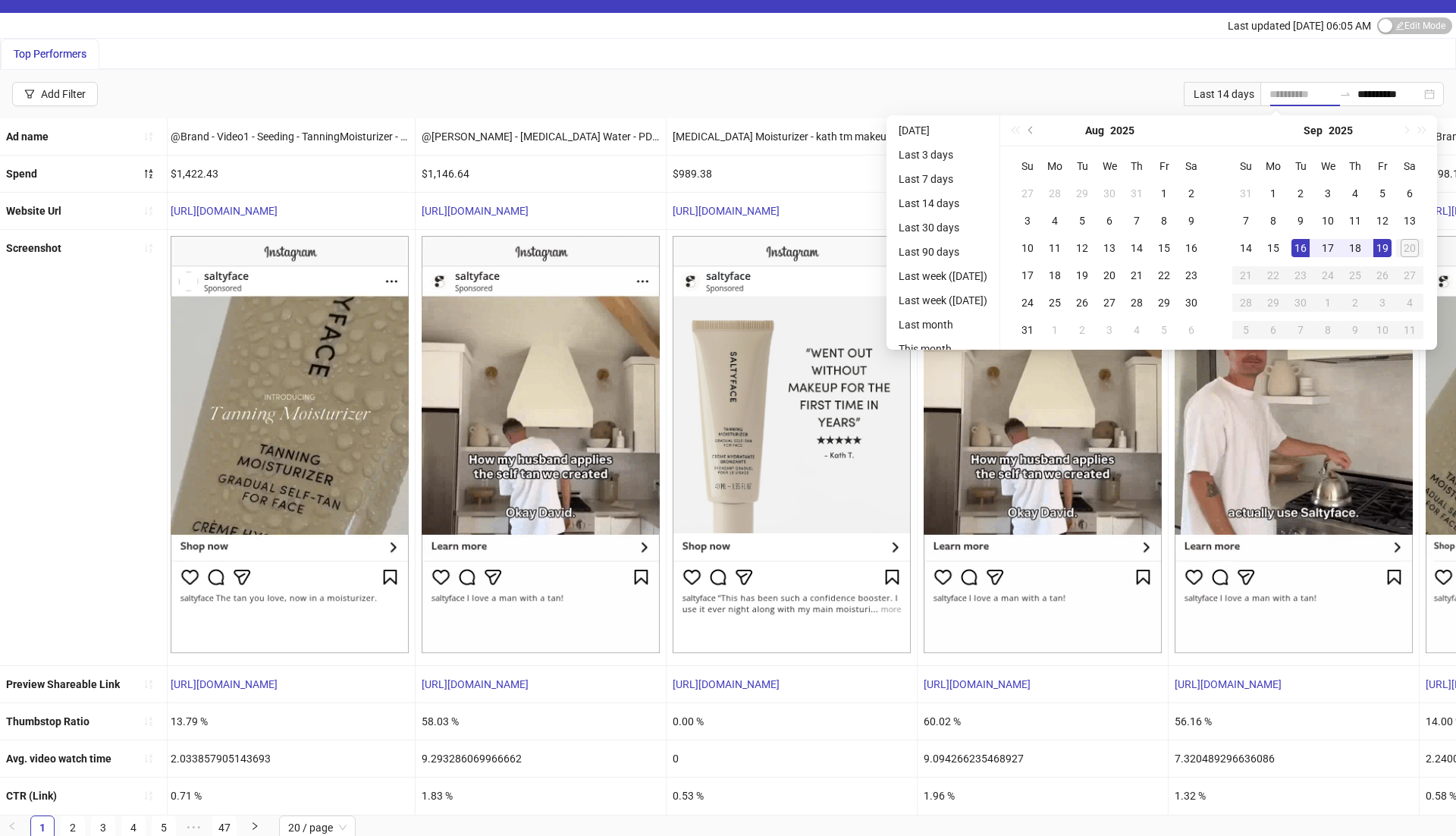
type input "**********"
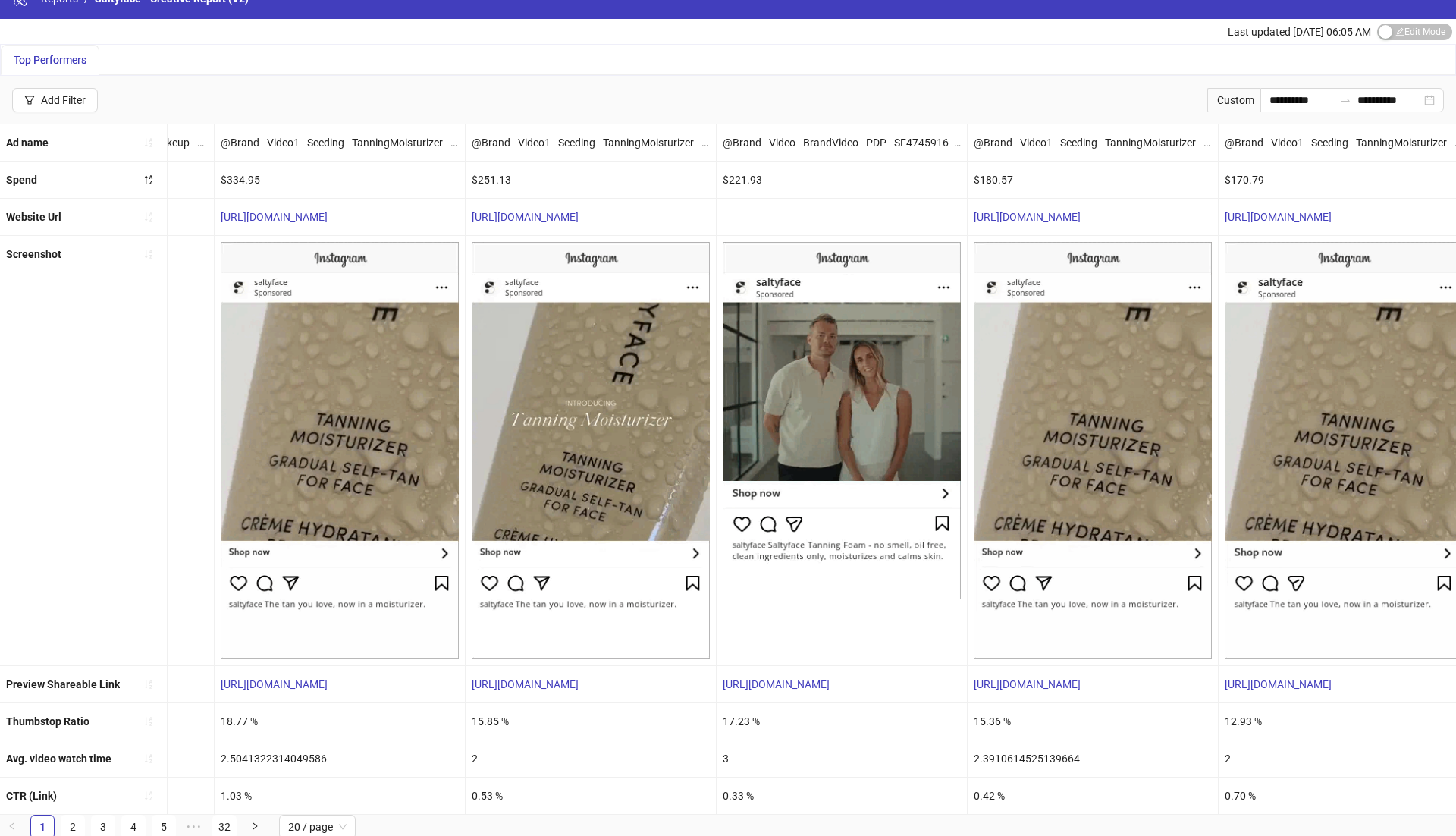
scroll to position [0, 519]
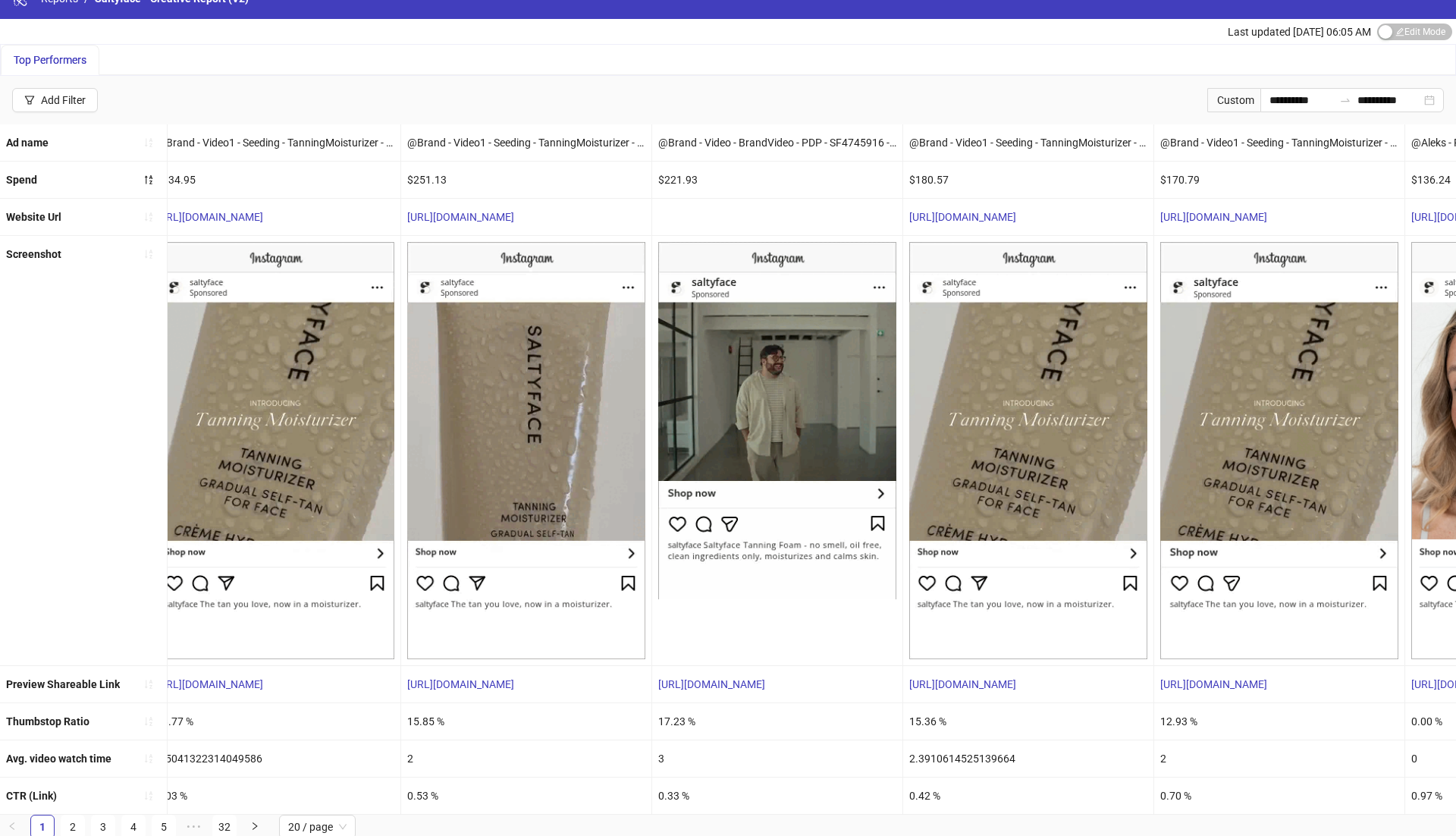
click at [672, 723] on div "17.23 %" at bounding box center [778, 721] width 250 height 37
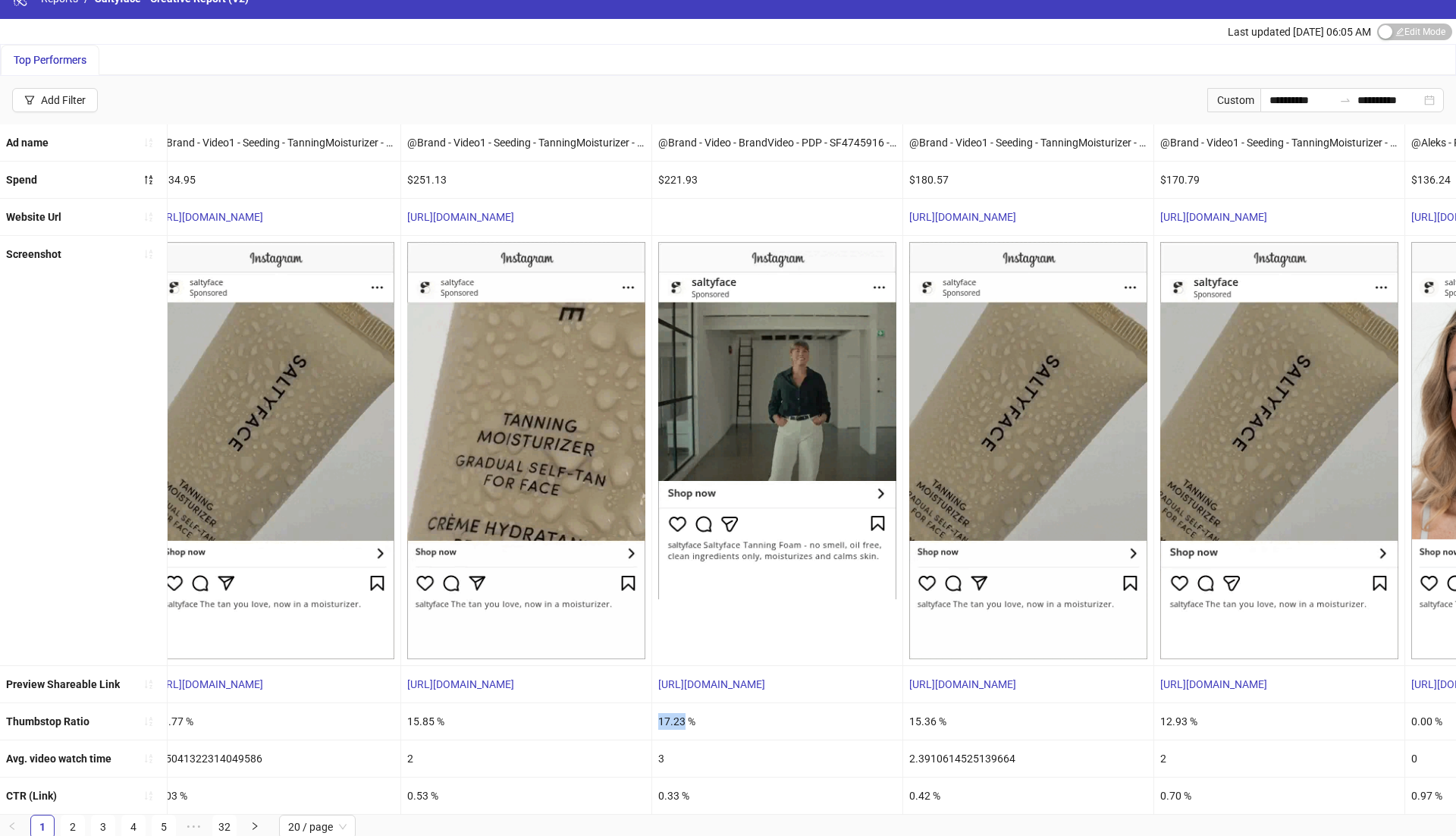
click at [672, 723] on div "17.23 %" at bounding box center [778, 721] width 250 height 37
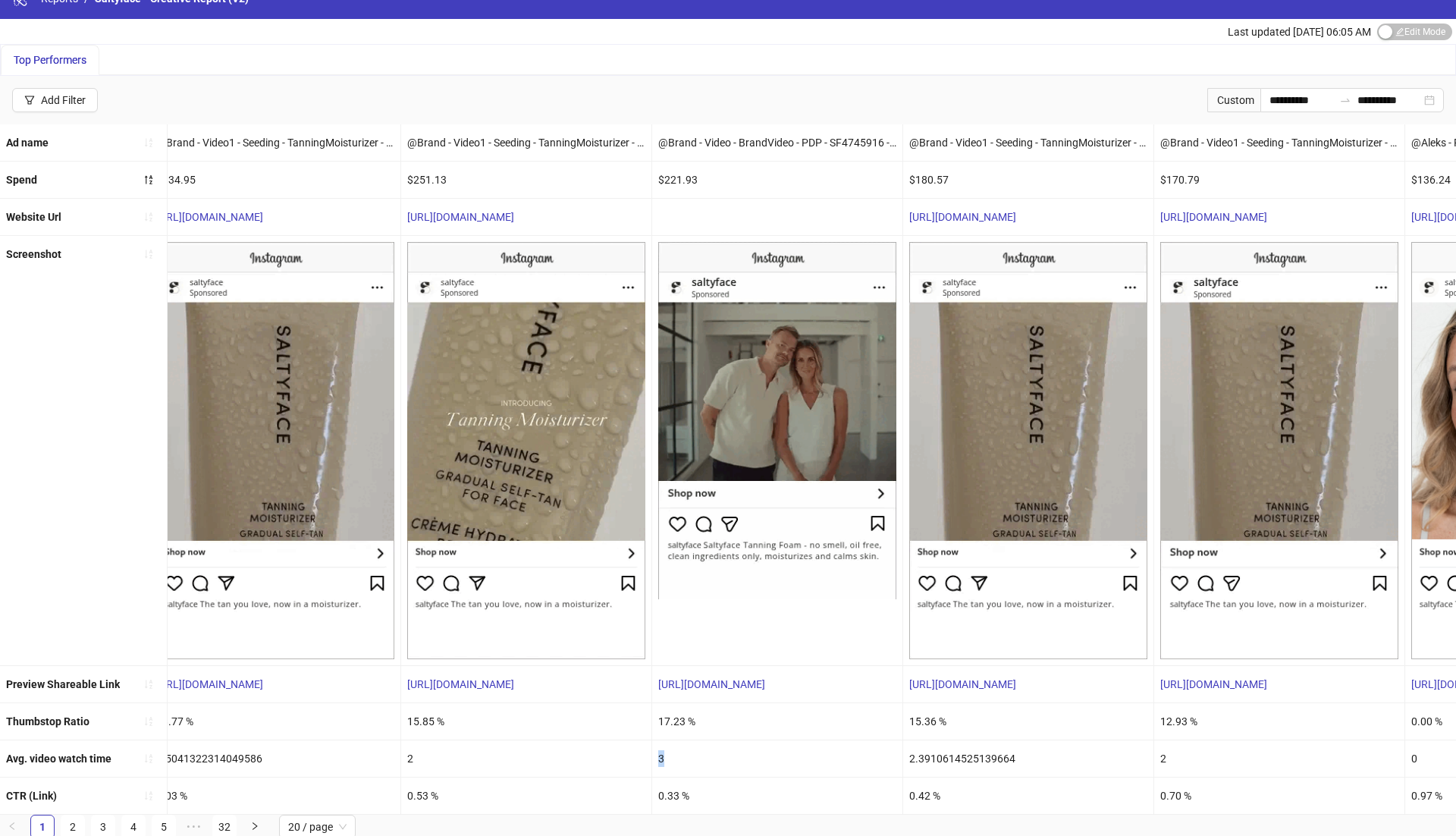
drag, startPoint x: 657, startPoint y: 752, endPoint x: 694, endPoint y: 752, distance: 37.0
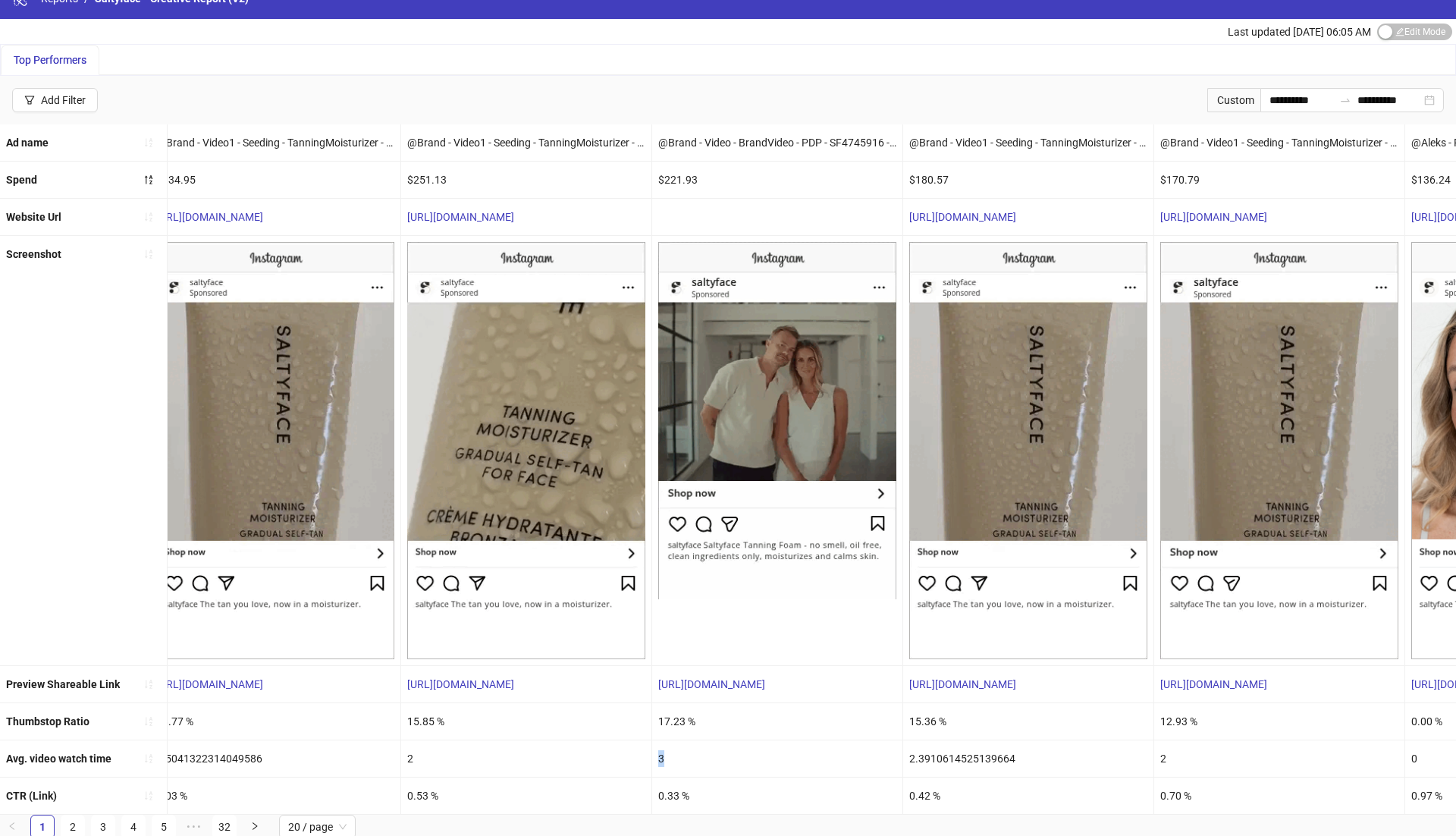
click at [676, 752] on div "3" at bounding box center [778, 758] width 250 height 37
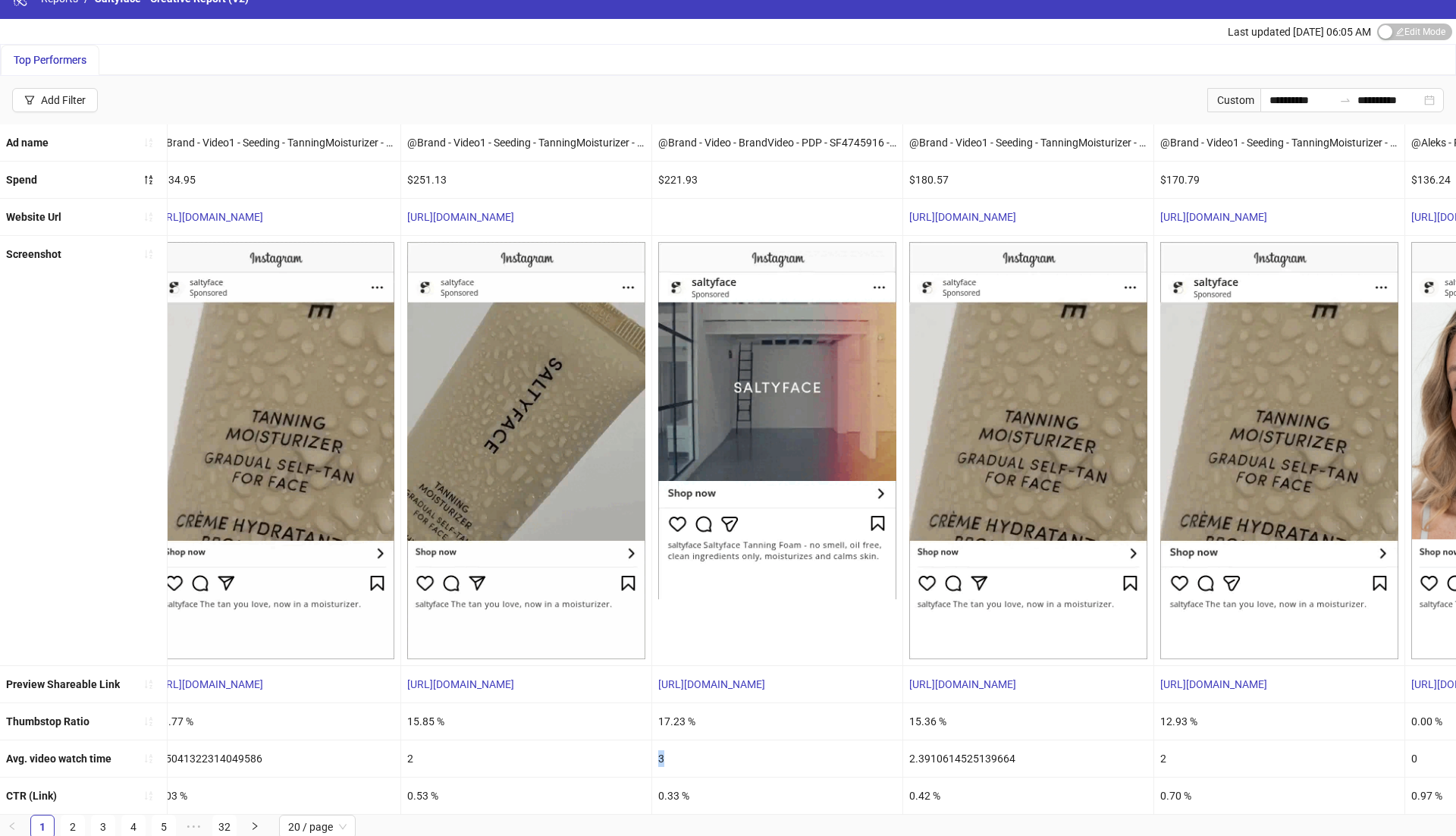
click at [694, 752] on div "3" at bounding box center [778, 758] width 250 height 37
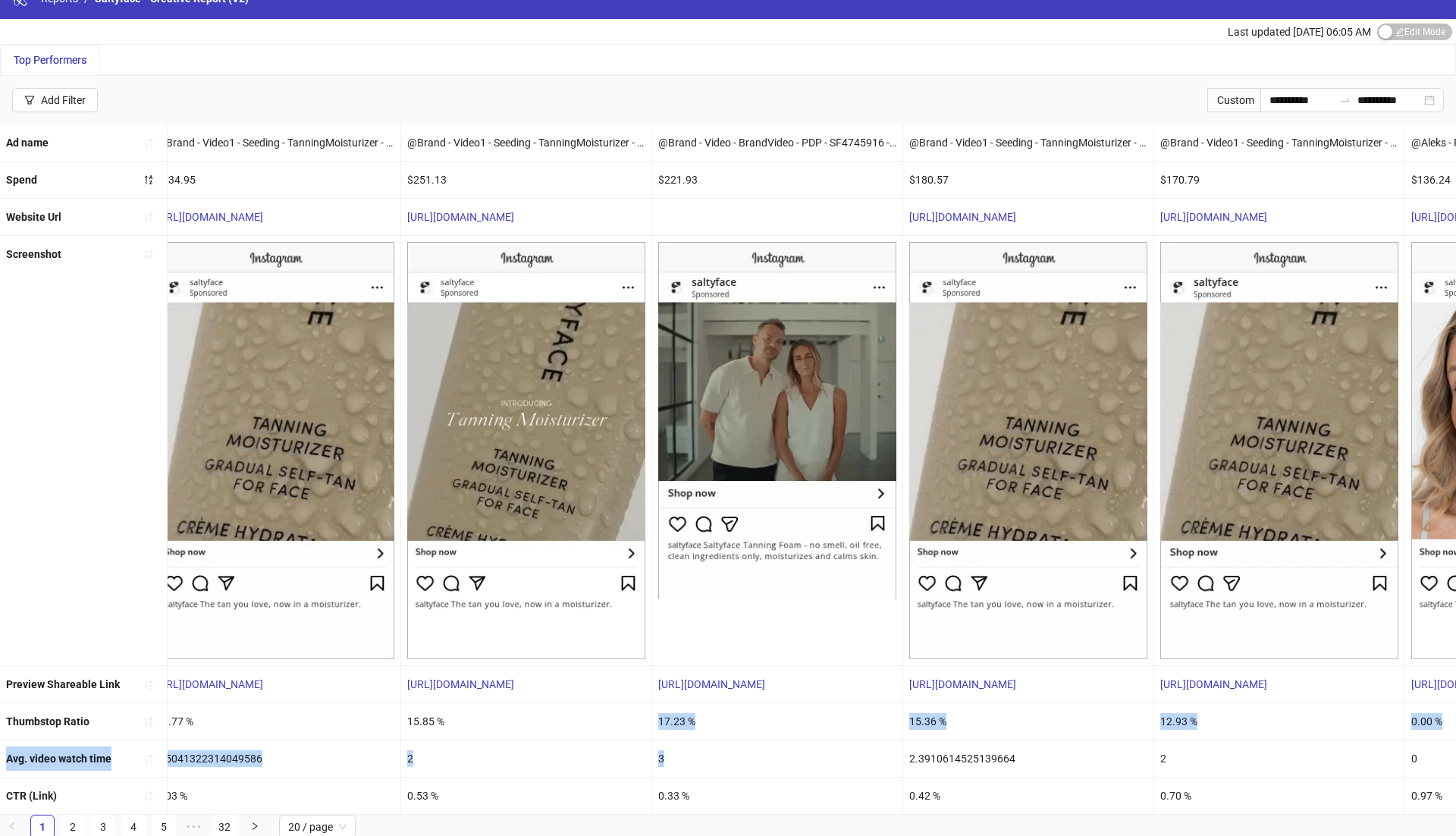
drag, startPoint x: 680, startPoint y: 760, endPoint x: 651, endPoint y: 704, distance: 63.1
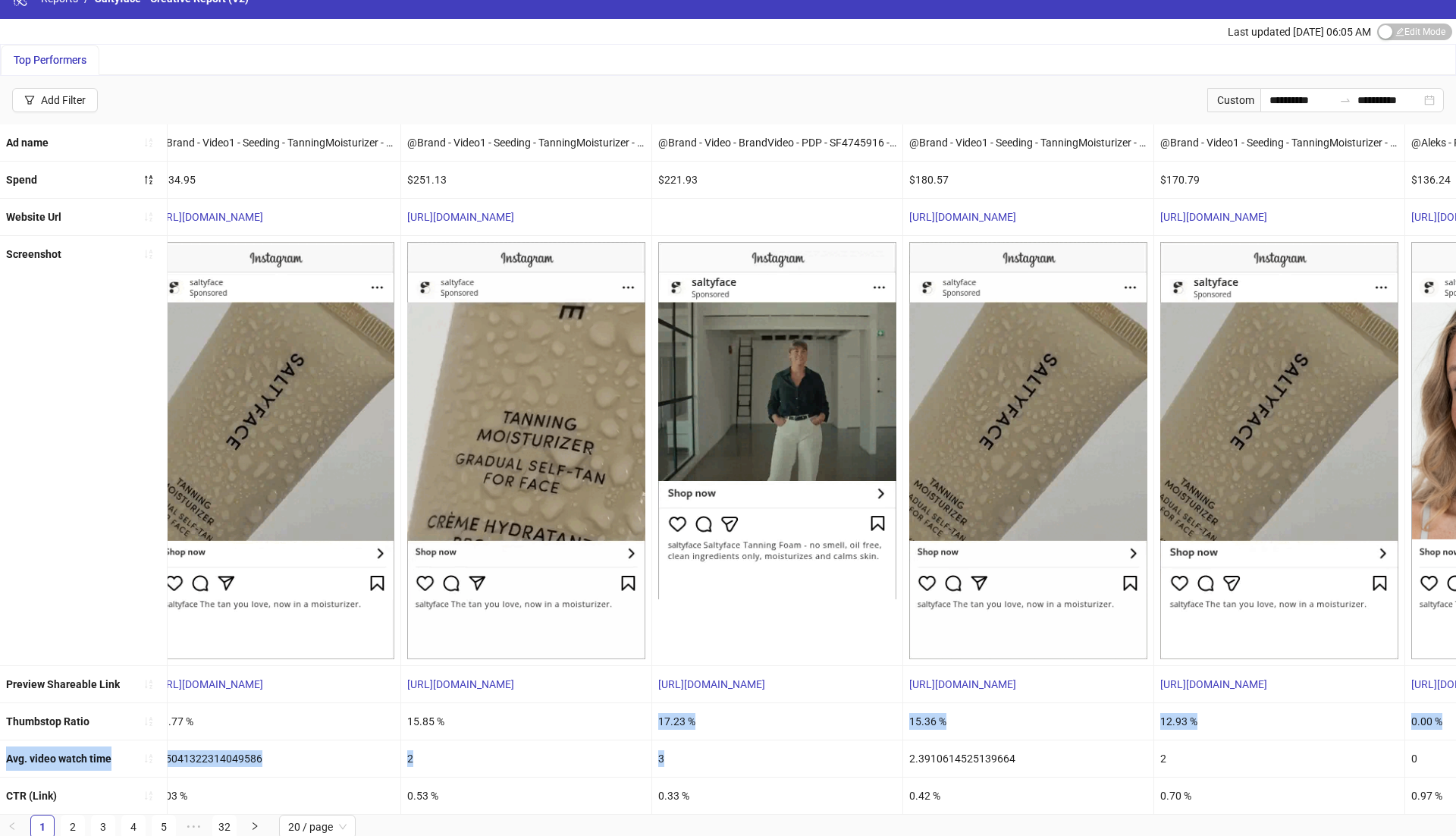
click at [651, 704] on ul "Ad name @Brand - Video1 - Seeding - TanningMoisturizer - PDP - SF2445757 - [DAT…" at bounding box center [728, 469] width 1456 height 690
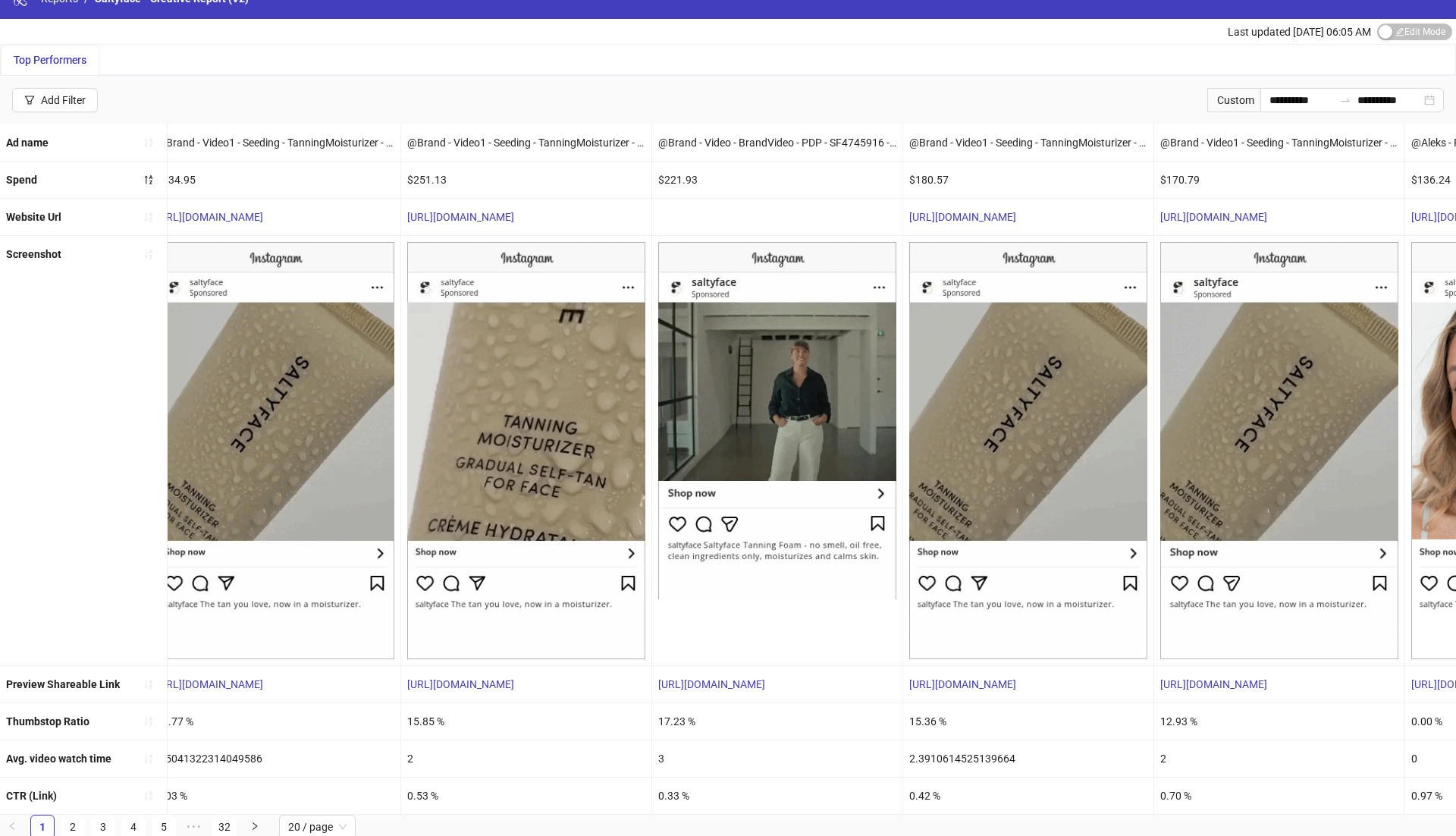
drag, startPoint x: 668, startPoint y: 725, endPoint x: 675, endPoint y: 733, distance: 10.6
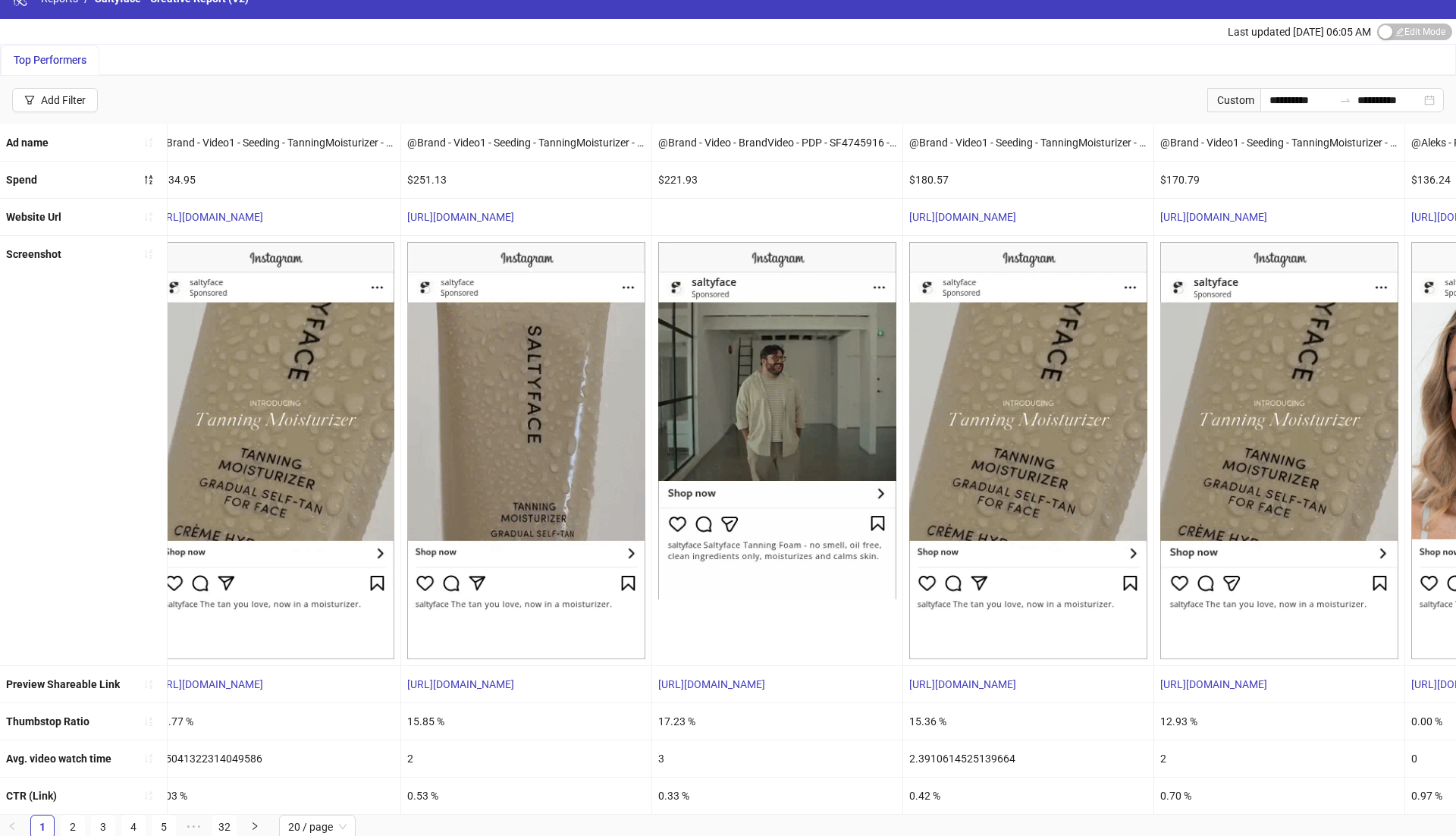
click at [668, 725] on div "17.23 %" at bounding box center [778, 721] width 250 height 37
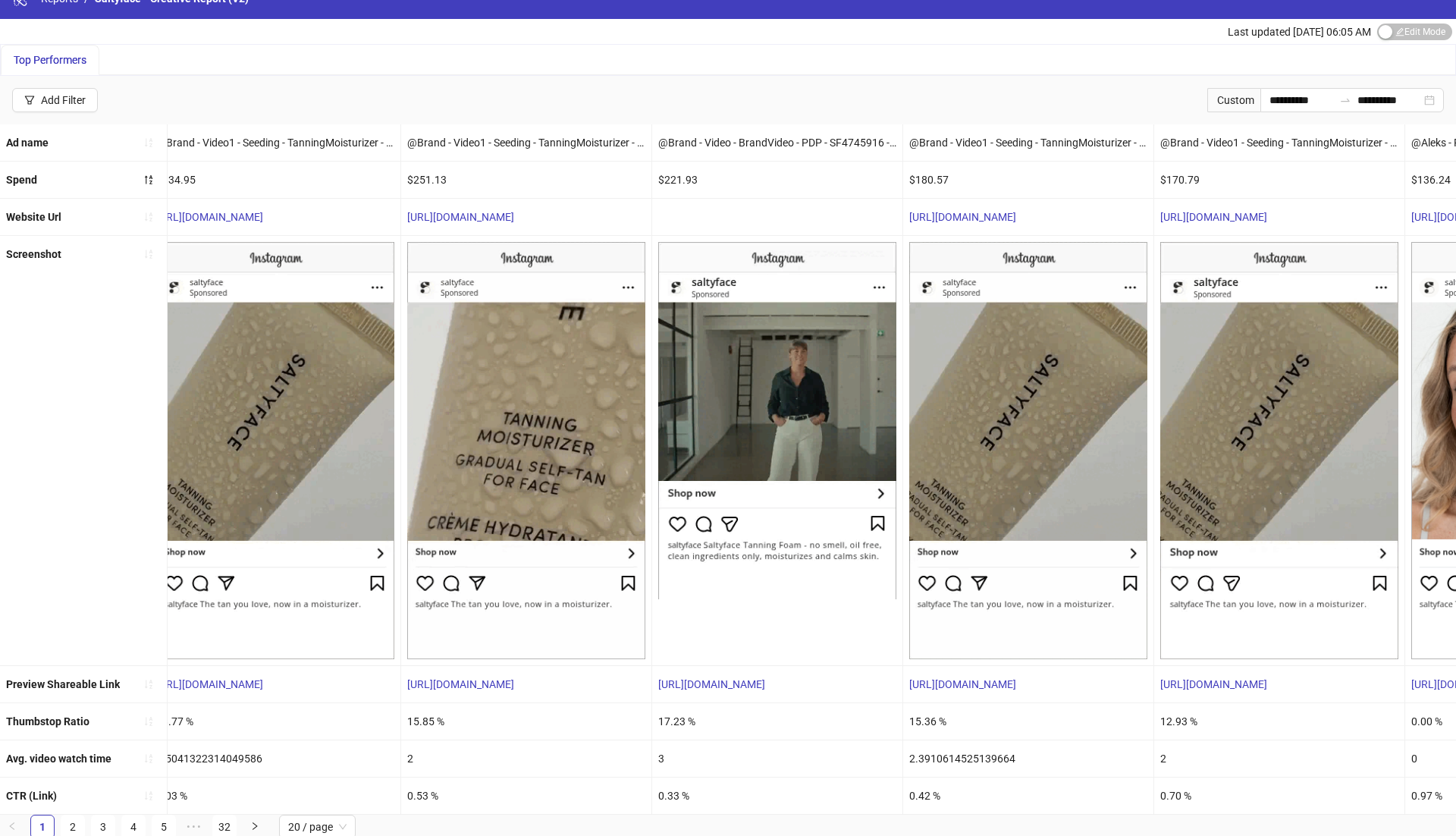
click at [673, 722] on div "17.23 %" at bounding box center [778, 721] width 250 height 37
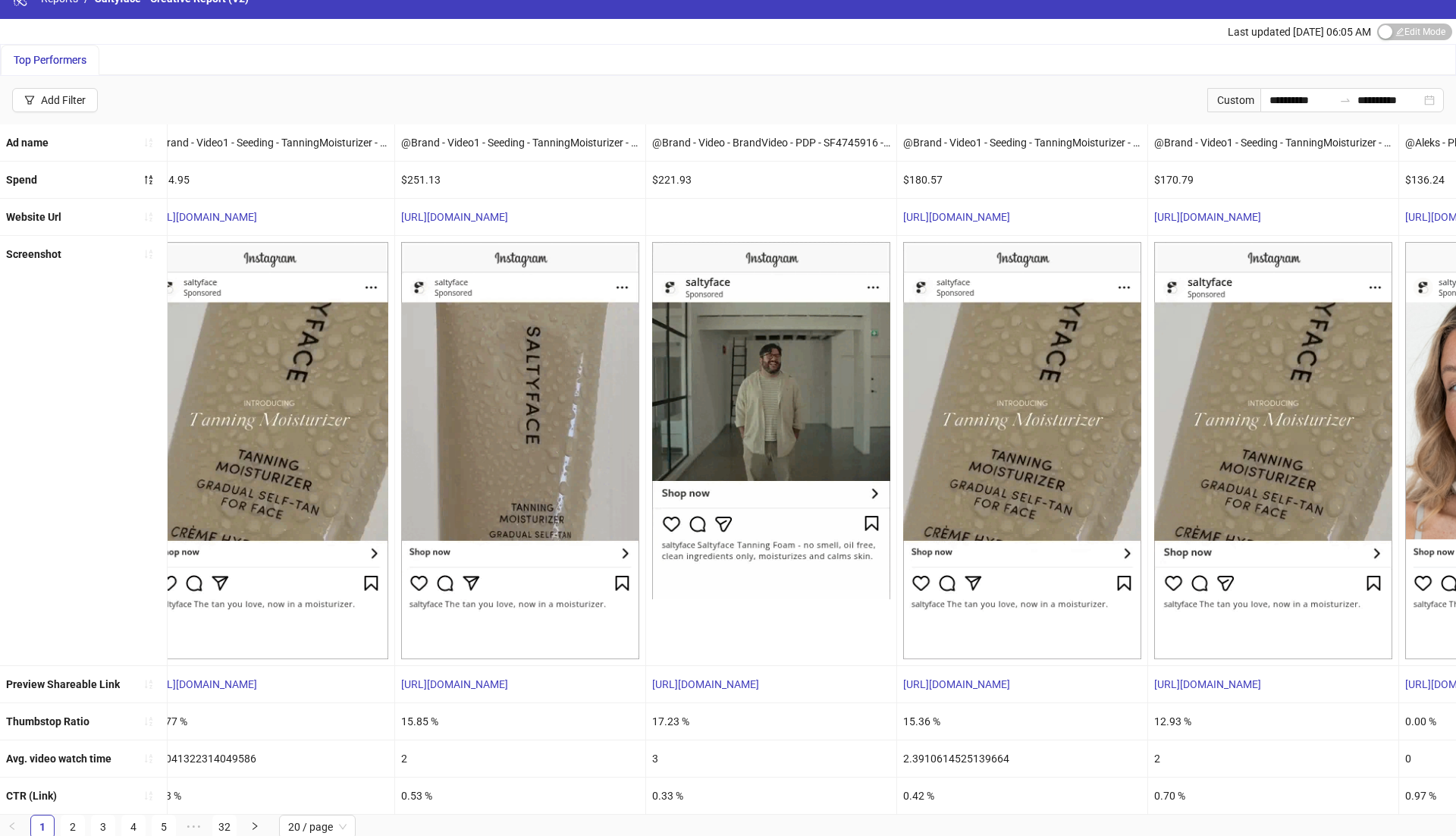
scroll to position [0, 582]
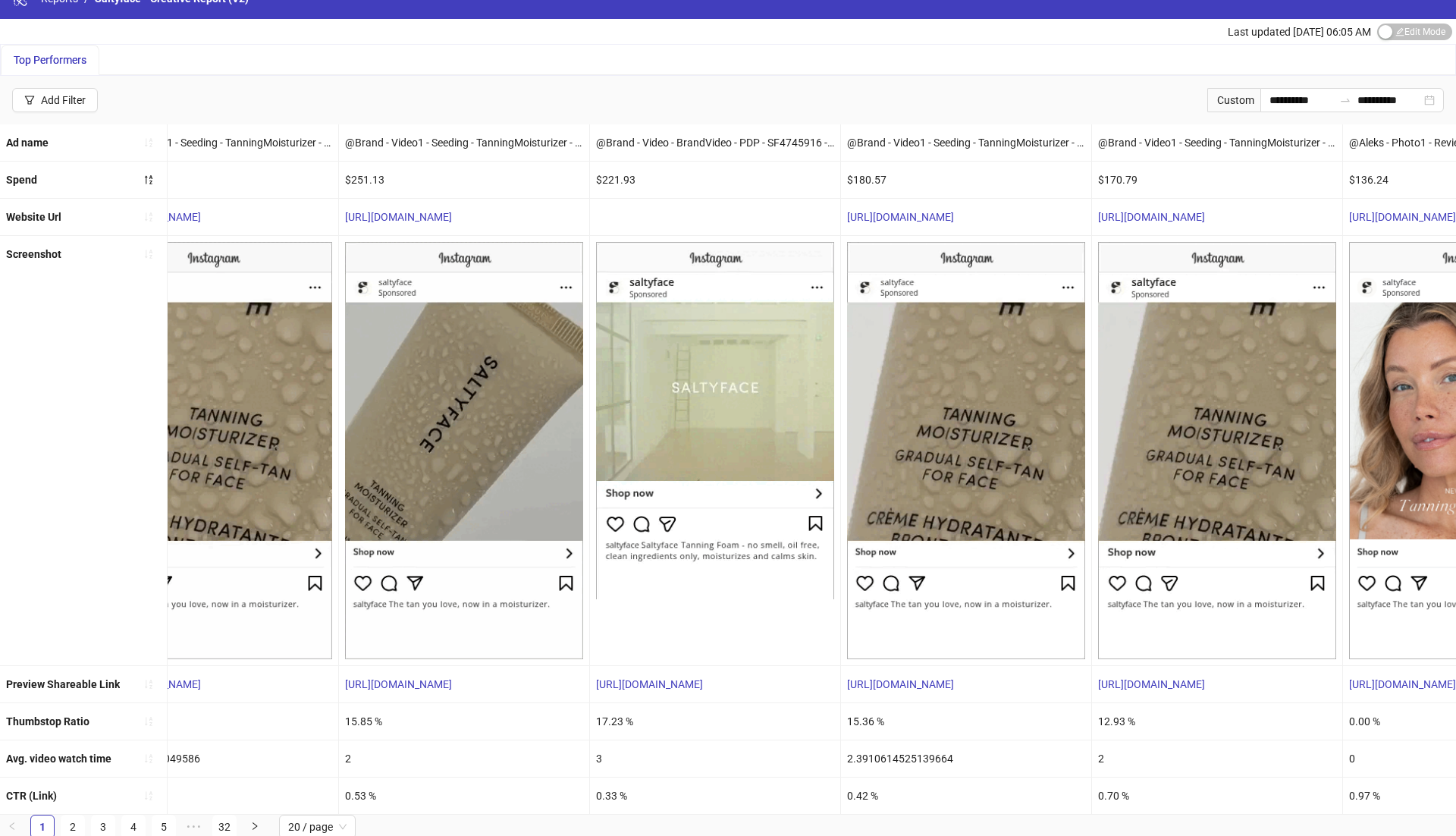
click at [604, 790] on div "0.33 %" at bounding box center [715, 796] width 250 height 37
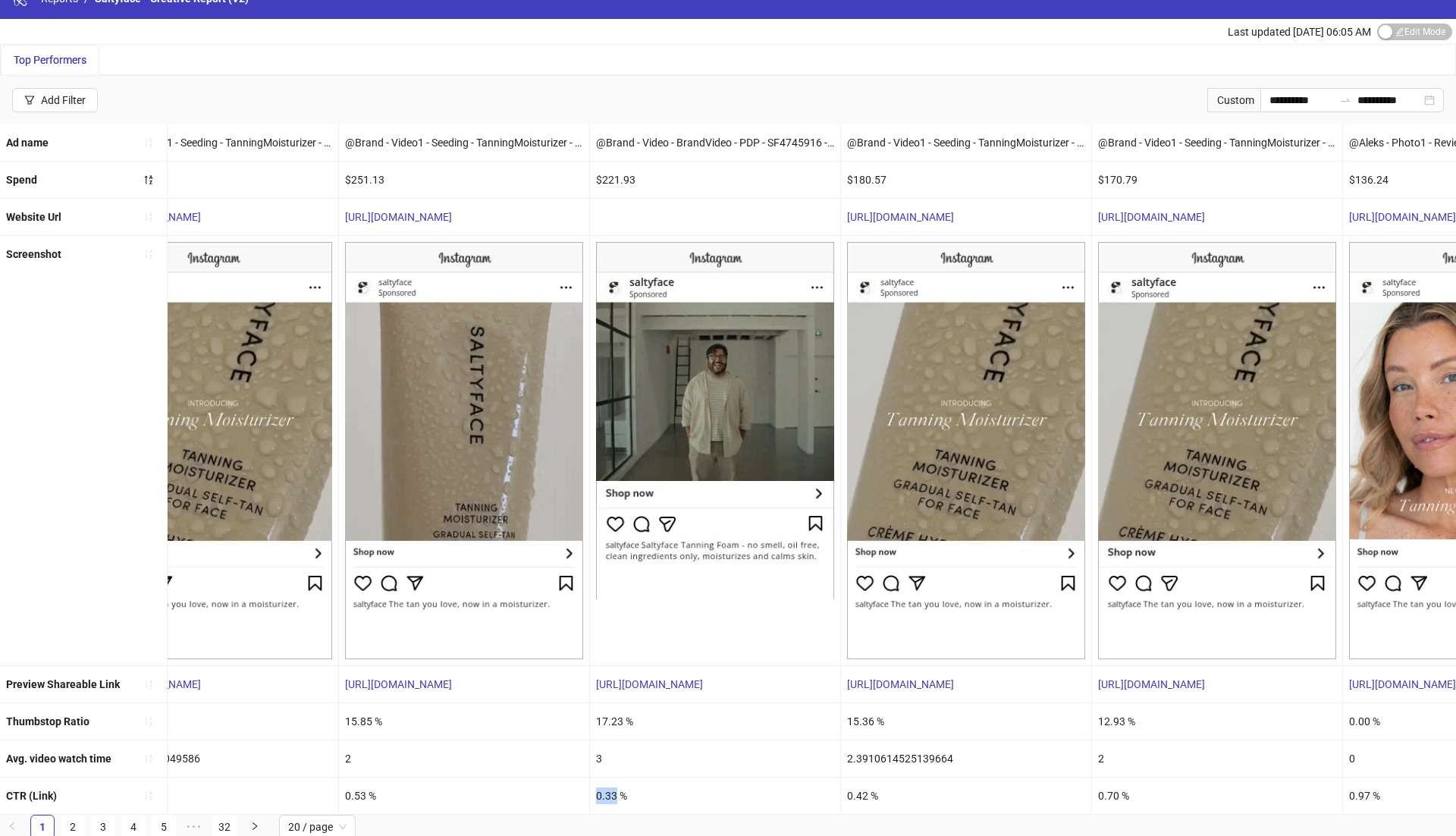
click at [604, 790] on div "0.33 %" at bounding box center [715, 796] width 250 height 37
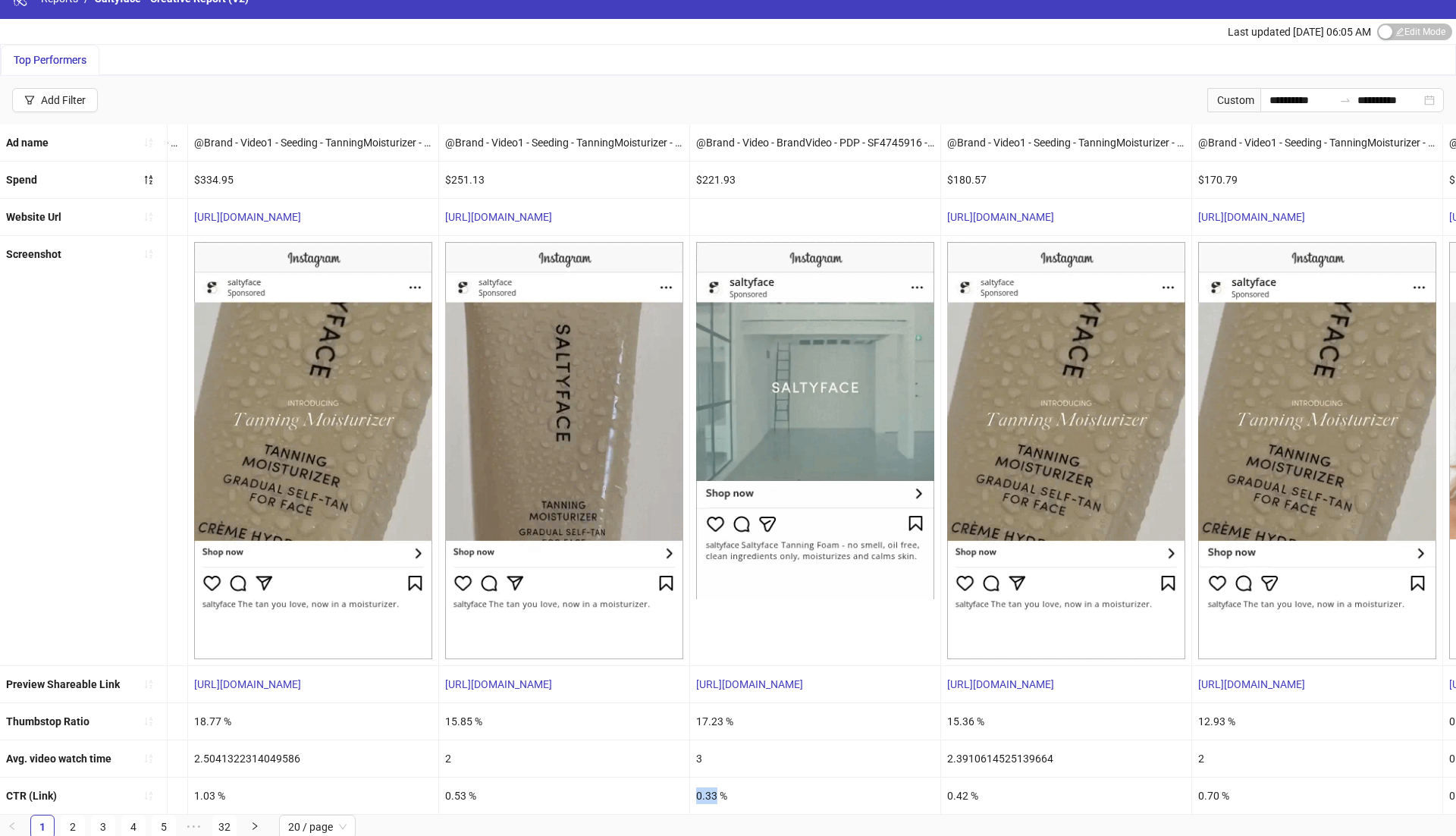
scroll to position [0, 476]
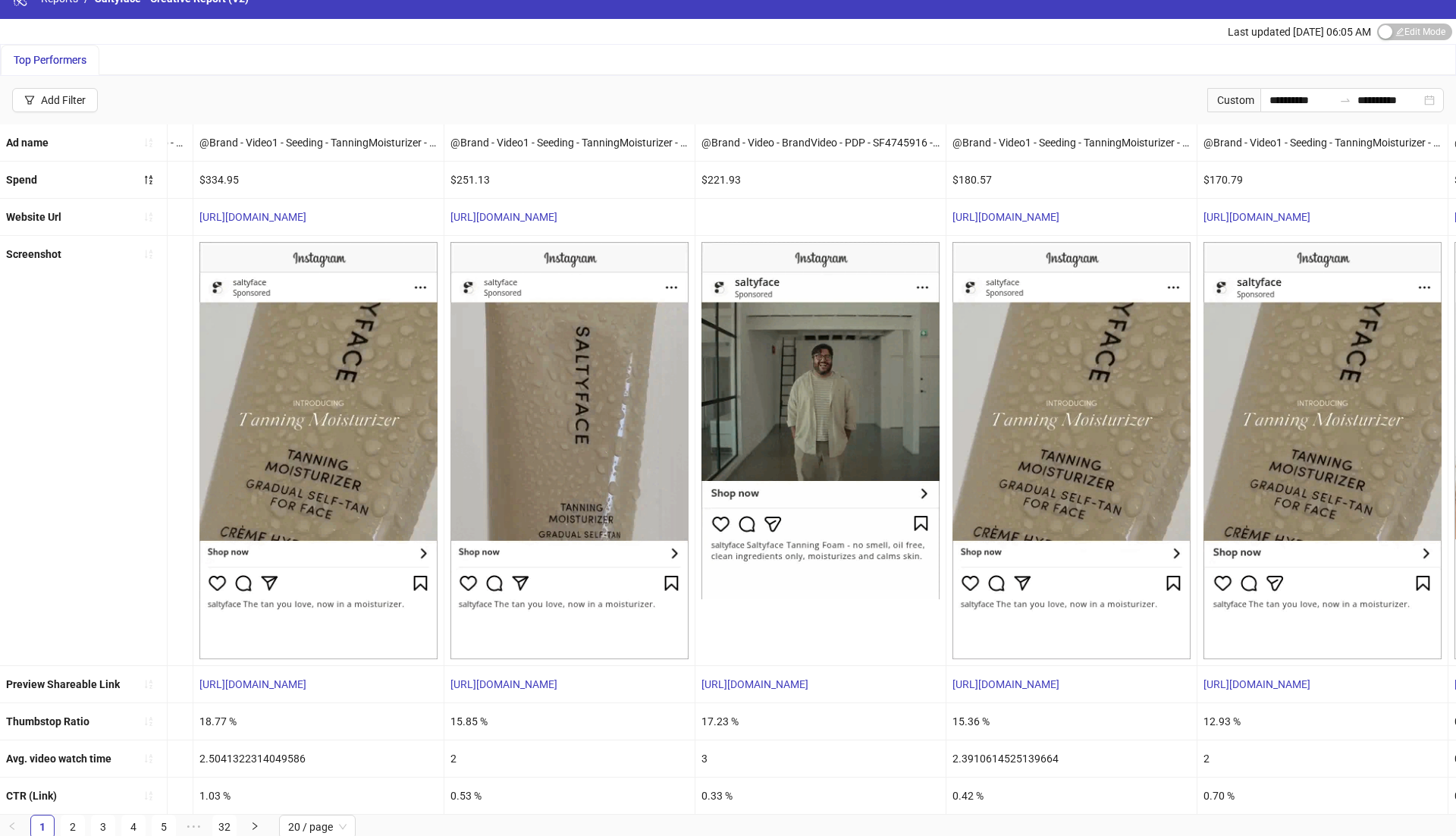
click at [205, 792] on div "1.03 %" at bounding box center [319, 796] width 250 height 37
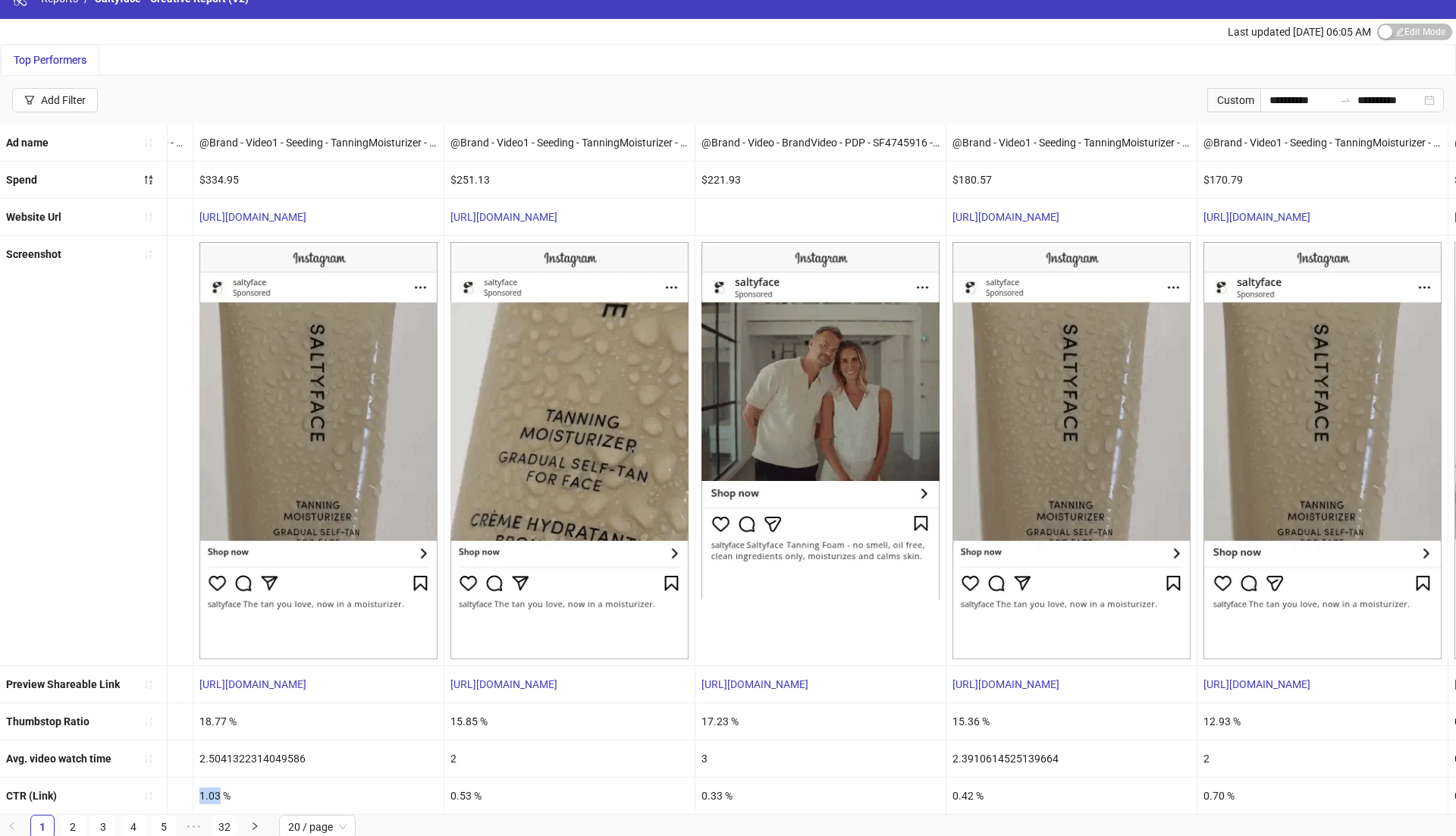
click at [205, 792] on div "1.03 %" at bounding box center [319, 796] width 250 height 37
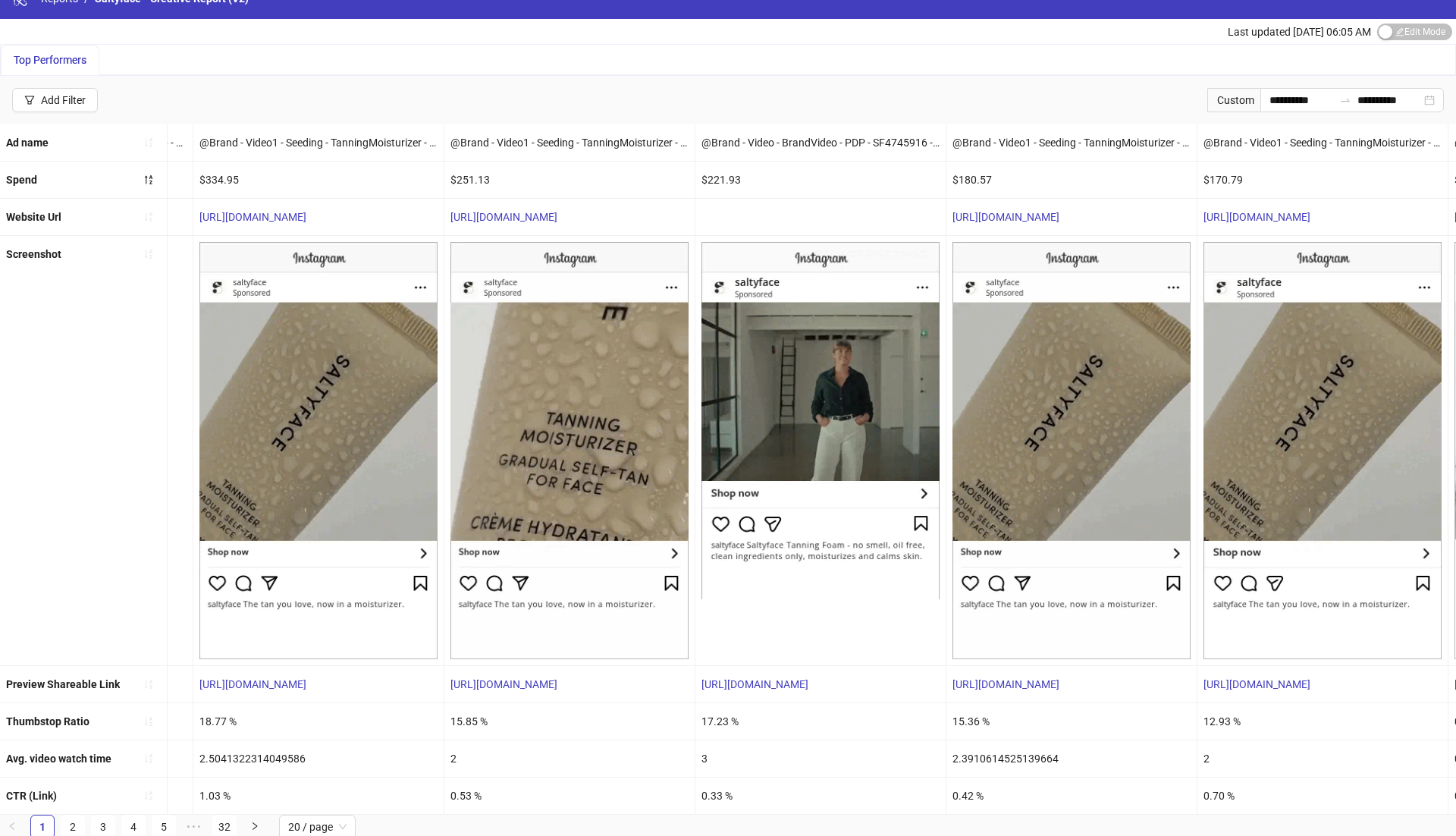
click at [461, 792] on div "0.53 %" at bounding box center [570, 796] width 250 height 37
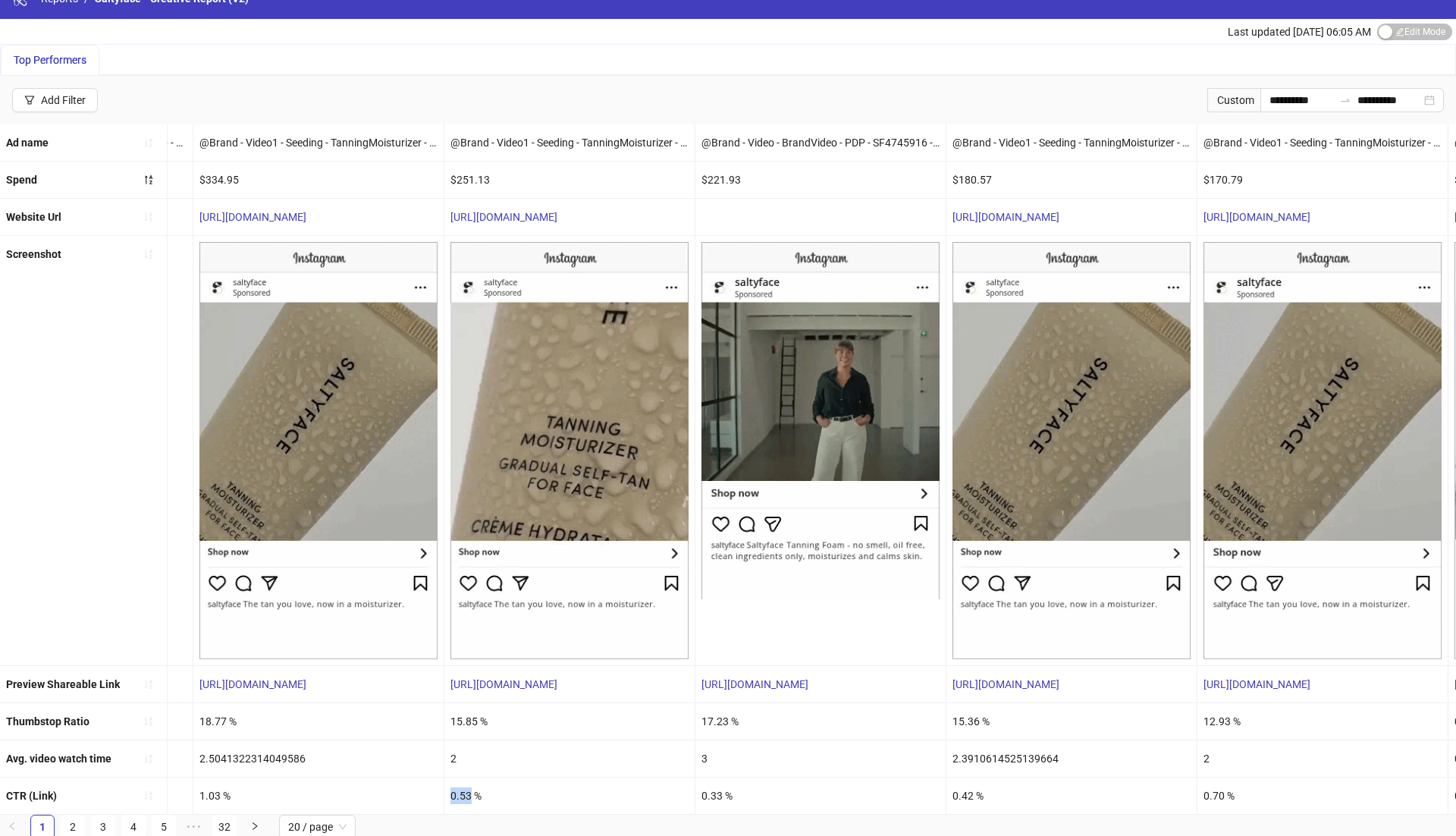
click at [461, 792] on div "0.53 %" at bounding box center [570, 796] width 250 height 37
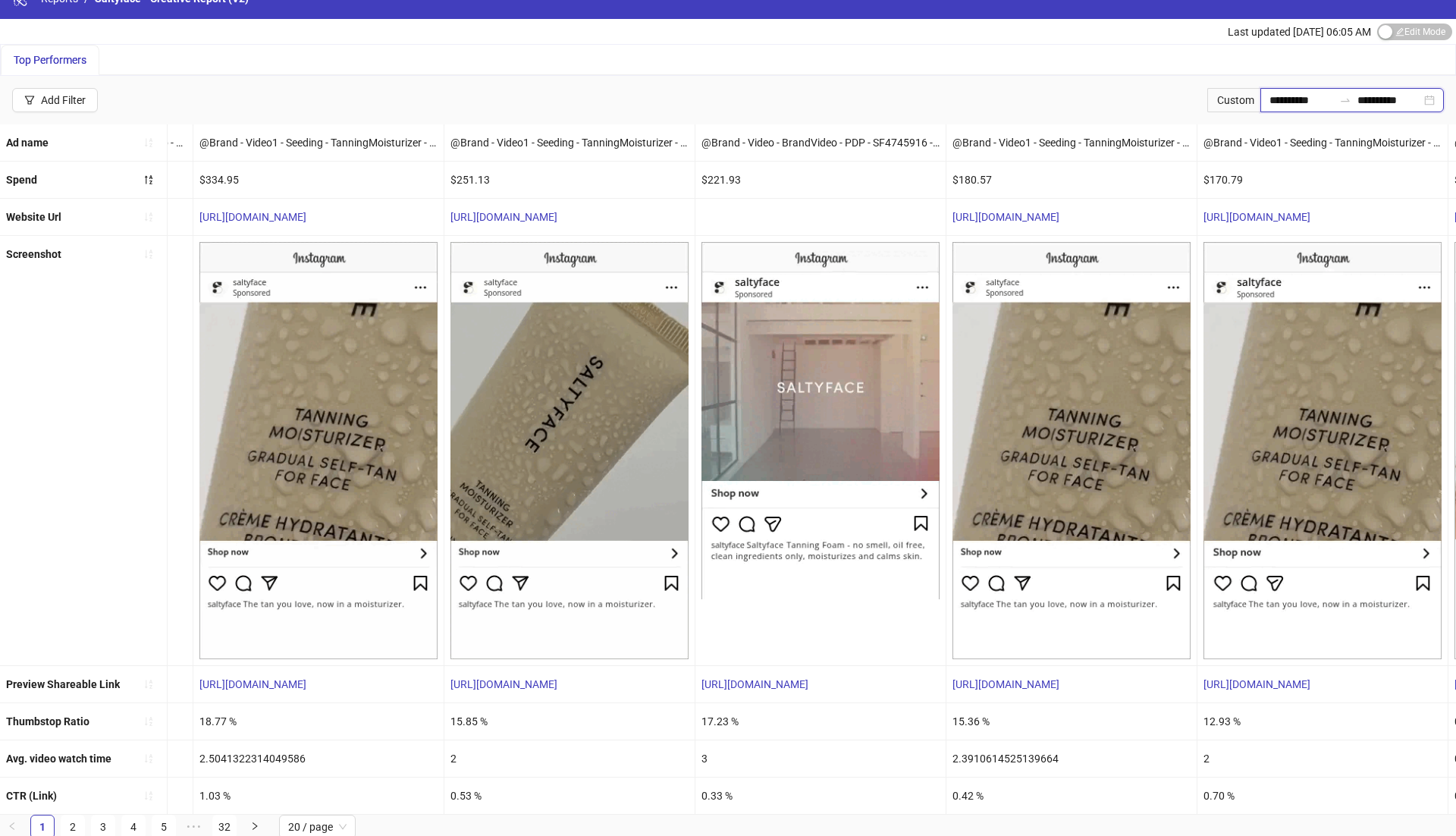
click at [1306, 103] on input "**********" at bounding box center [1302, 101] width 64 height 17
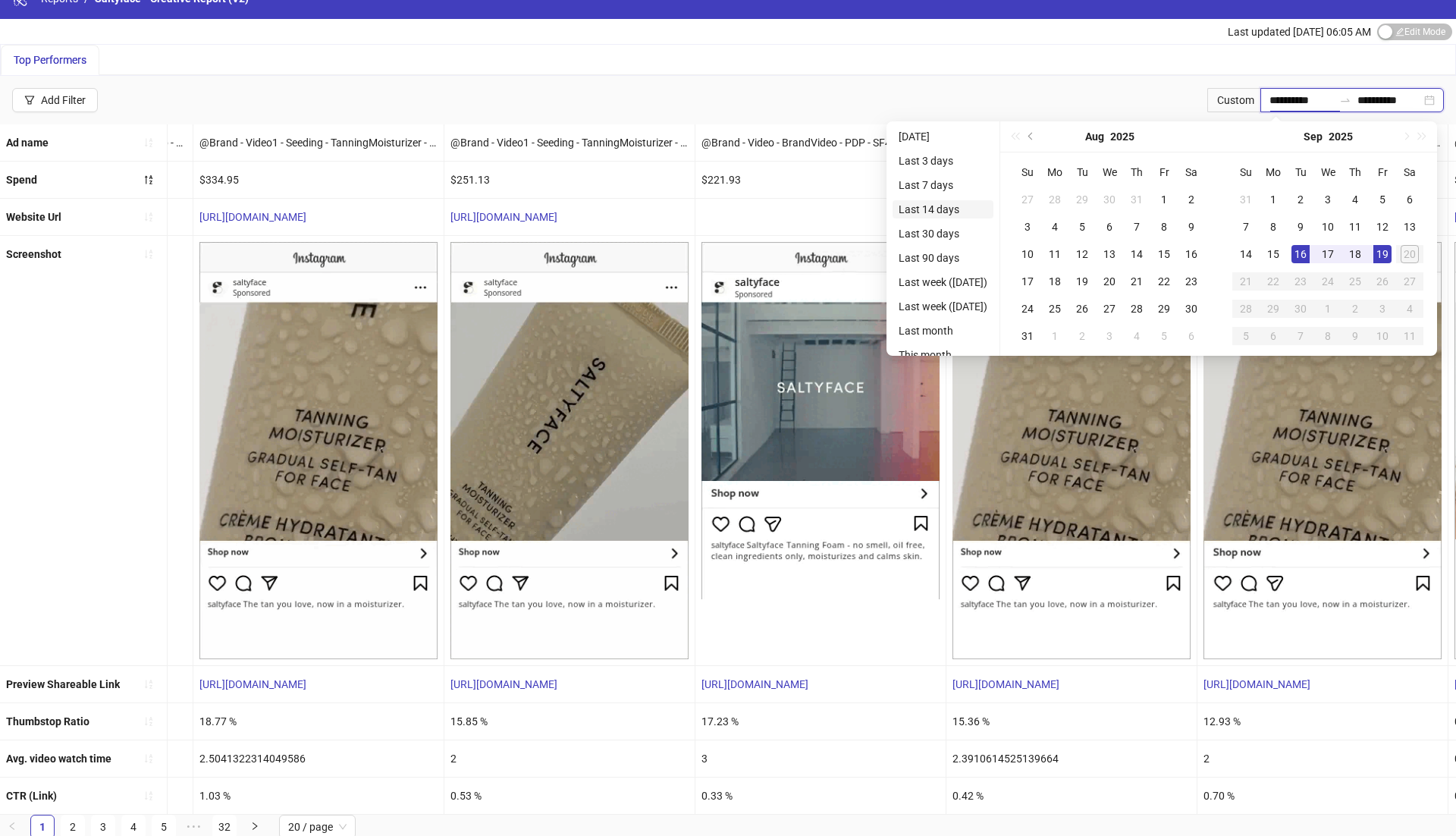
type input "**********"
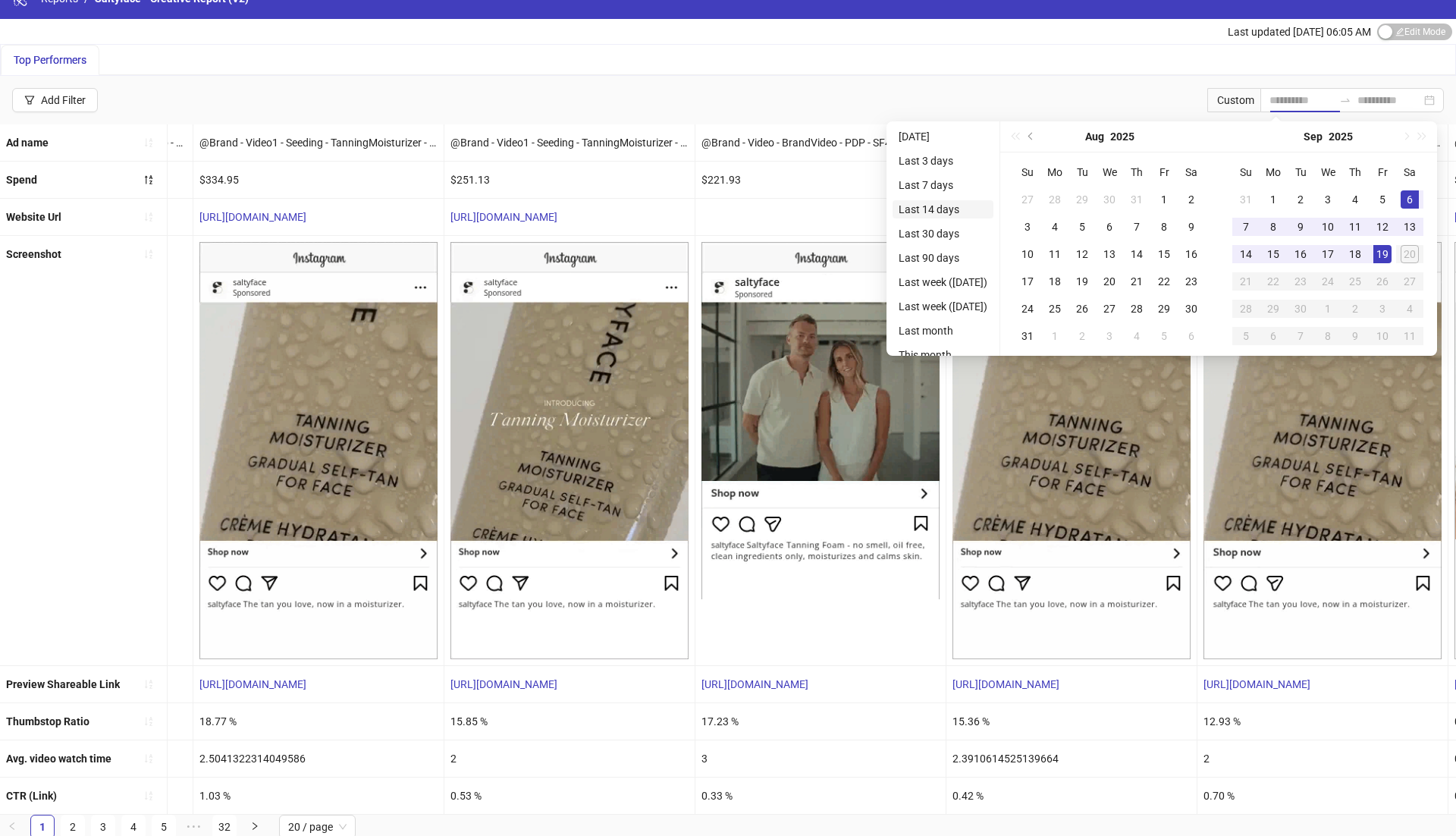
click at [926, 211] on li "Last 14 days" at bounding box center [942, 209] width 101 height 18
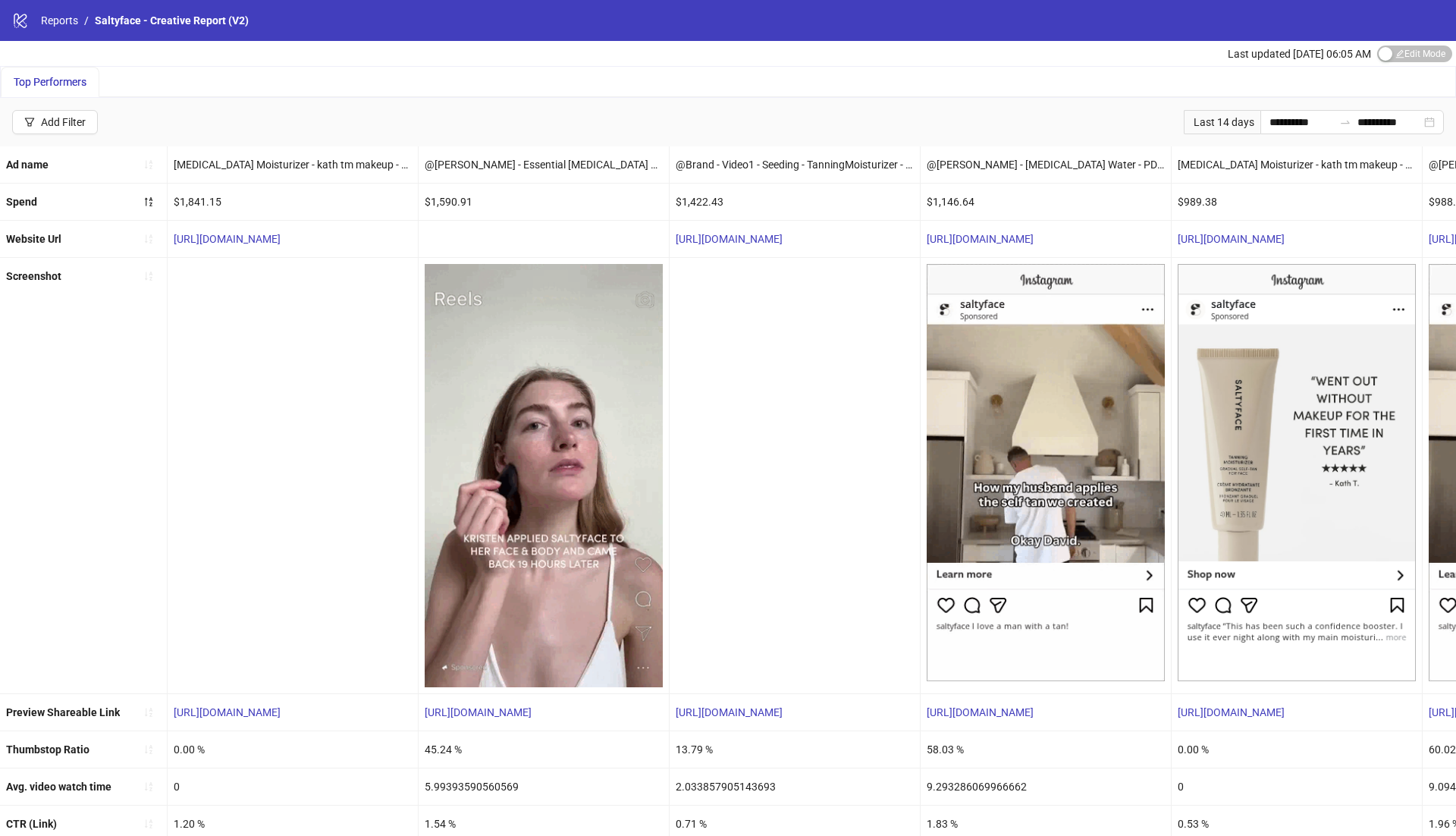
scroll to position [28, 0]
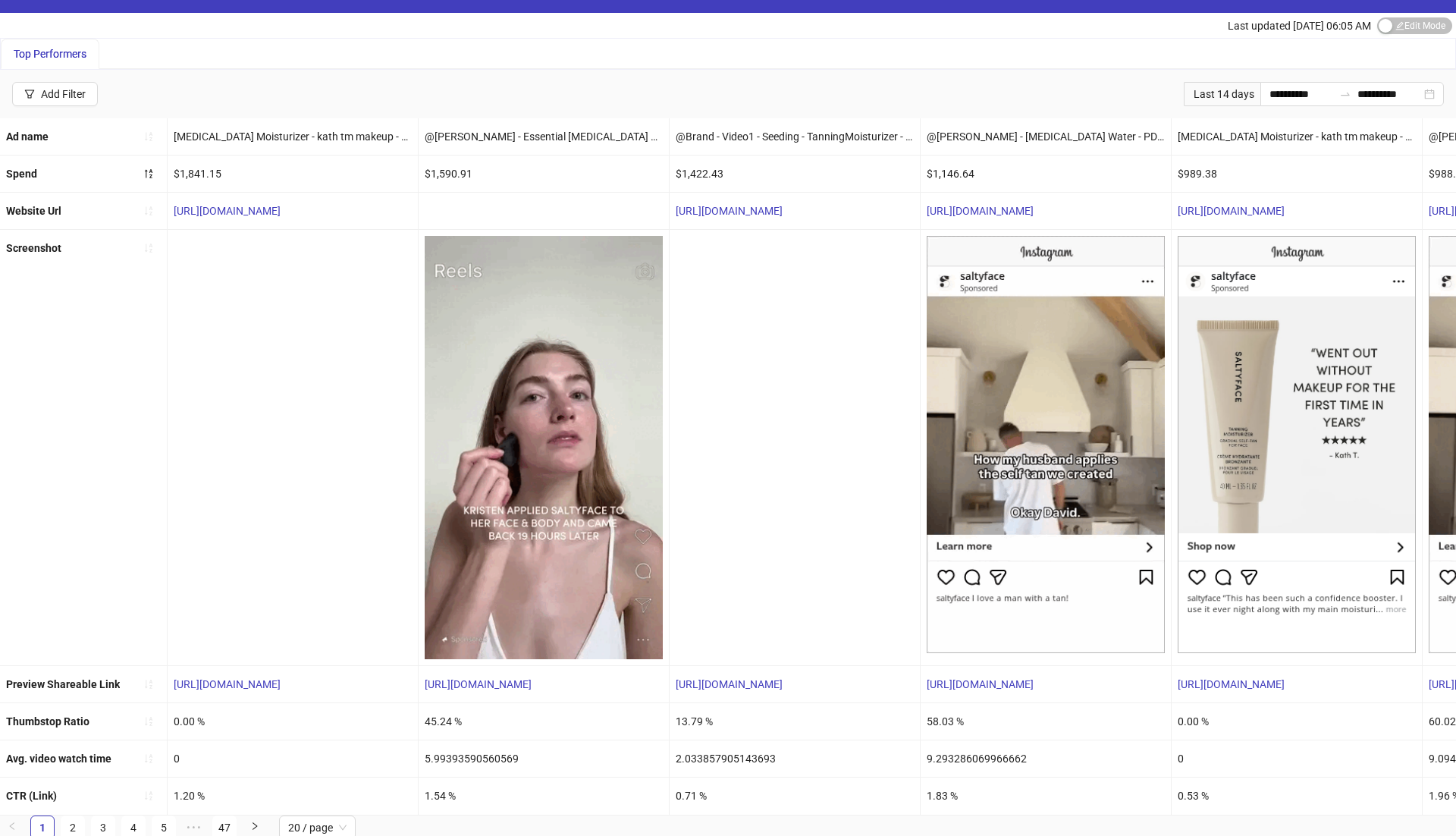
click at [185, 790] on div "1.20 %" at bounding box center [293, 796] width 250 height 37
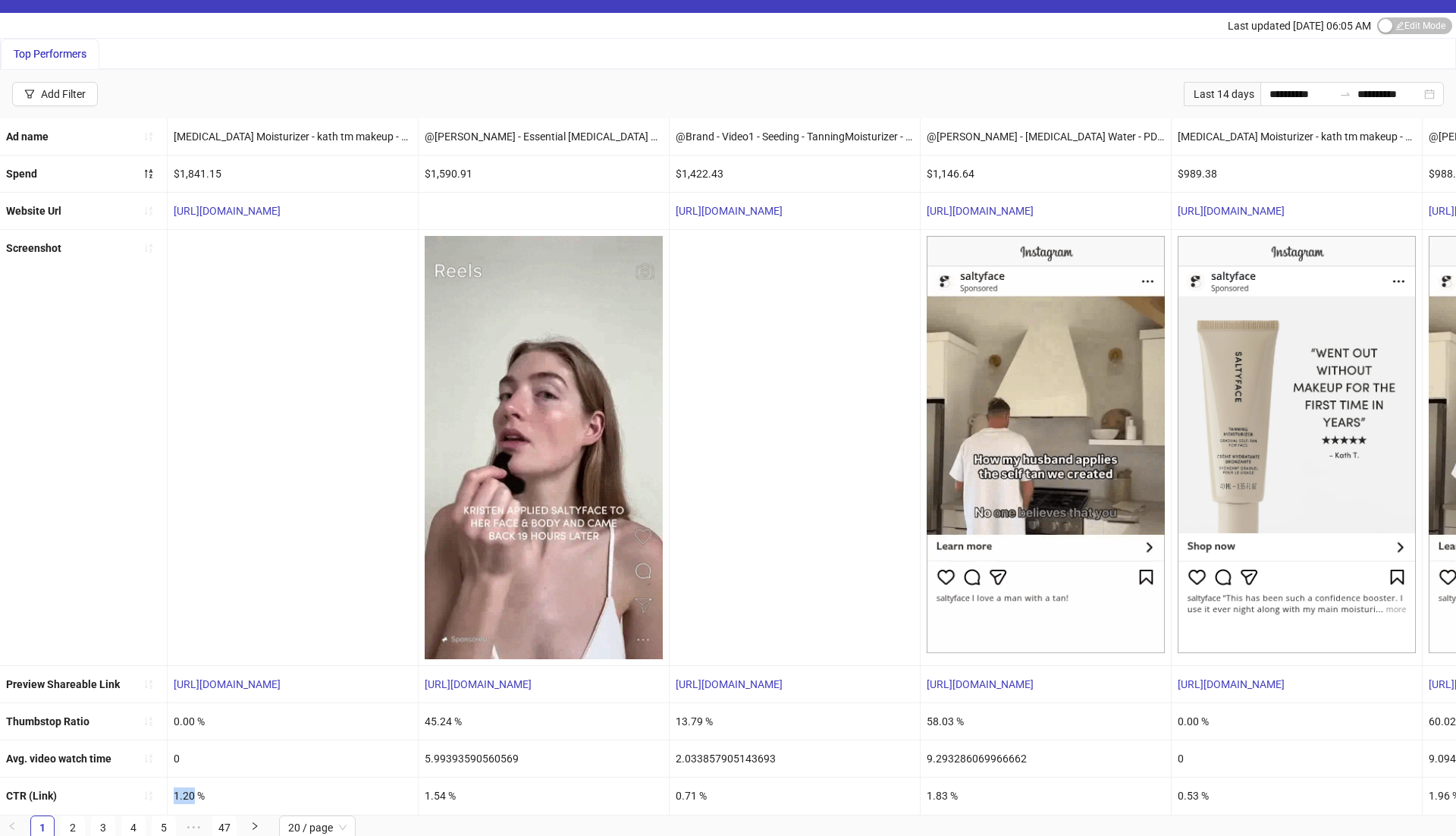
click at [185, 790] on div "1.20 %" at bounding box center [293, 796] width 250 height 37
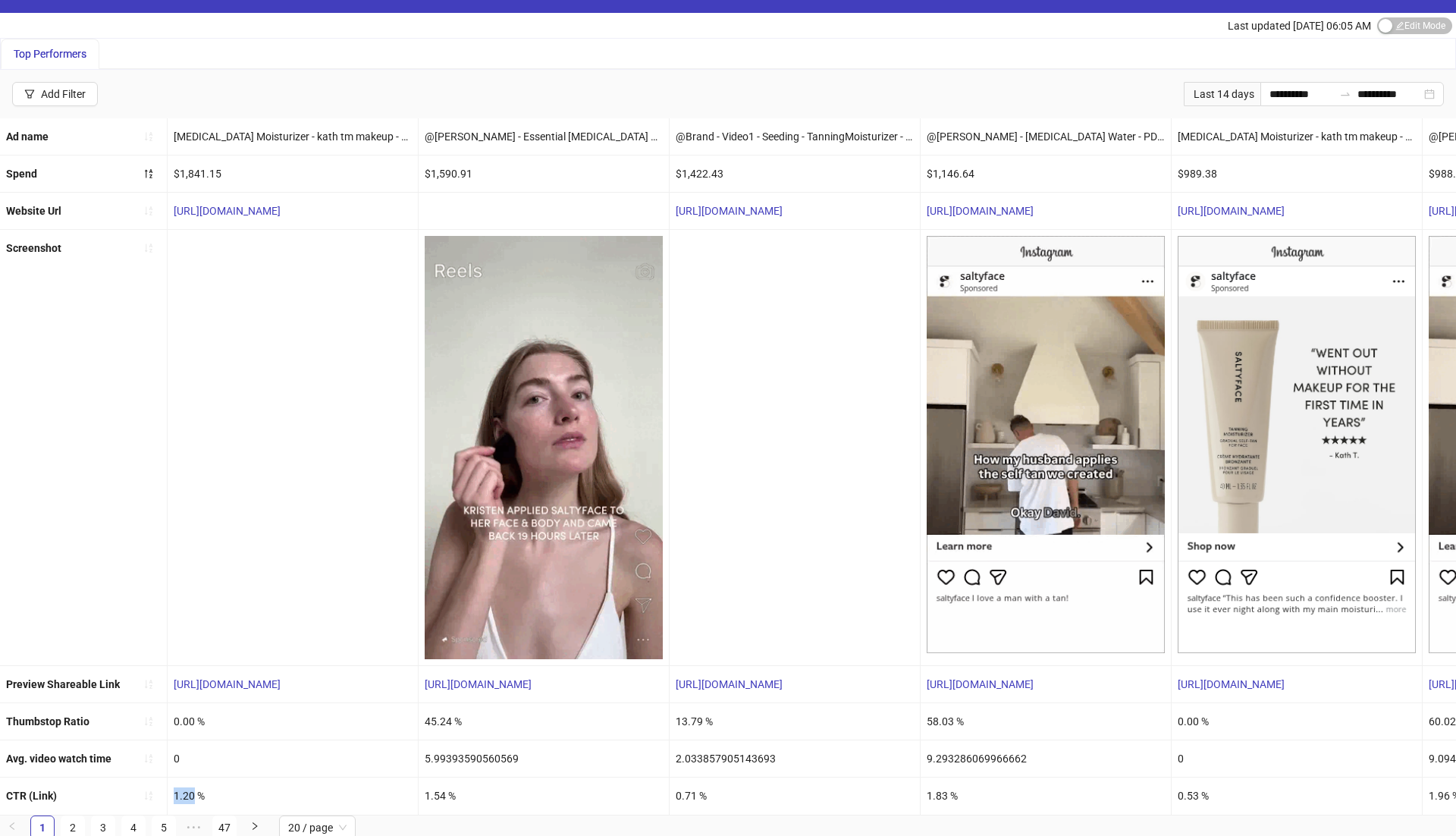
scroll to position [0, 69]
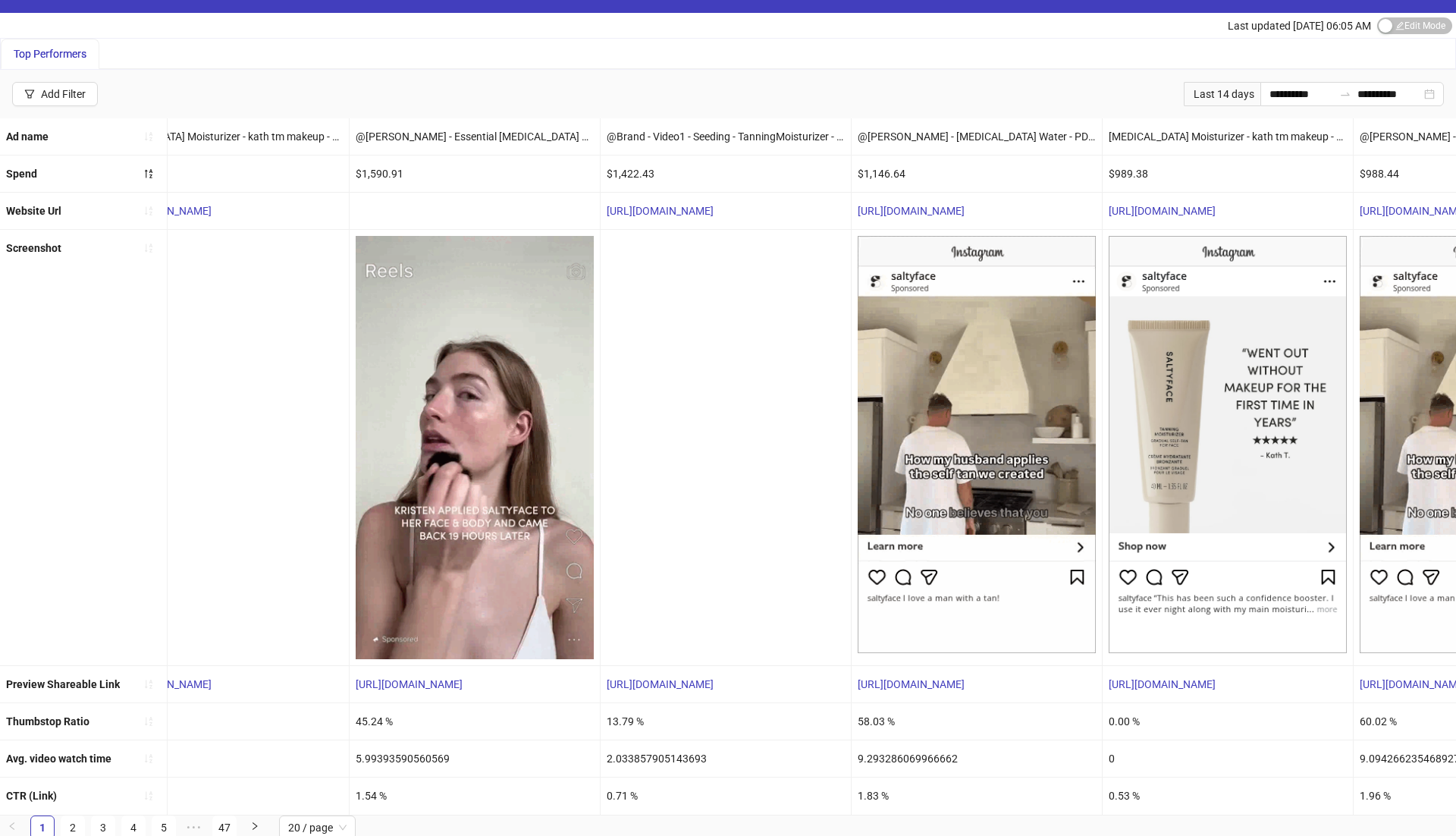
click at [369, 792] on div "1.54 %" at bounding box center [475, 796] width 250 height 37
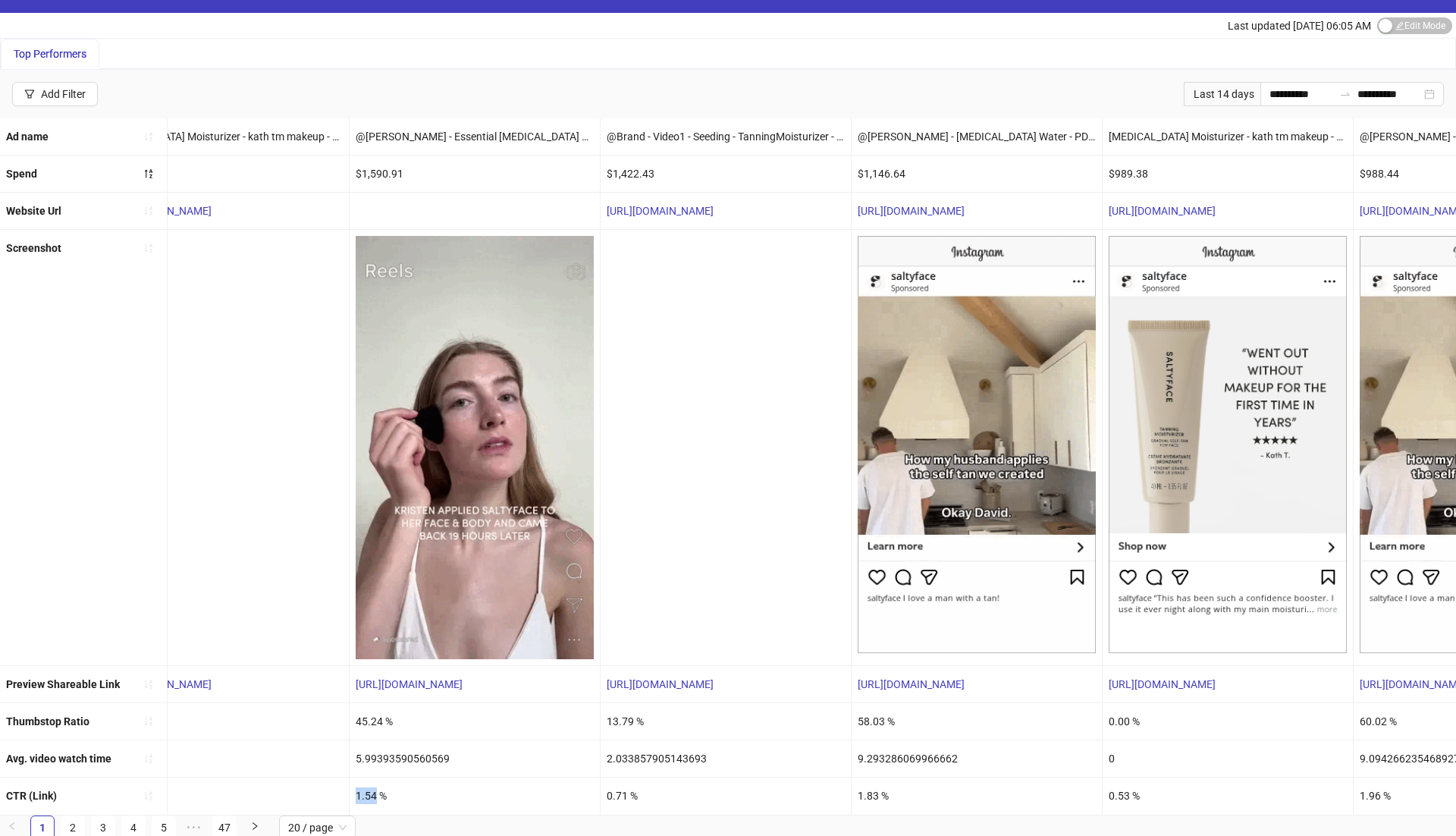
click at [369, 792] on div "1.54 %" at bounding box center [475, 796] width 250 height 37
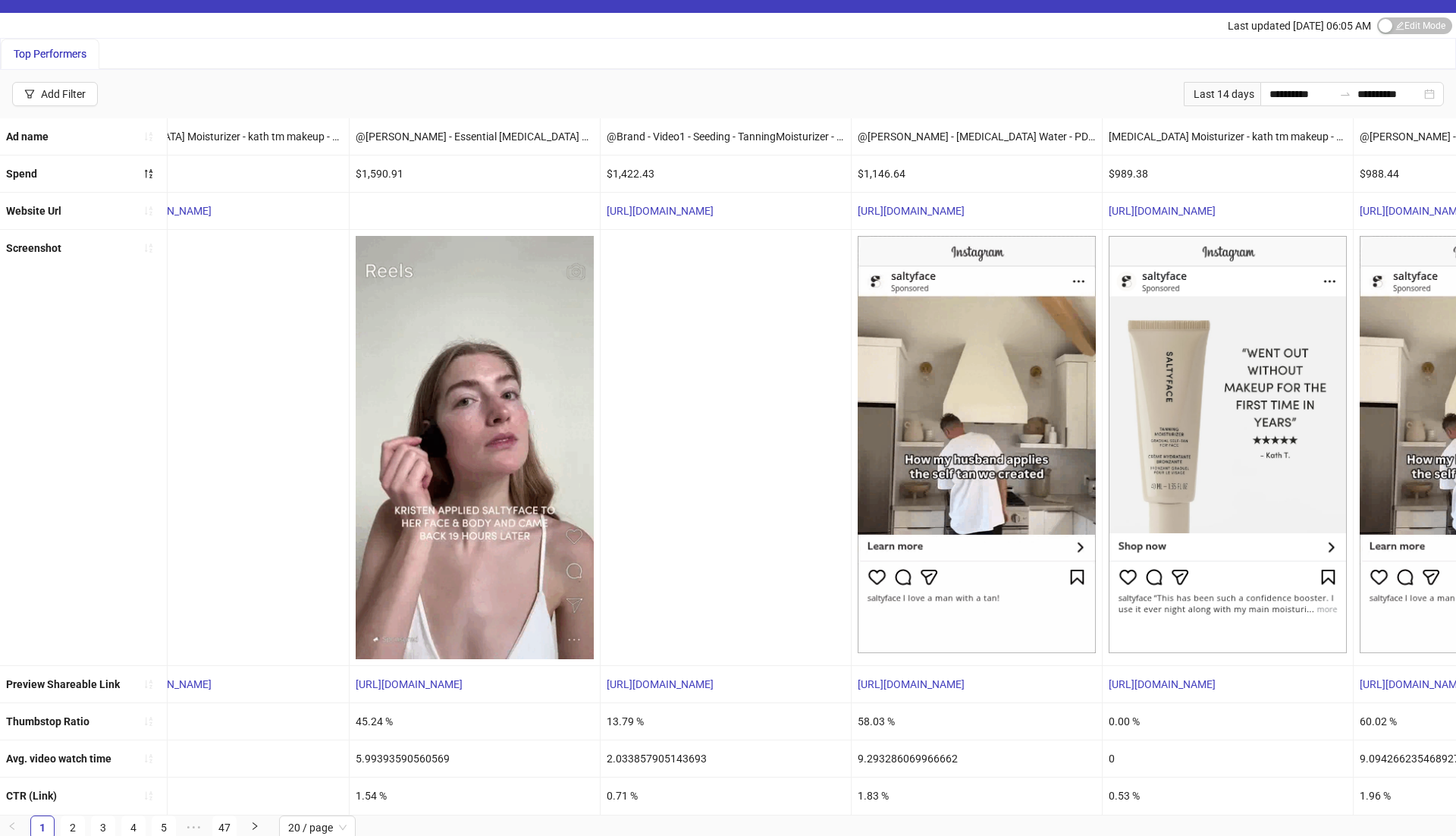
click at [613, 794] on div "0.71 %" at bounding box center [726, 796] width 250 height 37
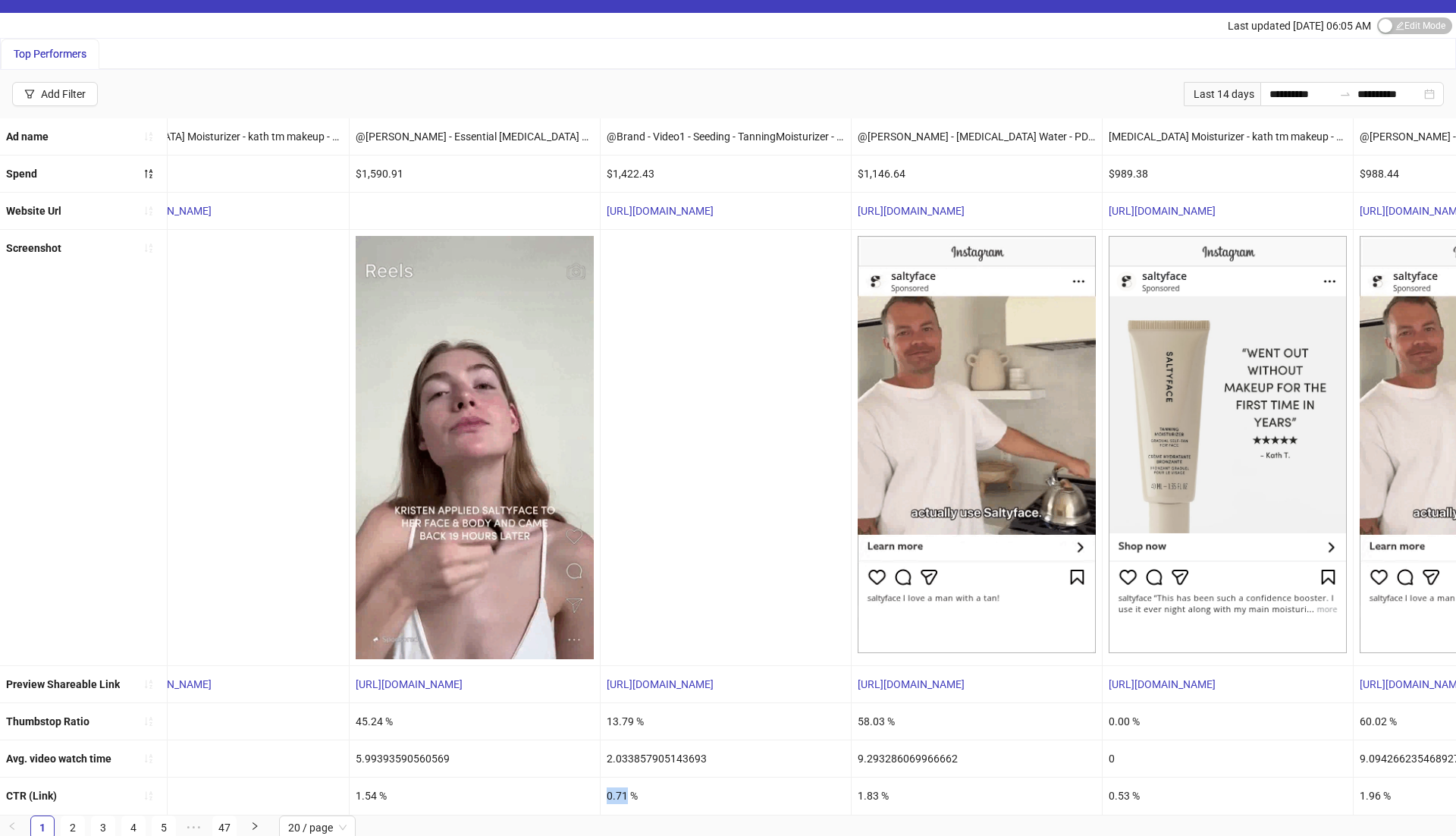
click at [613, 794] on div "0.71 %" at bounding box center [726, 796] width 250 height 37
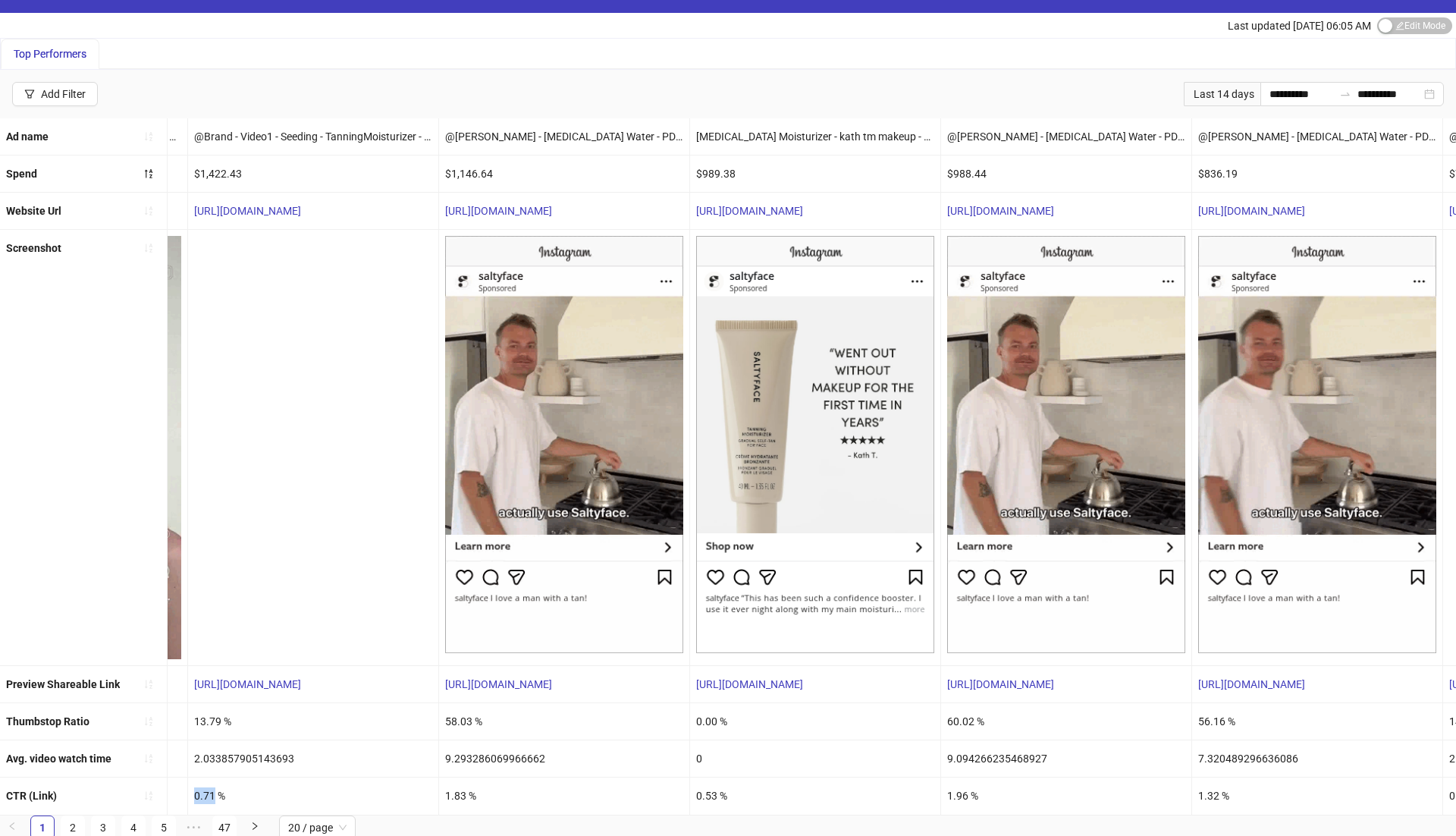
scroll to position [0, 537]
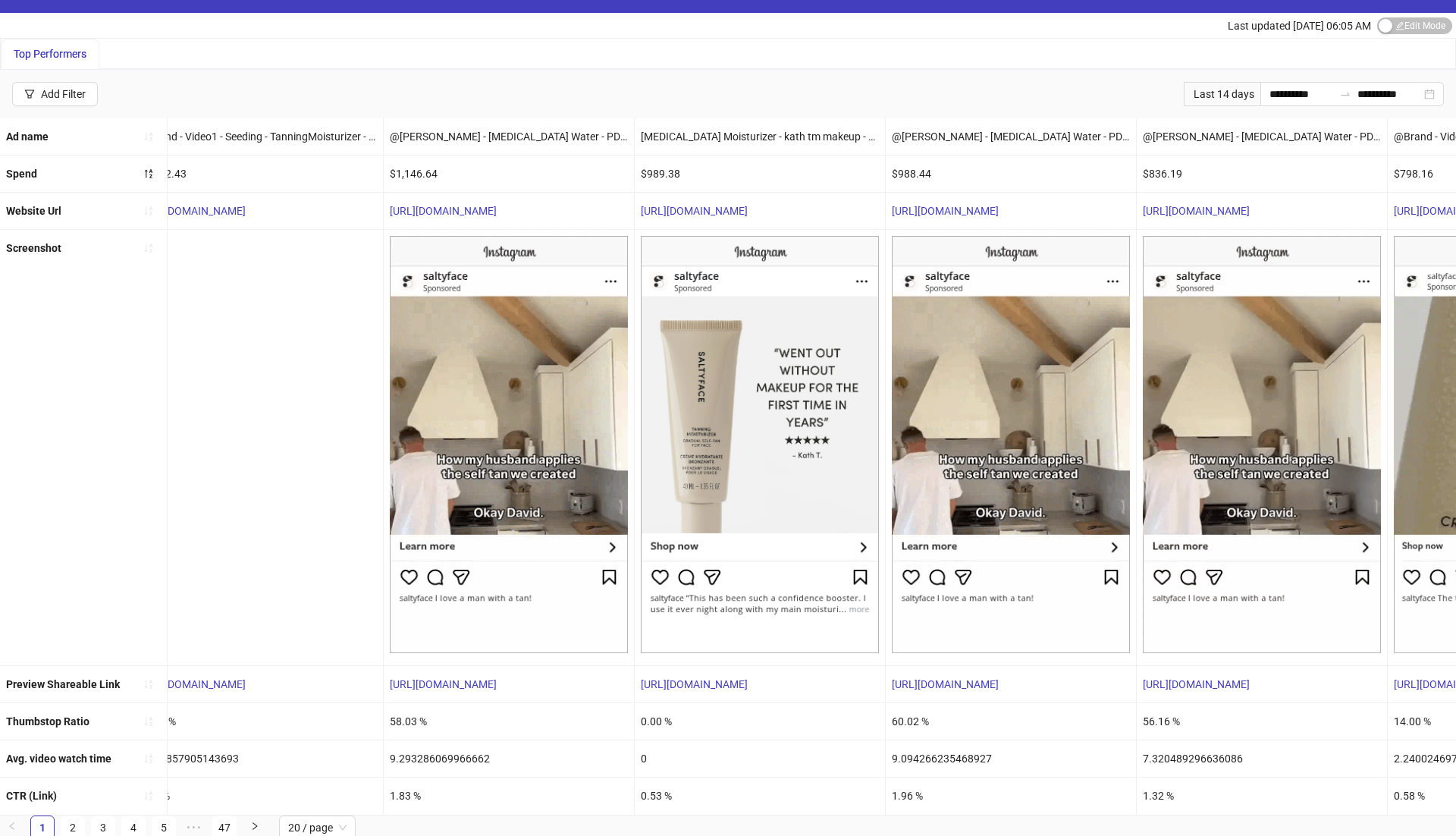
click at [394, 794] on div "1.83 %" at bounding box center [509, 796] width 250 height 37
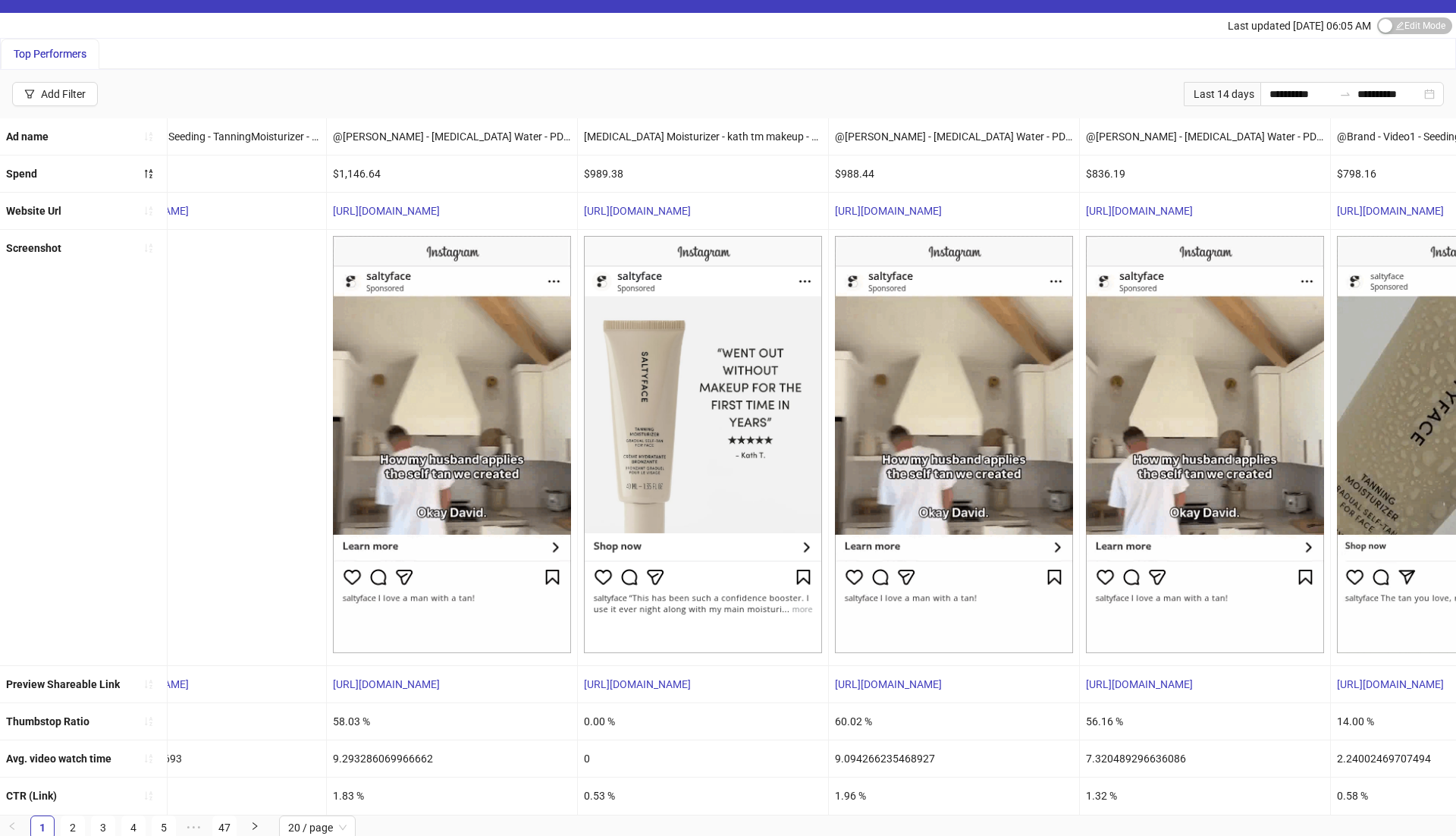
scroll to position [0, 608]
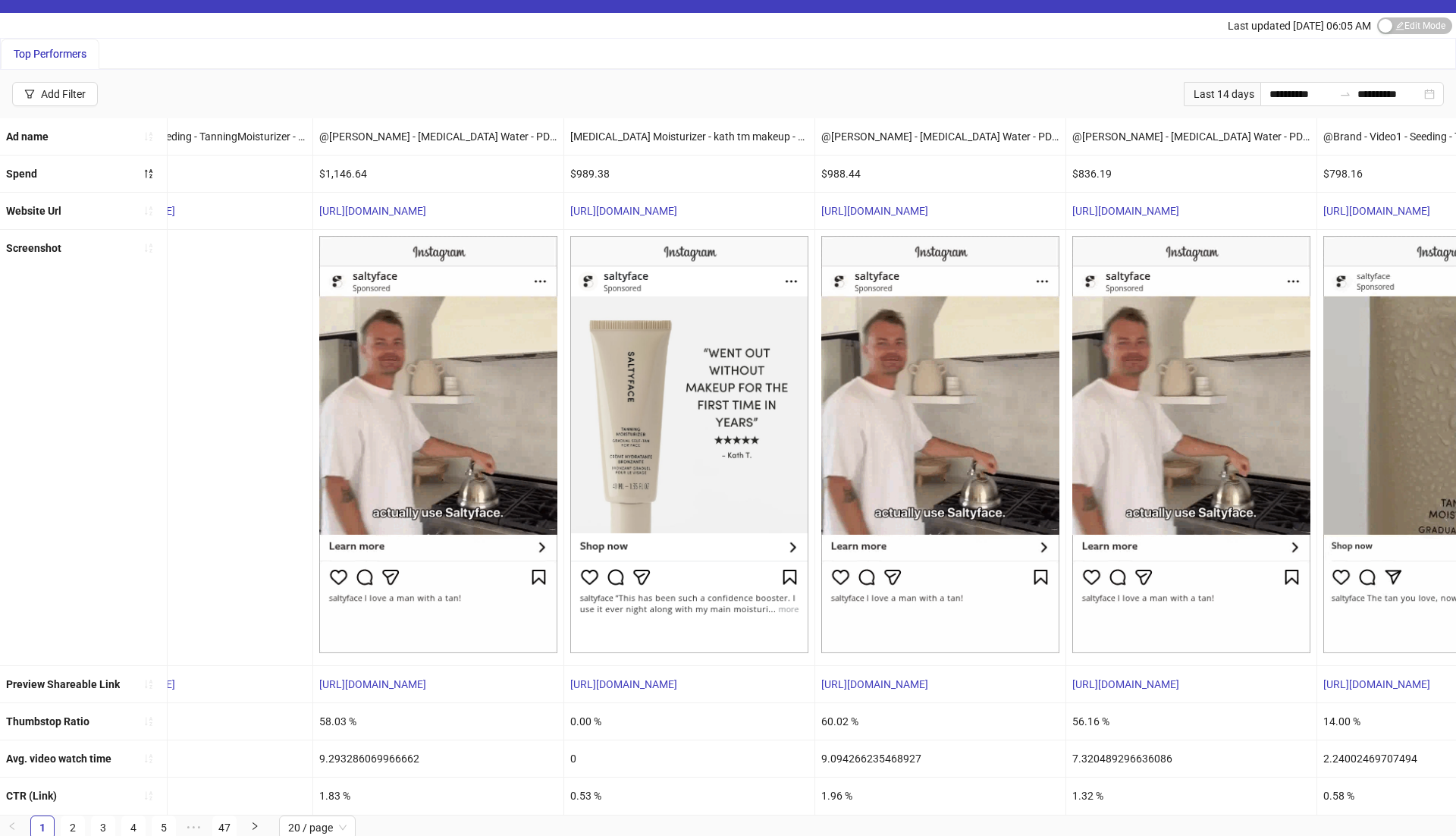
click at [574, 797] on div "0.53 %" at bounding box center [689, 796] width 250 height 37
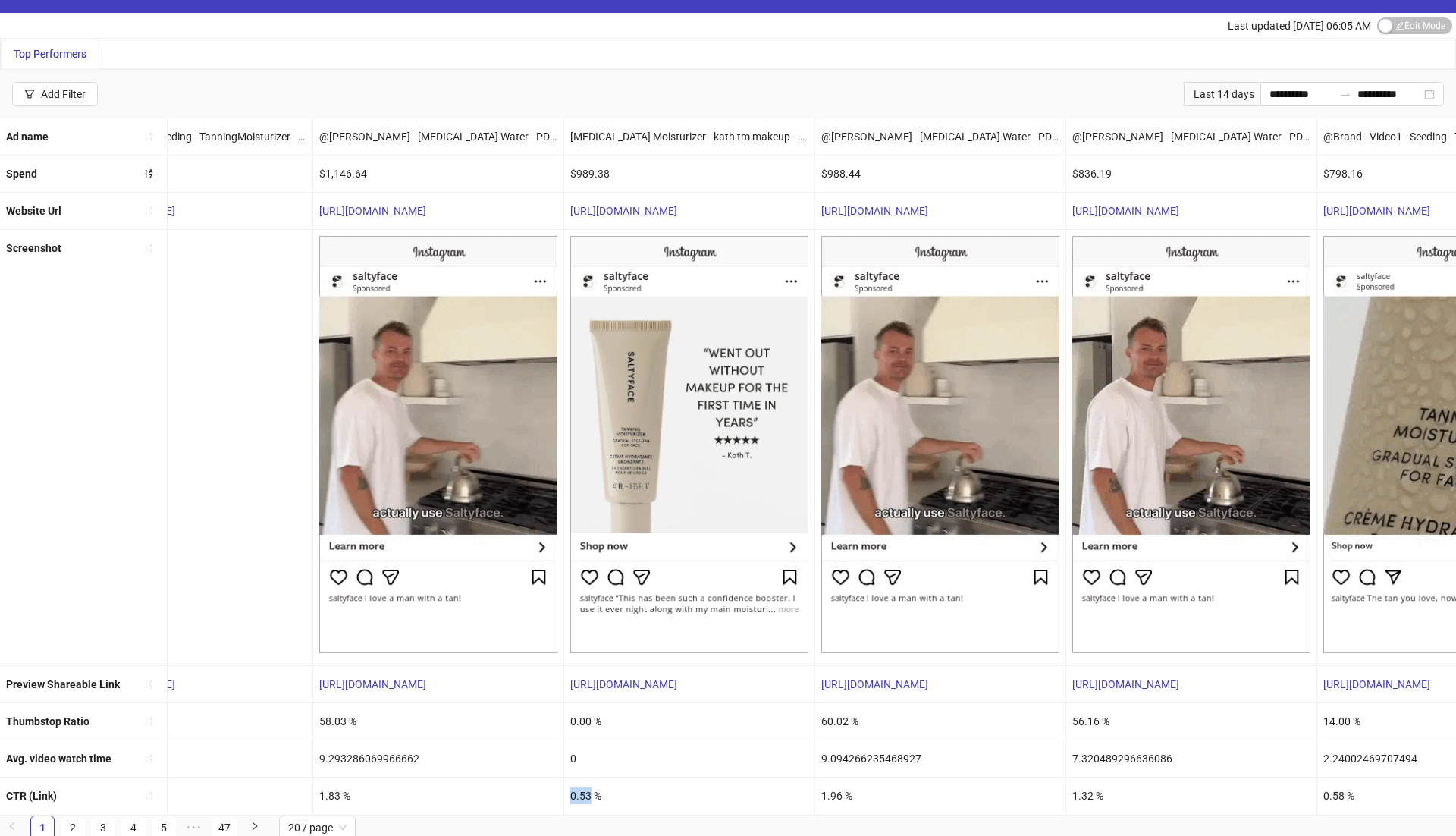
click at [574, 797] on div "0.53 %" at bounding box center [689, 796] width 250 height 37
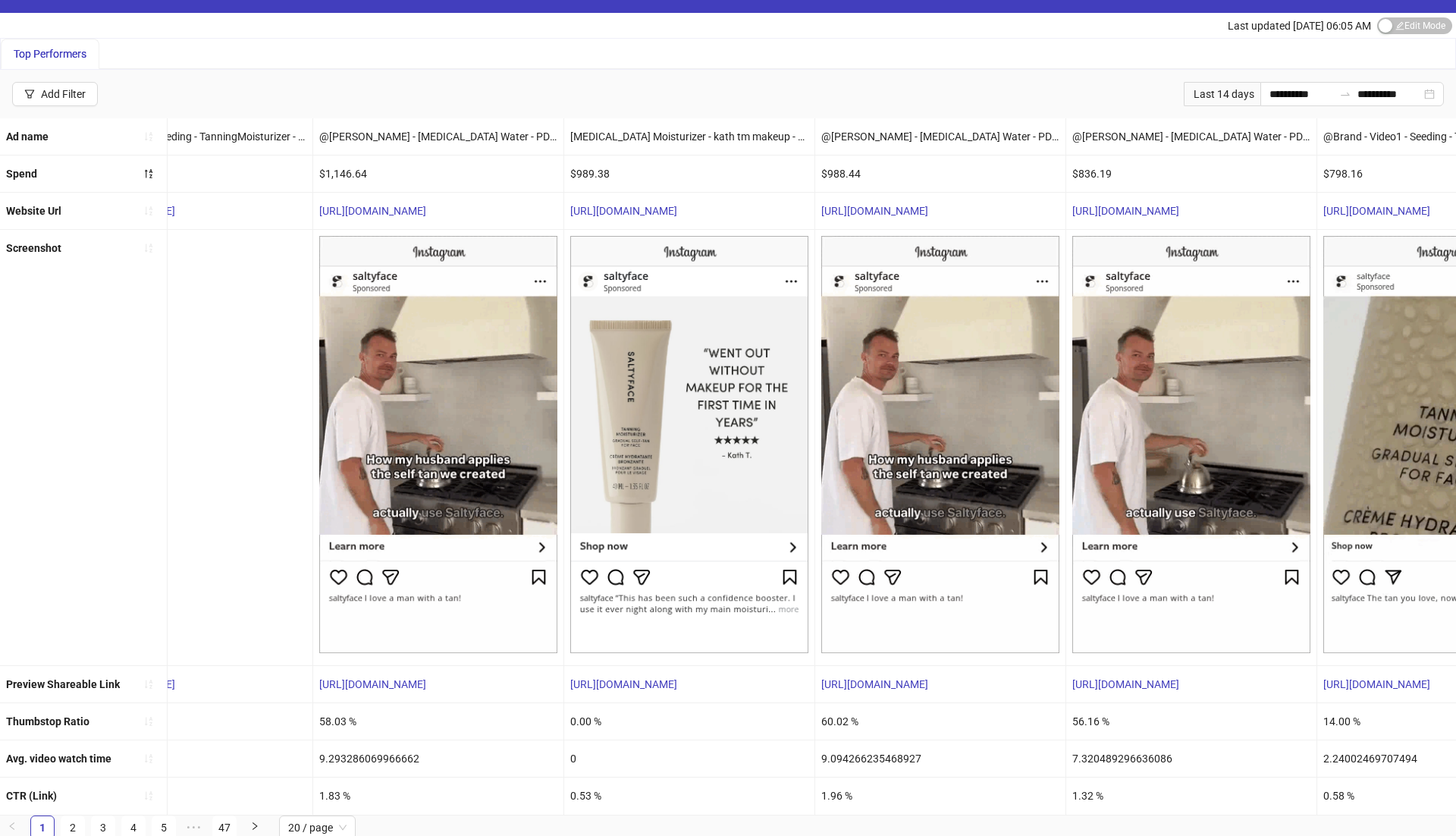
click at [832, 790] on div "1.96 %" at bounding box center [941, 796] width 250 height 37
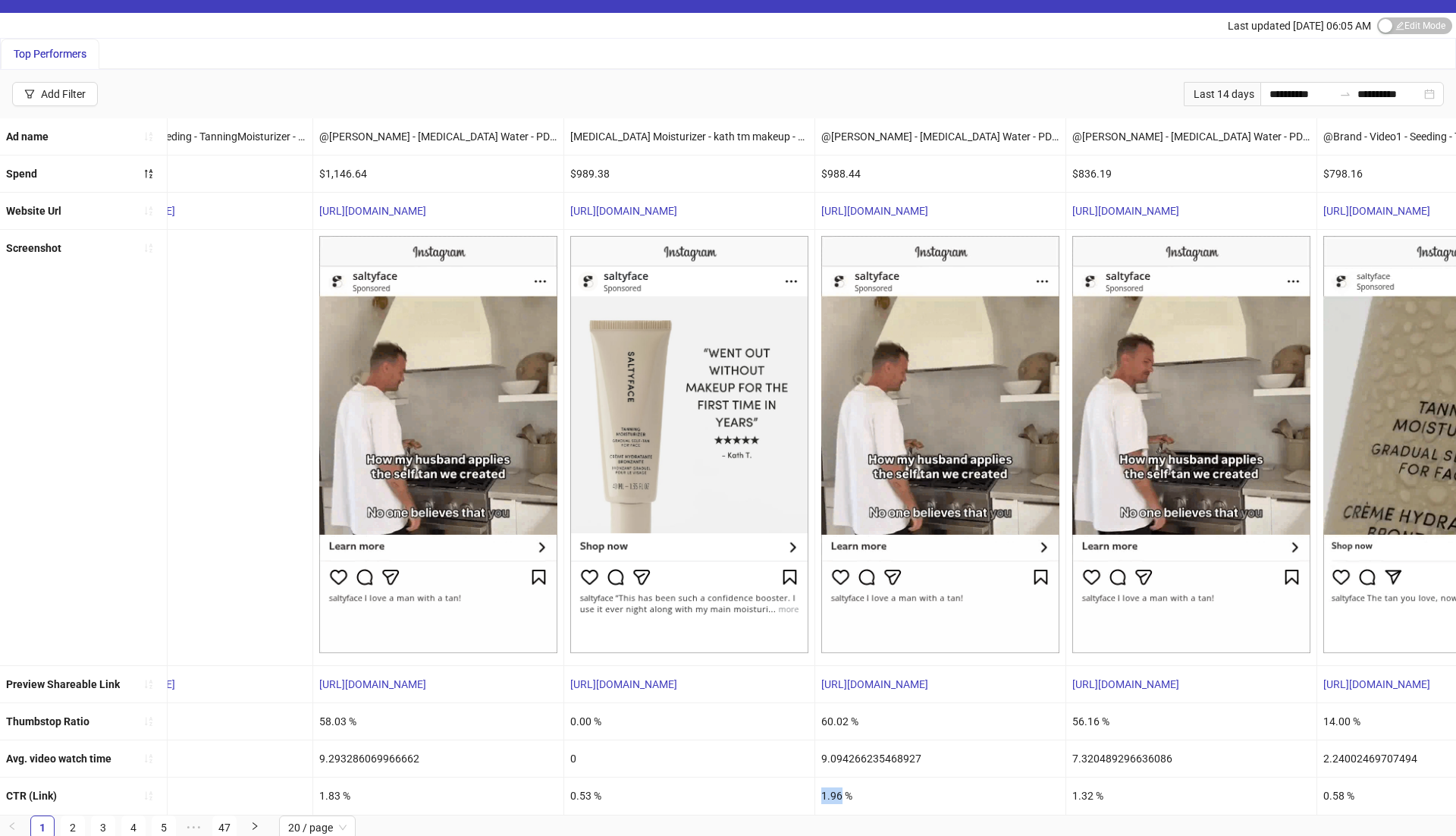
click at [832, 790] on div "1.96 %" at bounding box center [941, 796] width 250 height 37
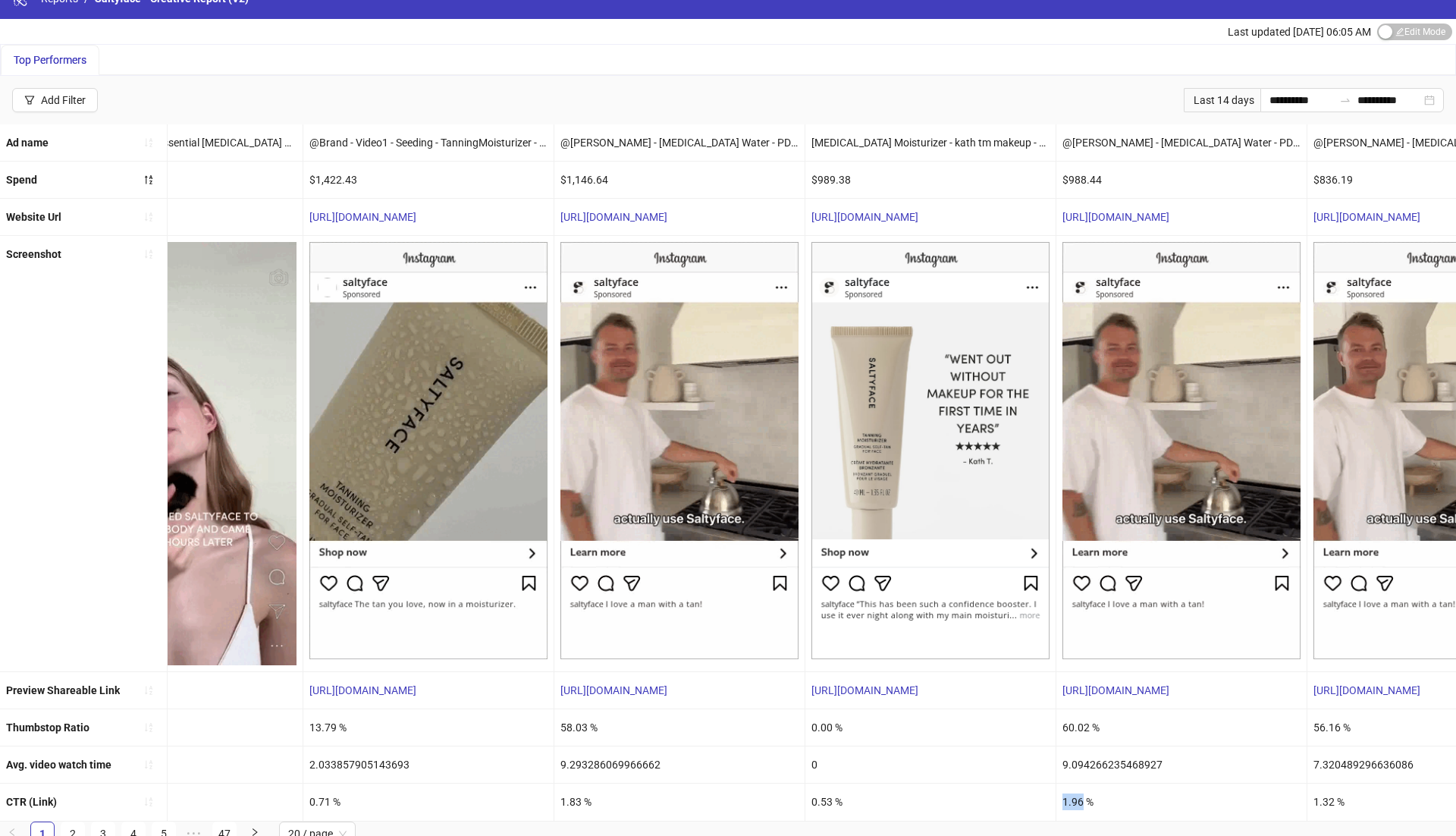
scroll to position [0, 0]
